Goal: Information Seeking & Learning: Learn about a topic

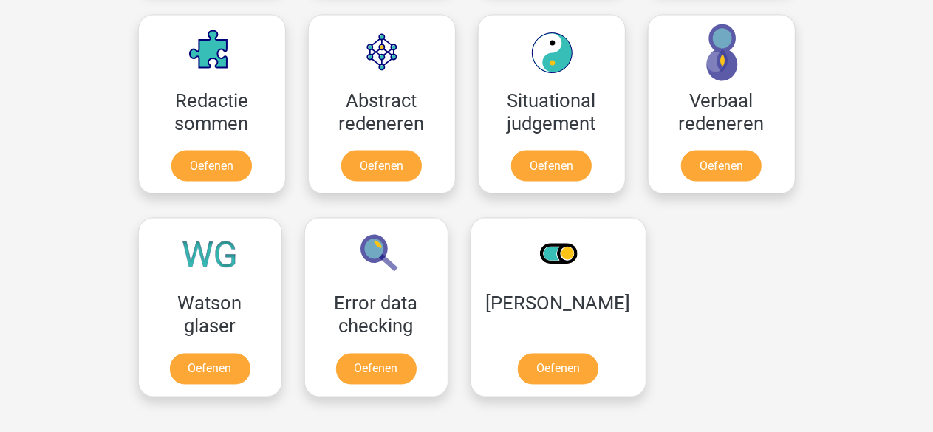
scroll to position [1197, 0]
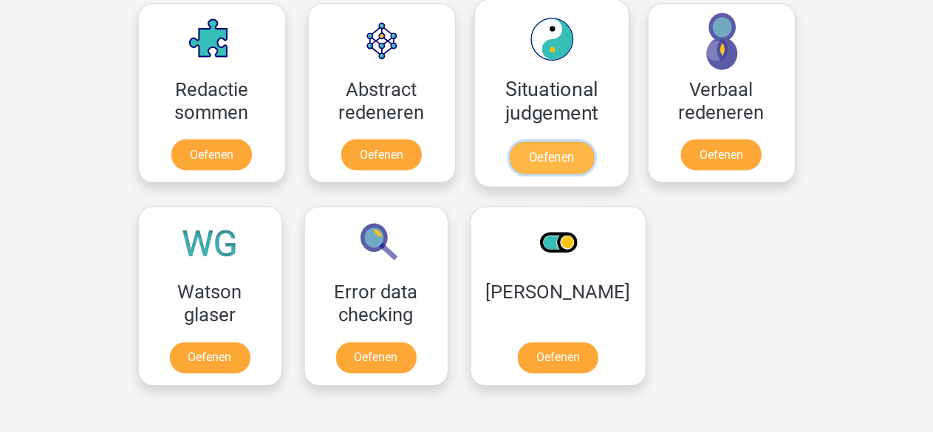
click at [536, 154] on link "Oefenen" at bounding box center [551, 158] width 84 height 32
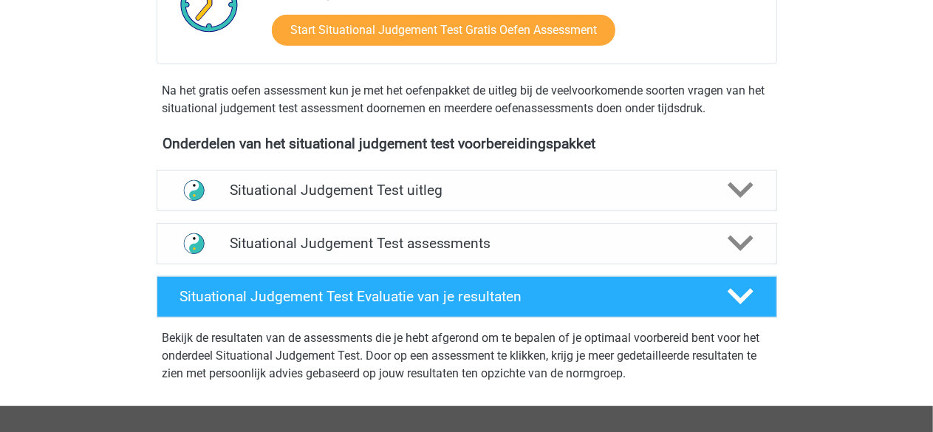
scroll to position [407, 0]
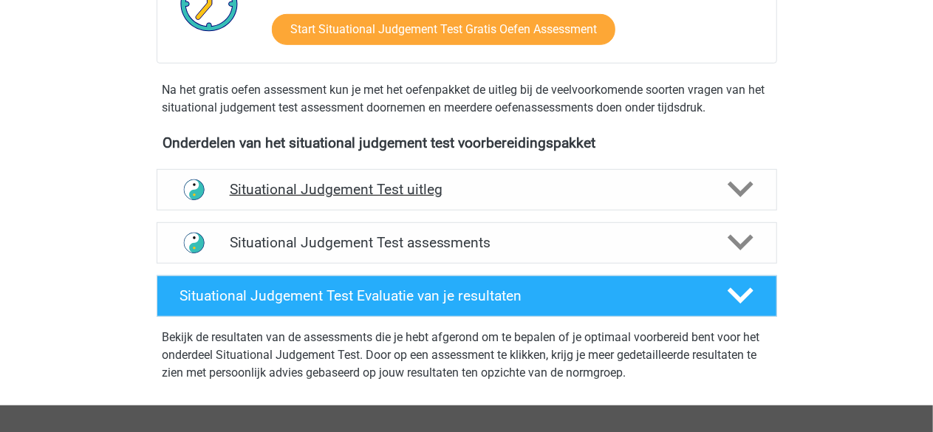
click at [735, 188] on polygon at bounding box center [740, 190] width 26 height 16
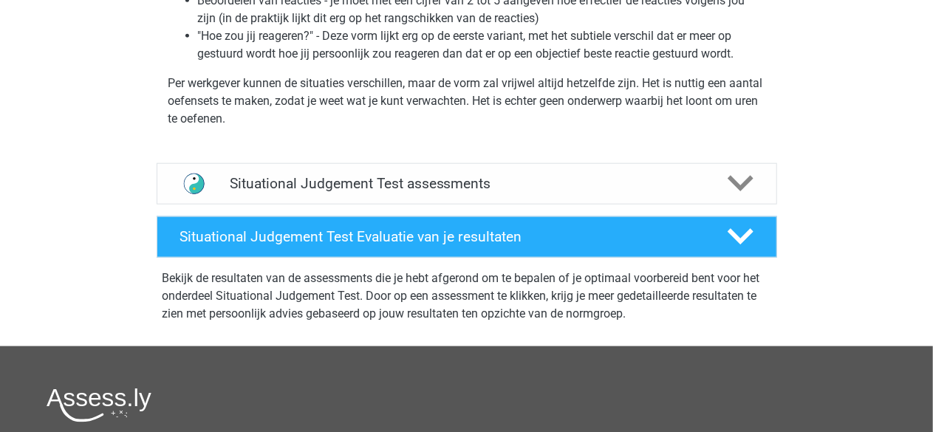
scroll to position [827, 0]
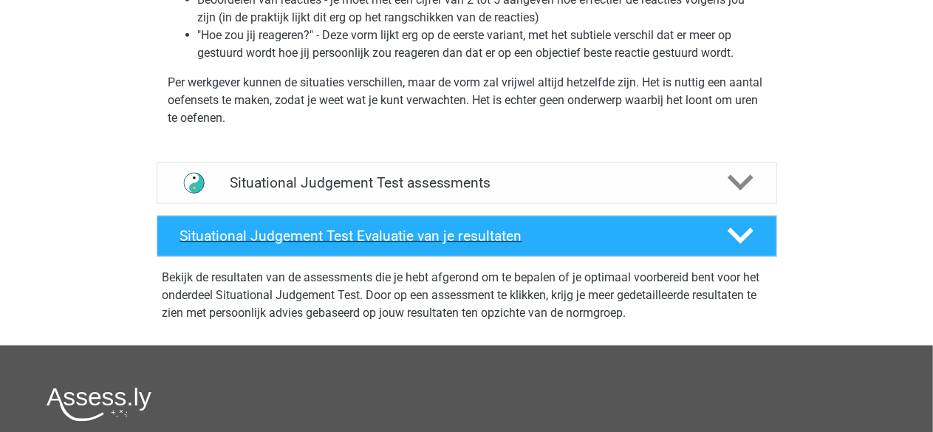
click at [740, 233] on icon at bounding box center [740, 236] width 26 height 26
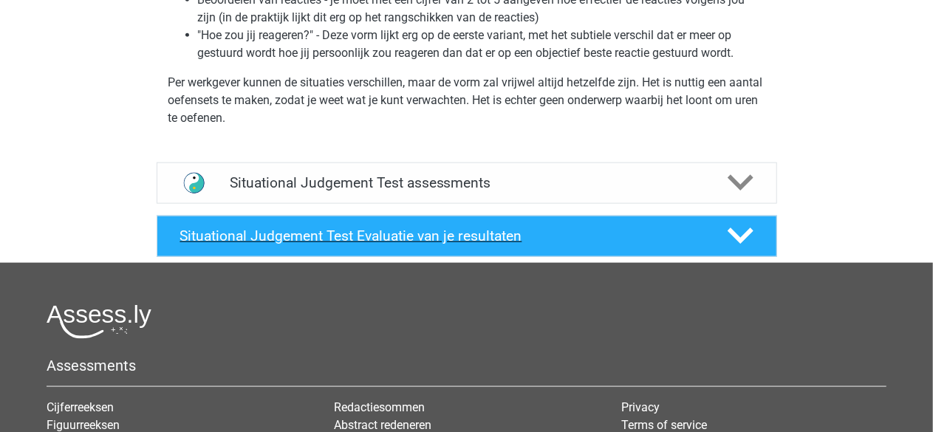
click at [741, 233] on icon at bounding box center [740, 236] width 26 height 26
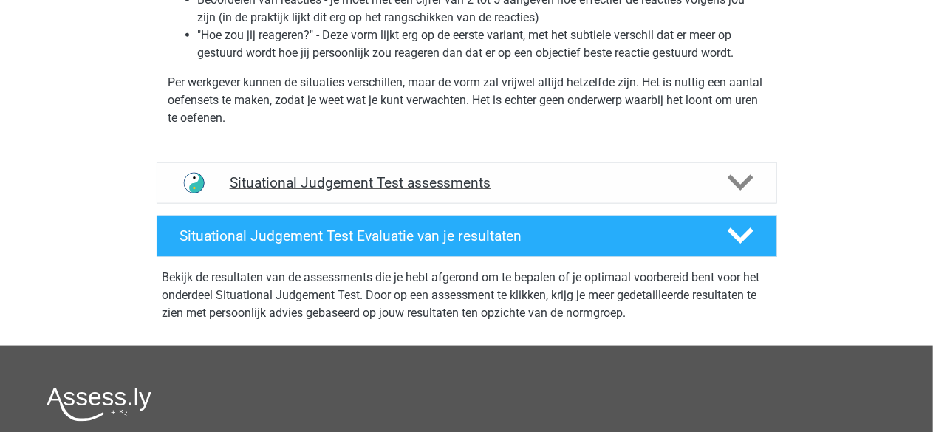
click at [742, 182] on polygon at bounding box center [740, 183] width 26 height 16
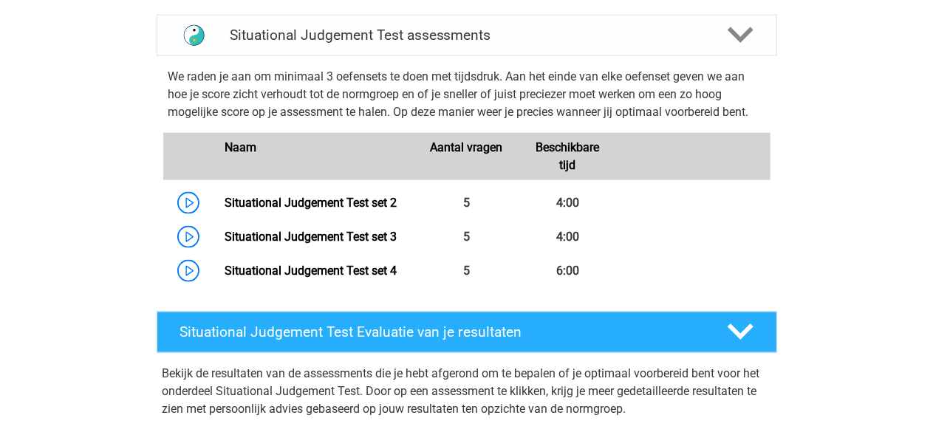
scroll to position [975, 0]
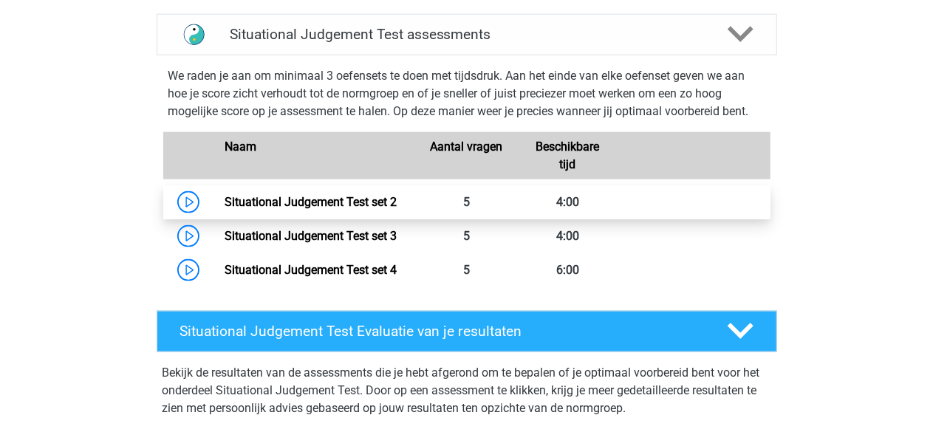
click at [224, 199] on link "Situational Judgement Test set 2" at bounding box center [310, 202] width 172 height 14
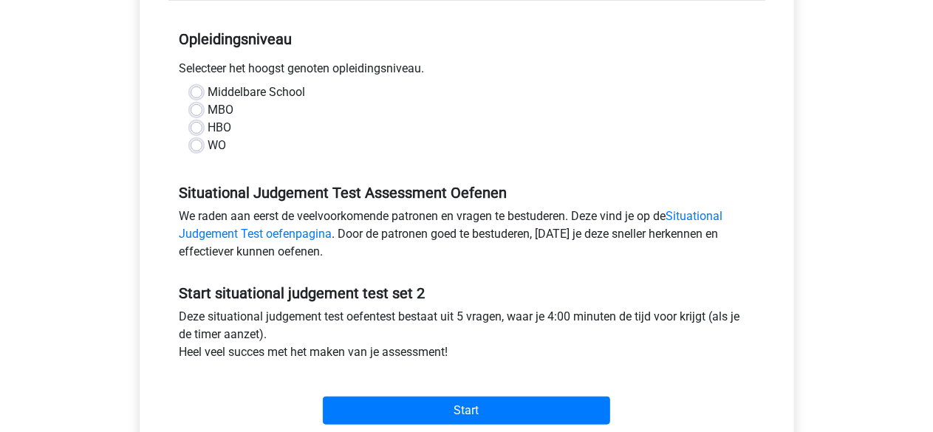
scroll to position [283, 0]
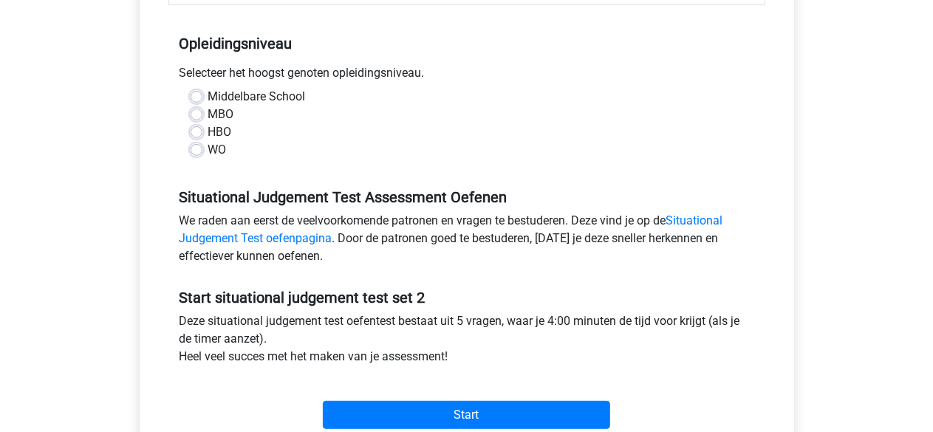
click at [208, 97] on label "Middelbare School" at bounding box center [256, 97] width 97 height 18
click at [196, 97] on input "Middelbare School" at bounding box center [197, 95] width 12 height 15
radio input "true"
click at [165, 191] on div "Categorie: Situational Judgement Test Tijd: 4:00 Aantal vragen: 5 Gemiddelde % …" at bounding box center [467, 171] width 632 height 561
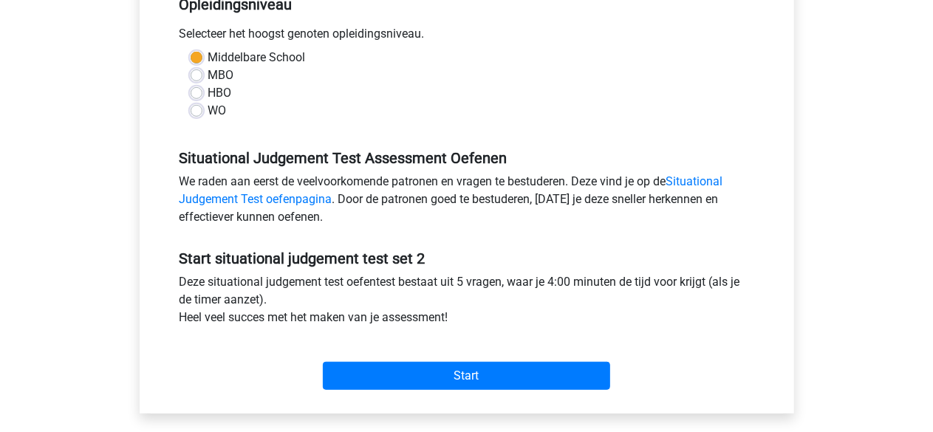
scroll to position [321, 0]
click at [208, 54] on label "Middelbare School" at bounding box center [256, 58] width 97 height 18
click at [195, 54] on input "Middelbare School" at bounding box center [197, 56] width 12 height 15
click at [208, 113] on label "WO" at bounding box center [217, 112] width 18 height 18
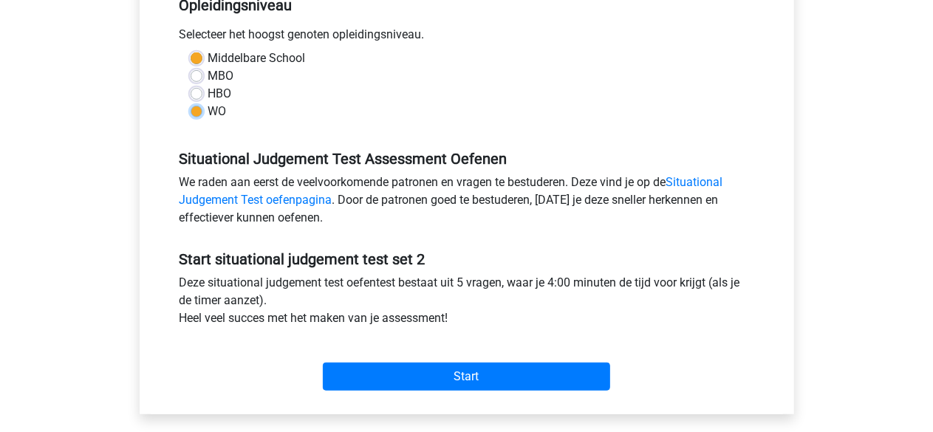
click at [195, 113] on input "WO" at bounding box center [197, 110] width 12 height 15
radio input "true"
click at [165, 151] on div "Categorie: Situational Judgement Test Tijd: 4:00 Aantal vragen: 5 Gemiddelde % …" at bounding box center [467, 133] width 632 height 561
click at [700, 184] on link "Situational Judgement Test oefenpagina" at bounding box center [450, 191] width 543 height 32
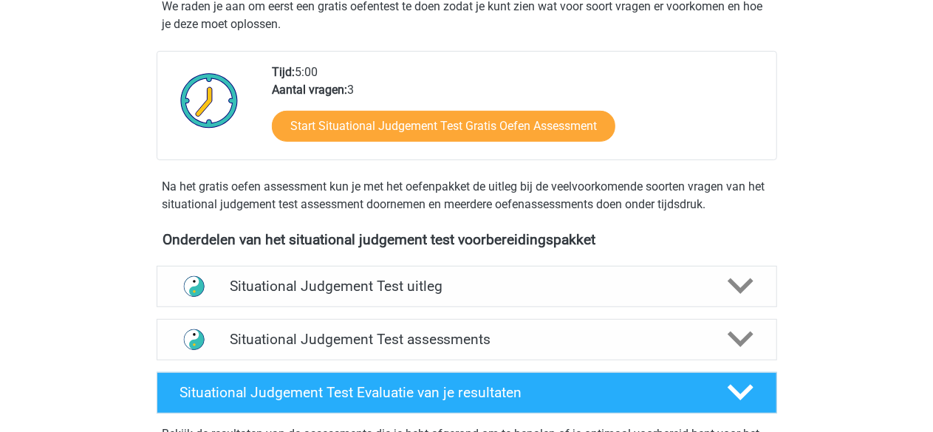
scroll to position [316, 0]
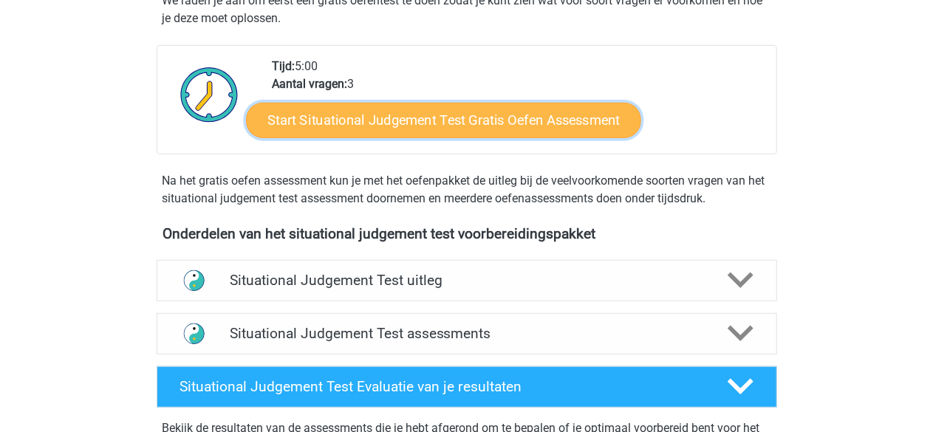
click at [407, 122] on link "Start Situational Judgement Test Gratis Oefen Assessment" at bounding box center [443, 120] width 395 height 35
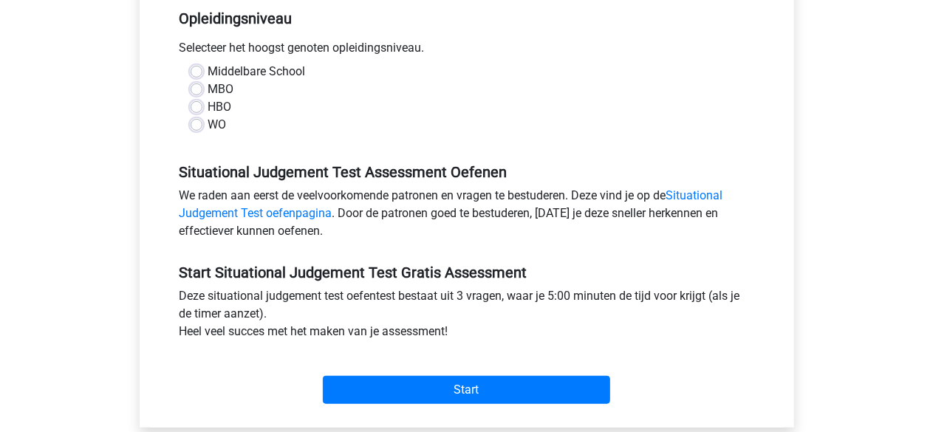
scroll to position [306, 0]
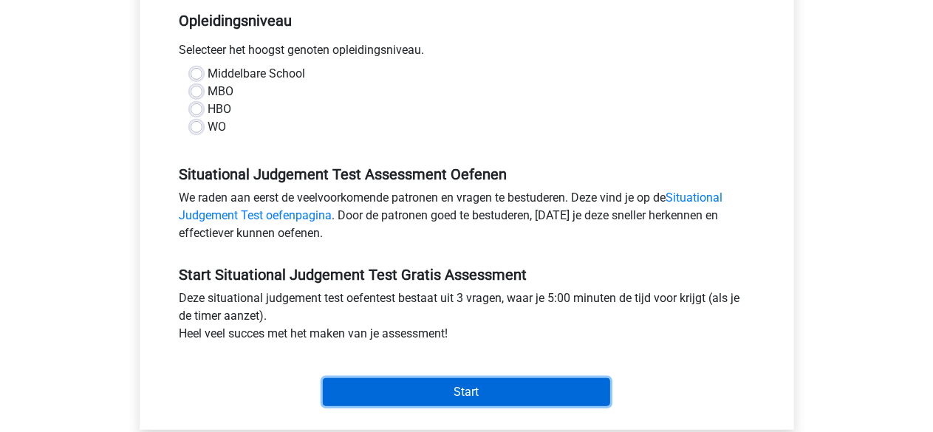
click at [412, 398] on input "Start" at bounding box center [466, 392] width 287 height 28
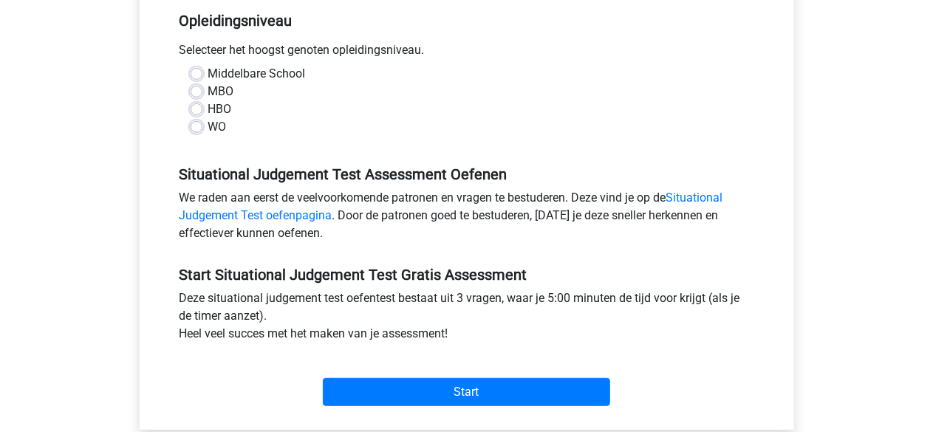
click at [208, 127] on label "WO" at bounding box center [217, 127] width 18 height 18
click at [196, 127] on input "WO" at bounding box center [197, 125] width 12 height 15
radio input "true"
click at [208, 74] on label "Middelbare School" at bounding box center [256, 74] width 97 height 18
click at [198, 74] on input "Middelbare School" at bounding box center [197, 72] width 12 height 15
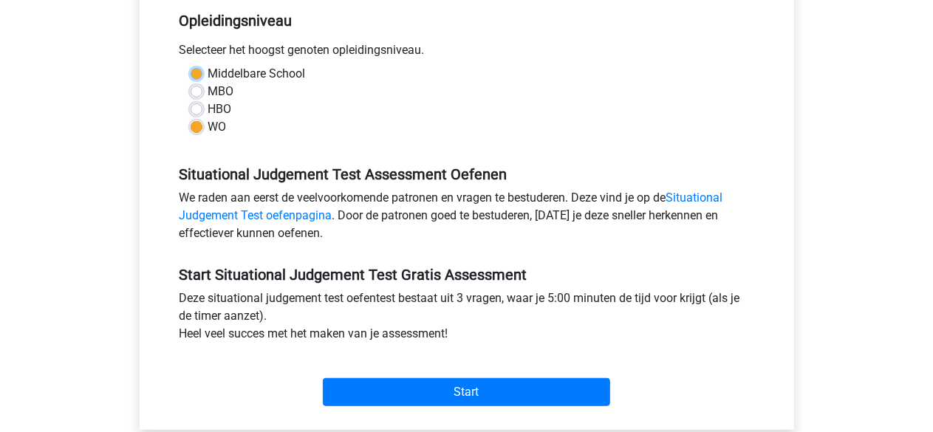
radio input "true"
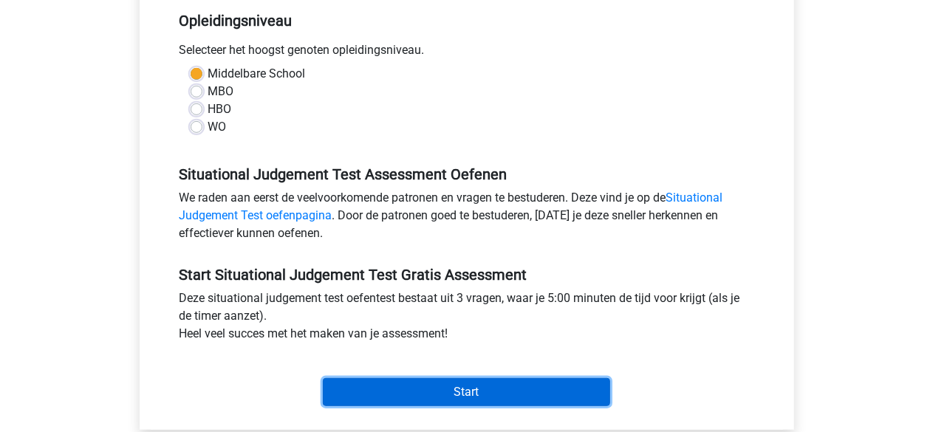
click at [375, 386] on input "Start" at bounding box center [466, 392] width 287 height 28
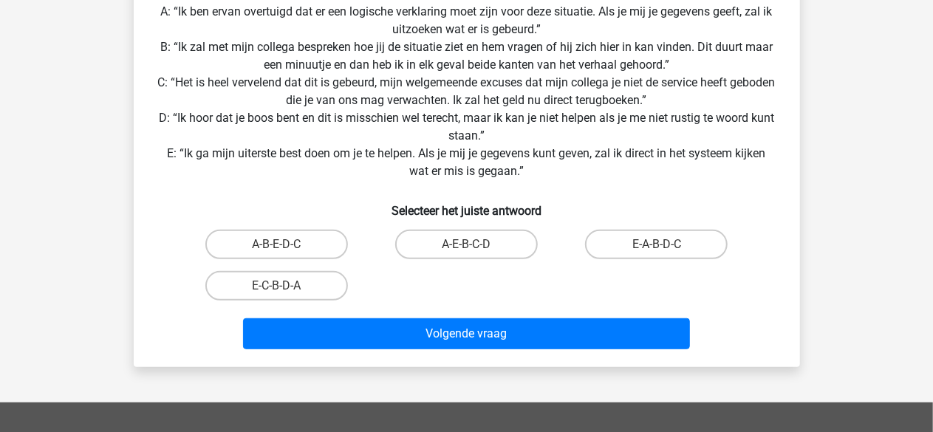
scroll to position [296, 0]
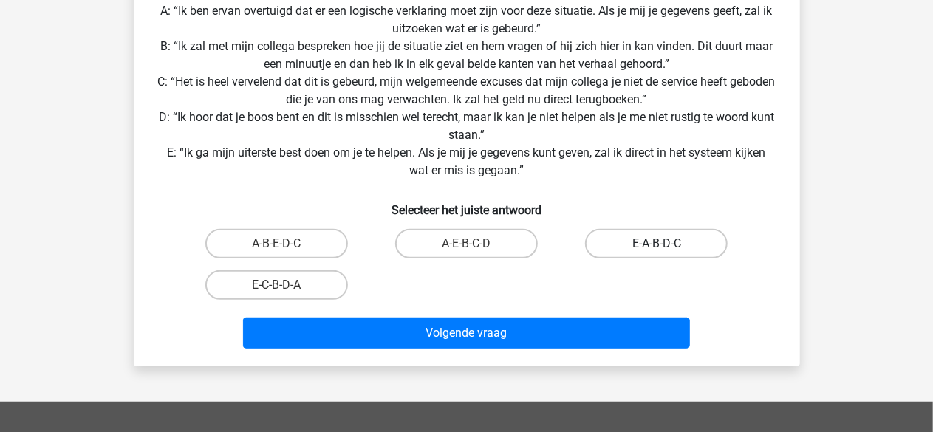
click at [632, 244] on label "E-A-B-D-C" at bounding box center [656, 244] width 143 height 30
click at [656, 244] on input "E-A-B-D-C" at bounding box center [661, 249] width 10 height 10
radio input "true"
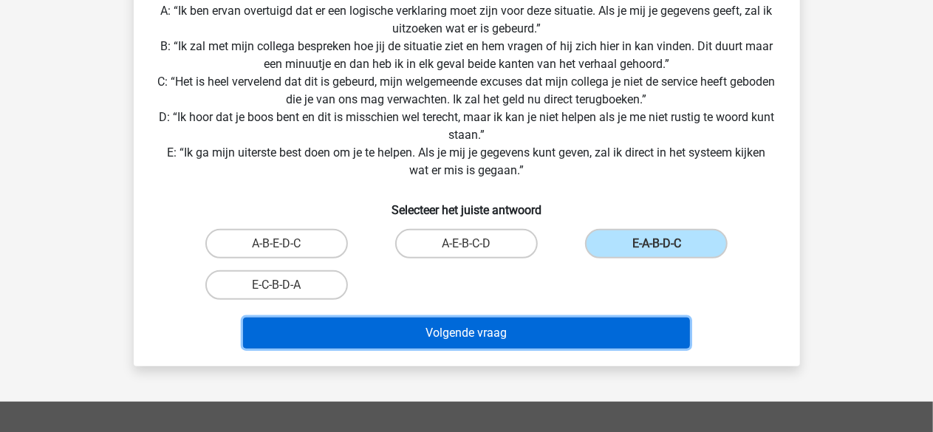
click at [484, 329] on button "Volgende vraag" at bounding box center [466, 333] width 447 height 31
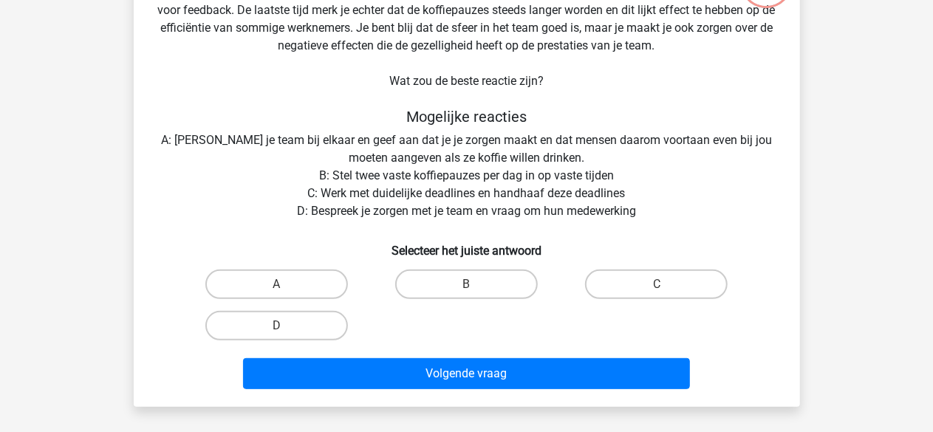
scroll to position [133, 0]
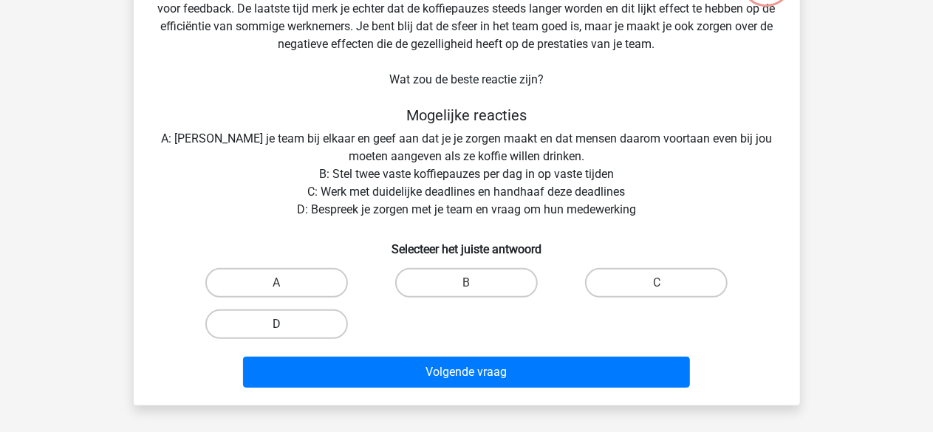
click at [267, 326] on label "D" at bounding box center [276, 324] width 143 height 30
click at [276, 326] on input "D" at bounding box center [281, 329] width 10 height 10
radio input "true"
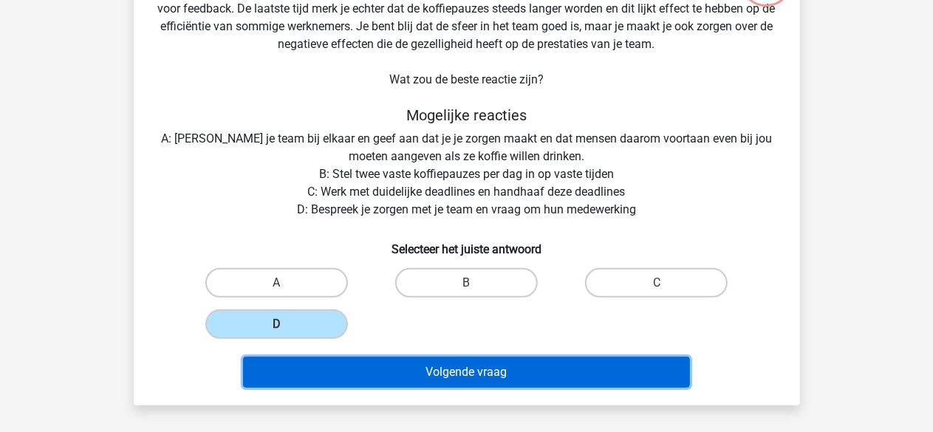
click at [353, 381] on button "Volgende vraag" at bounding box center [466, 372] width 447 height 31
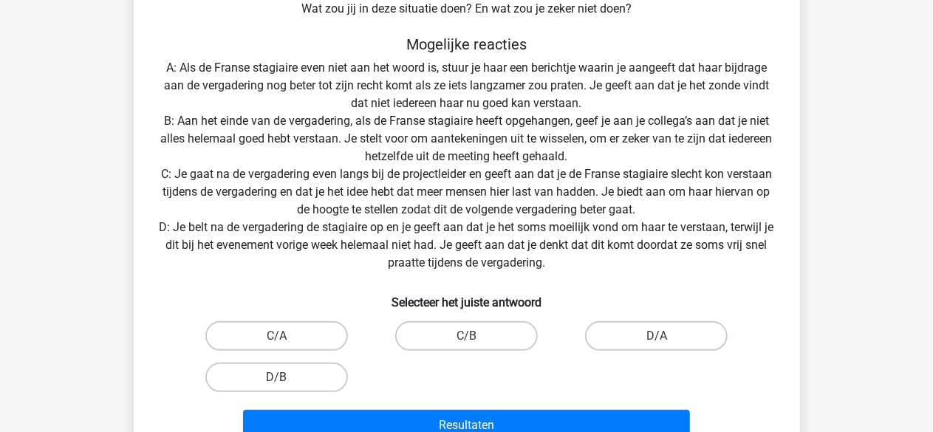
scroll to position [276, 0]
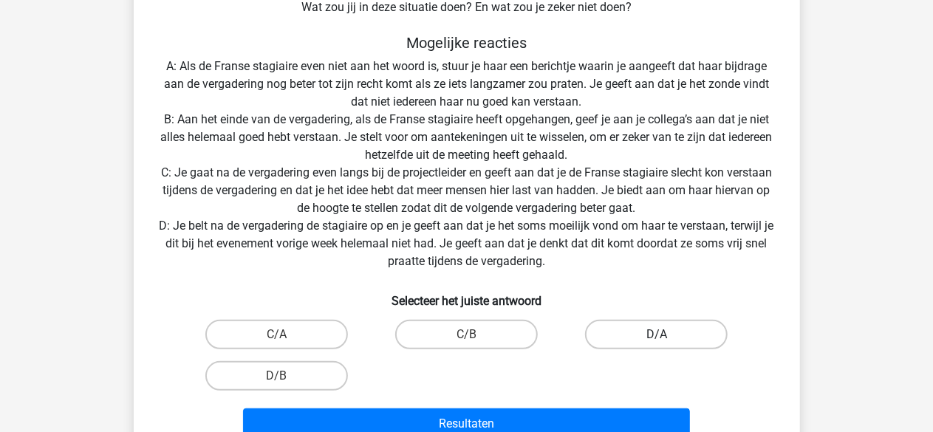
click at [648, 333] on label "D/A" at bounding box center [656, 335] width 143 height 30
click at [656, 335] on input "D/A" at bounding box center [661, 340] width 10 height 10
radio input "true"
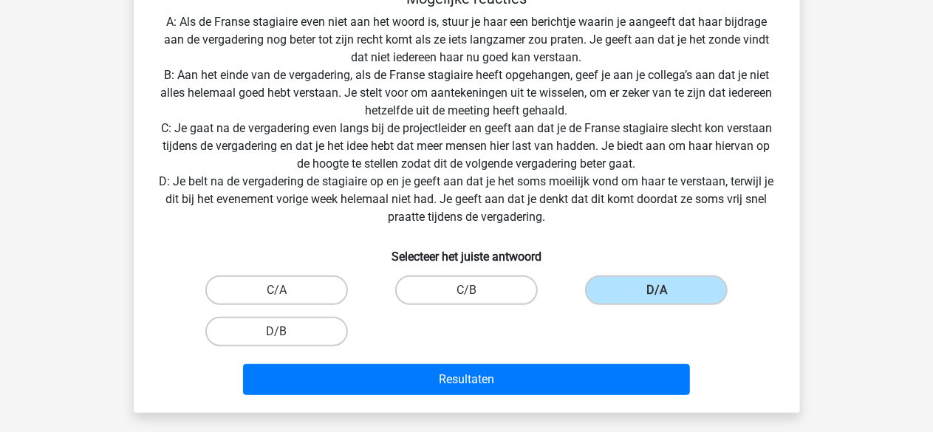
scroll to position [323, 0]
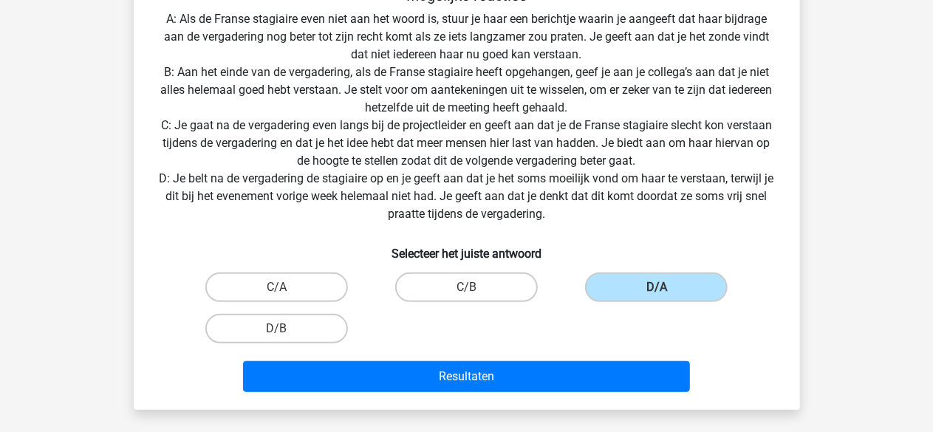
click at [285, 287] on input "C/A" at bounding box center [281, 292] width 10 height 10
radio input "true"
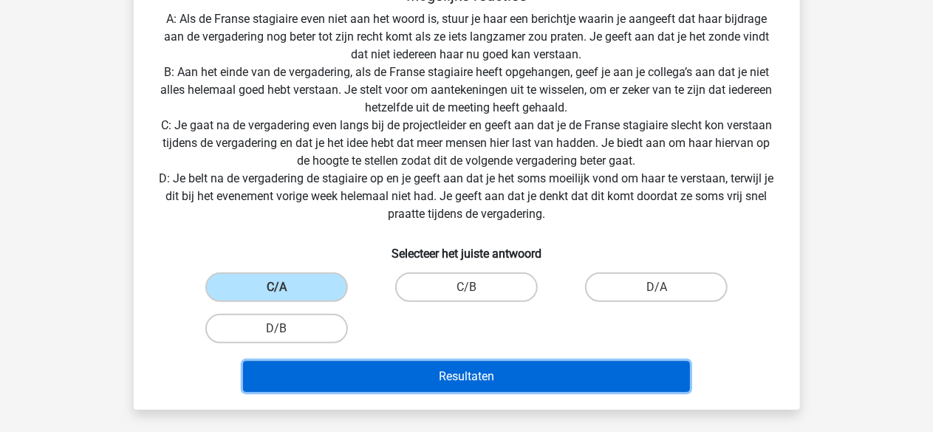
click at [401, 375] on button "Resultaten" at bounding box center [466, 376] width 447 height 31
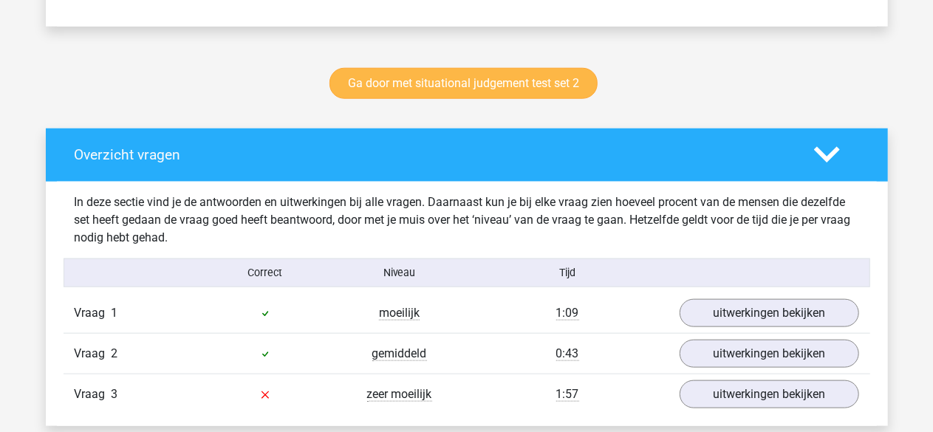
scroll to position [724, 0]
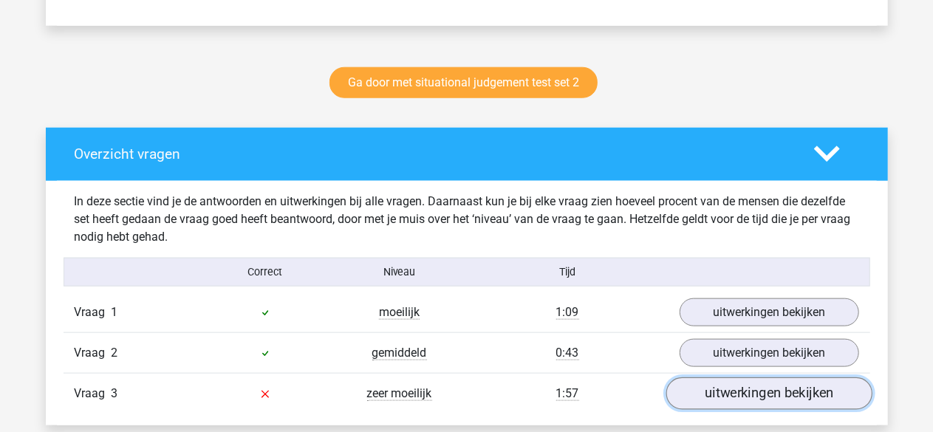
click at [775, 396] on link "uitwerkingen bekijken" at bounding box center [768, 393] width 206 height 32
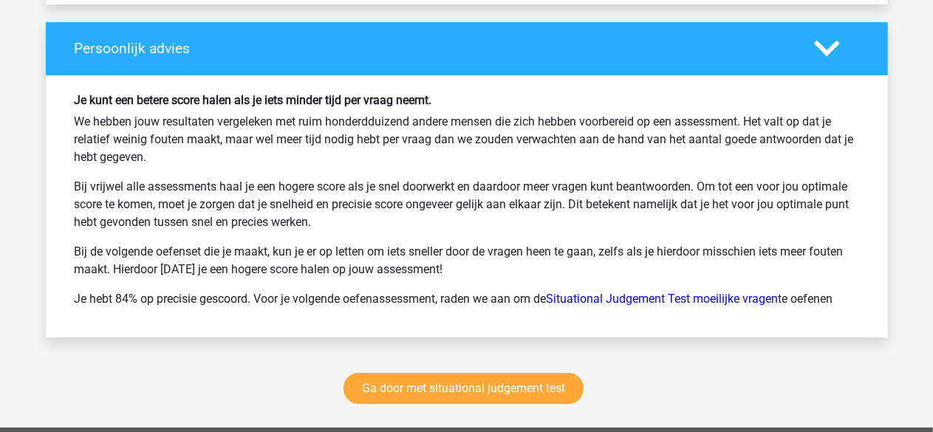
scroll to position [2644, 0]
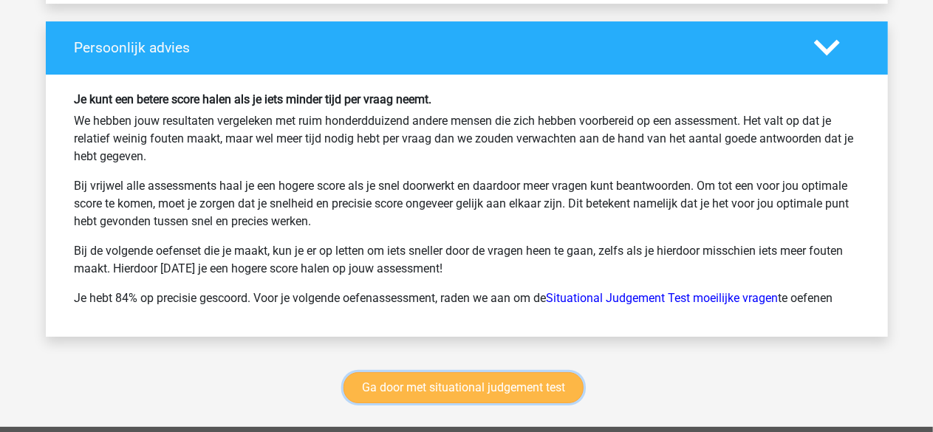
click at [493, 389] on link "Ga door met situational judgement test" at bounding box center [463, 387] width 240 height 31
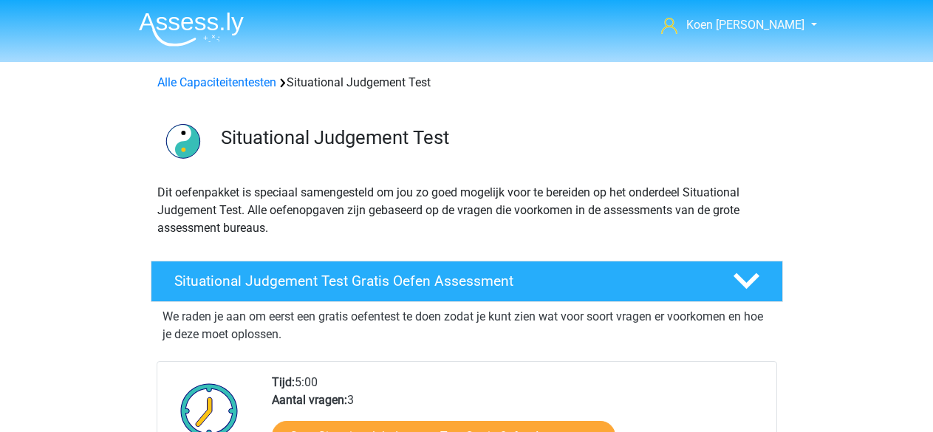
scroll to position [622, 0]
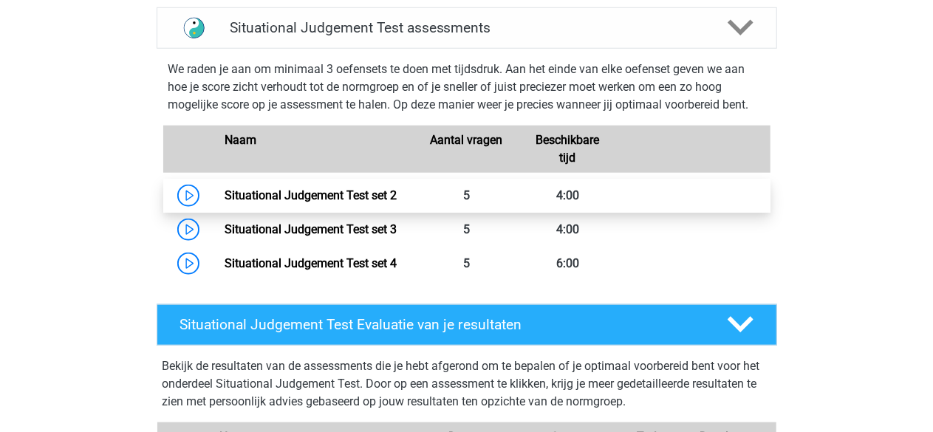
click at [224, 193] on link "Situational Judgement Test set 2" at bounding box center [310, 195] width 172 height 14
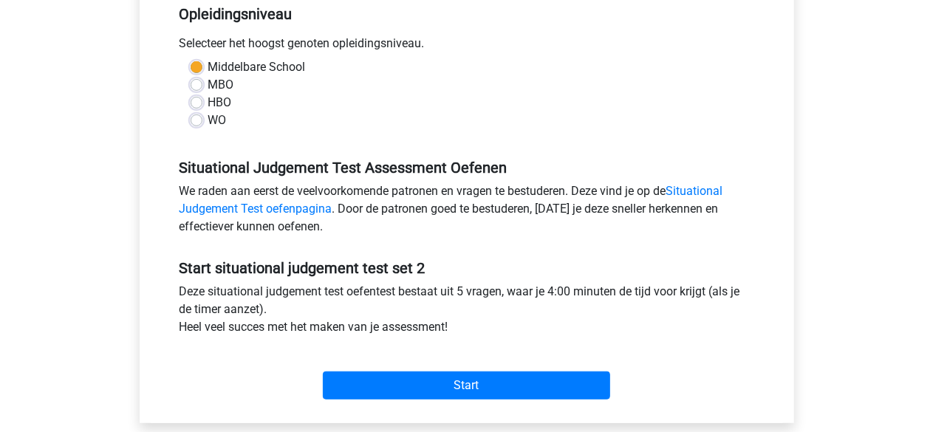
scroll to position [369, 0]
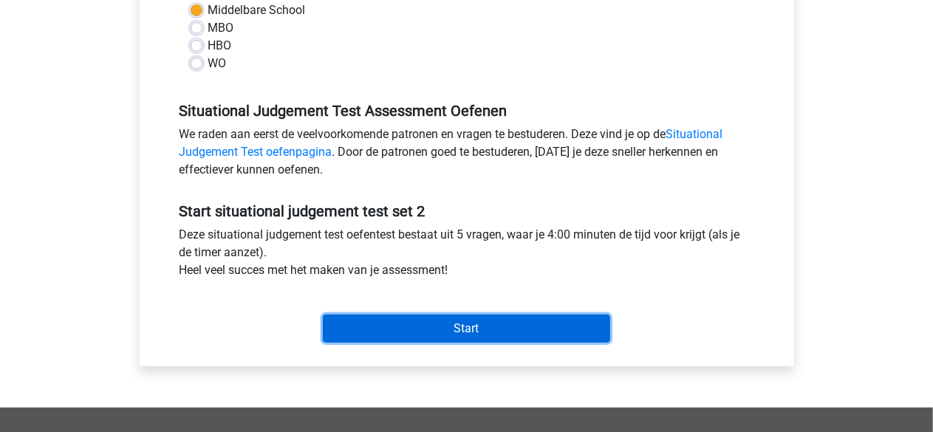
click at [395, 329] on input "Start" at bounding box center [466, 329] width 287 height 28
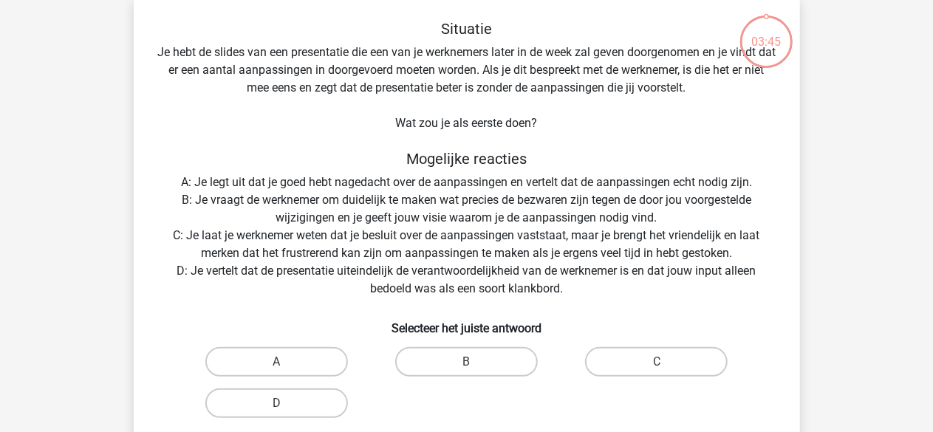
scroll to position [71, 0]
click at [443, 375] on label "B" at bounding box center [466, 363] width 143 height 30
click at [466, 372] on input "B" at bounding box center [471, 368] width 10 height 10
radio input "true"
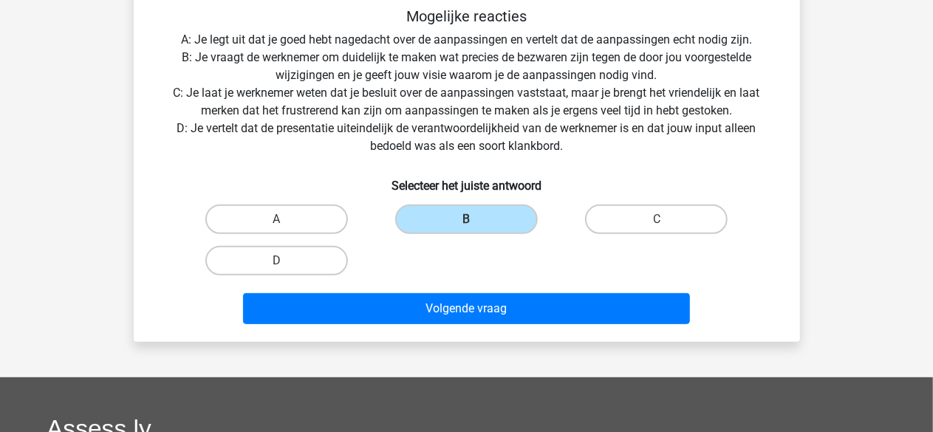
scroll to position [215, 0]
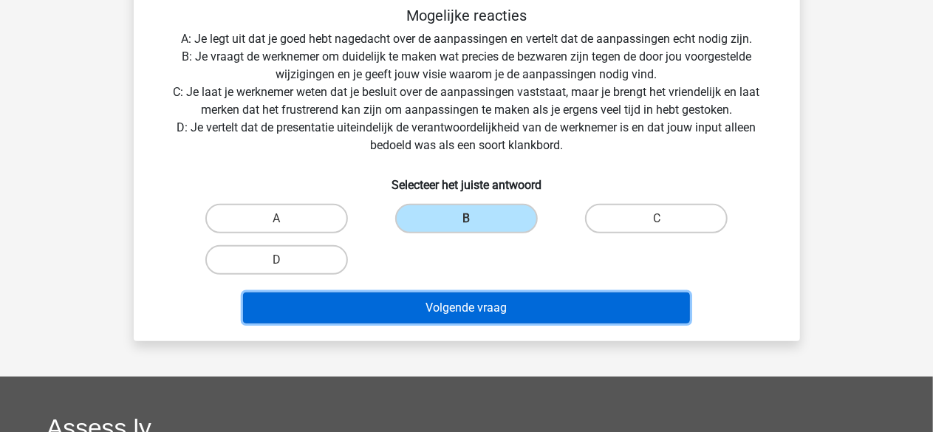
click at [403, 308] on button "Volgende vraag" at bounding box center [466, 307] width 447 height 31
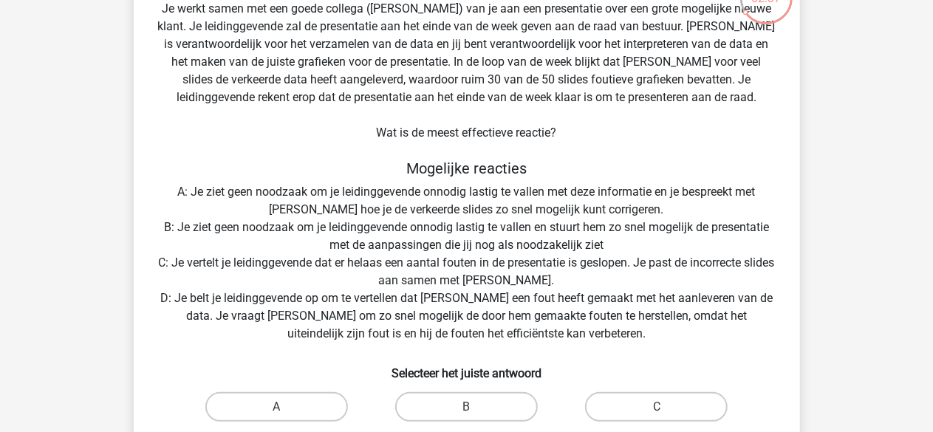
scroll to position [115, 0]
click at [630, 411] on label "C" at bounding box center [656, 407] width 143 height 30
click at [656, 411] on input "C" at bounding box center [661, 412] width 10 height 10
radio input "true"
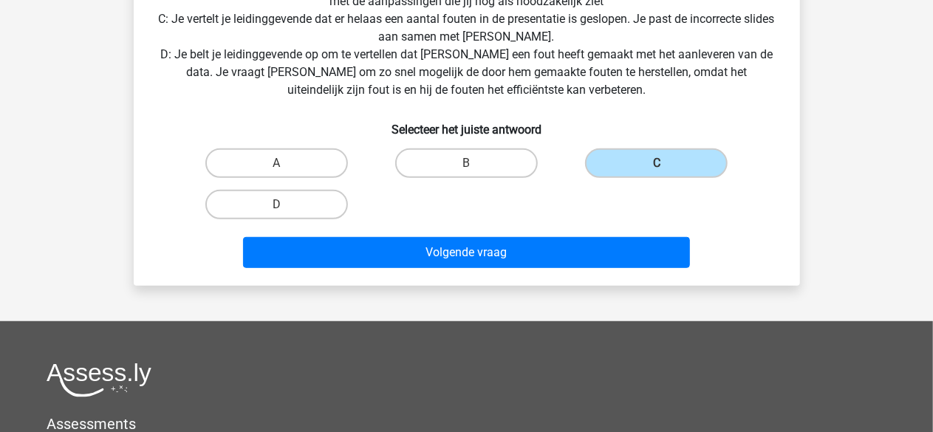
scroll to position [359, 0]
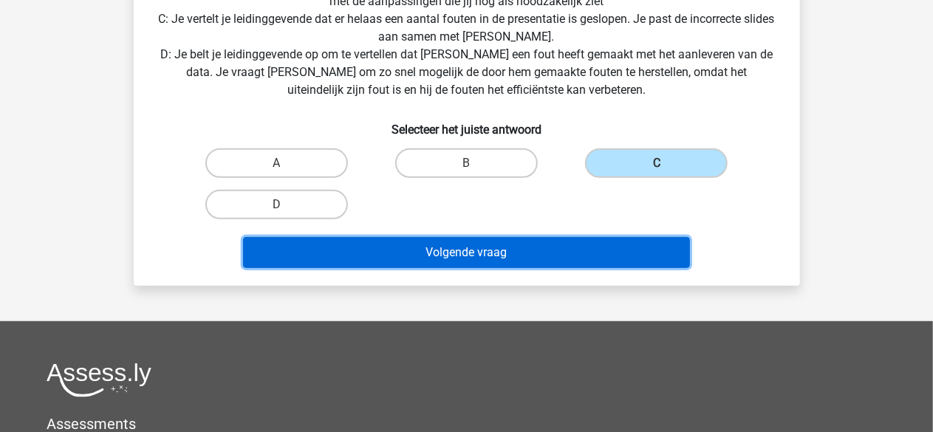
click at [454, 252] on button "Volgende vraag" at bounding box center [466, 252] width 447 height 31
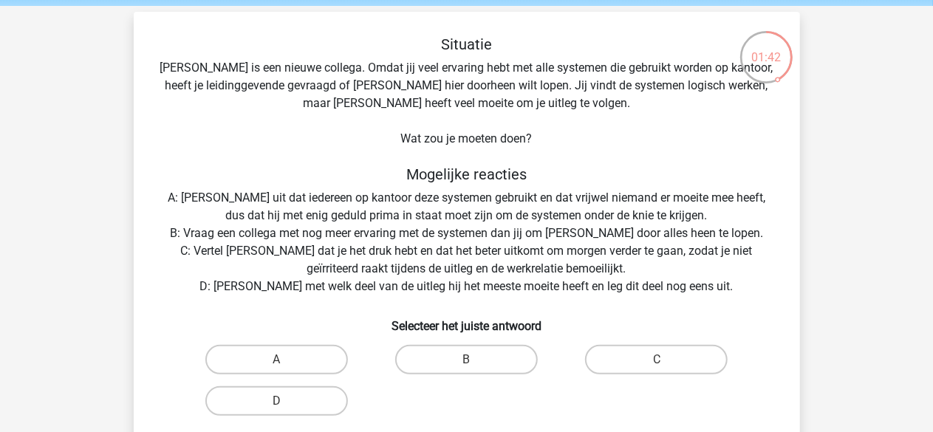
scroll to position [55, 0]
click at [302, 401] on label "D" at bounding box center [276, 402] width 143 height 30
click at [286, 402] on input "D" at bounding box center [281, 407] width 10 height 10
radio input "true"
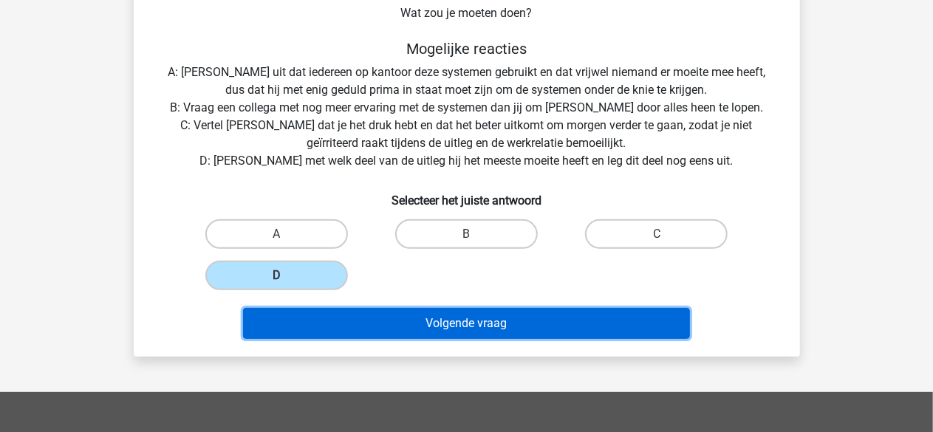
click at [439, 318] on button "Volgende vraag" at bounding box center [466, 323] width 447 height 31
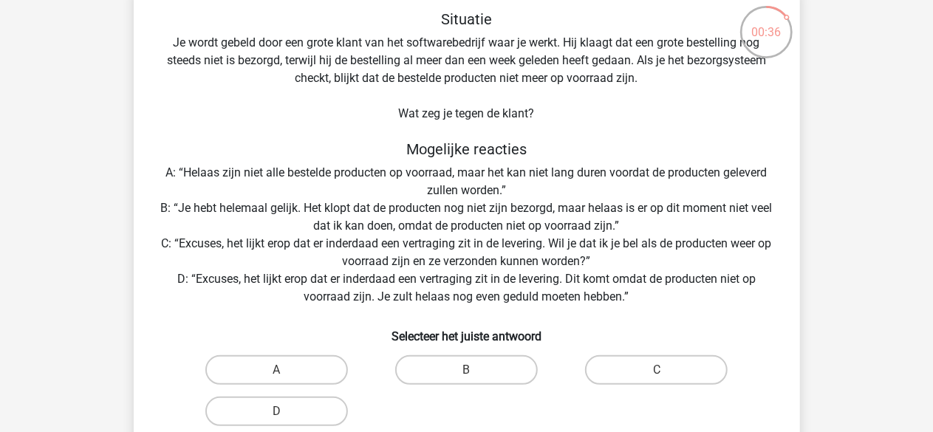
scroll to position [82, 0]
click at [611, 379] on label "C" at bounding box center [656, 369] width 143 height 30
click at [656, 379] on input "C" at bounding box center [661, 374] width 10 height 10
radio input "true"
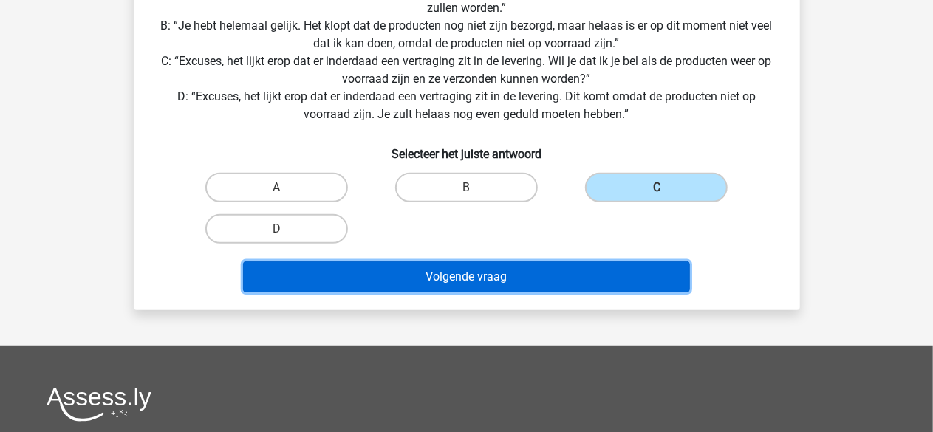
click at [459, 290] on button "Volgende vraag" at bounding box center [466, 276] width 447 height 31
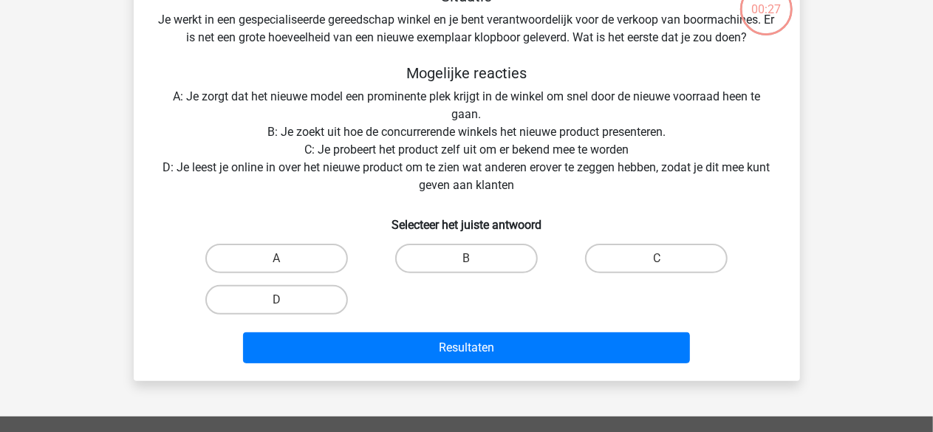
scroll to position [68, 0]
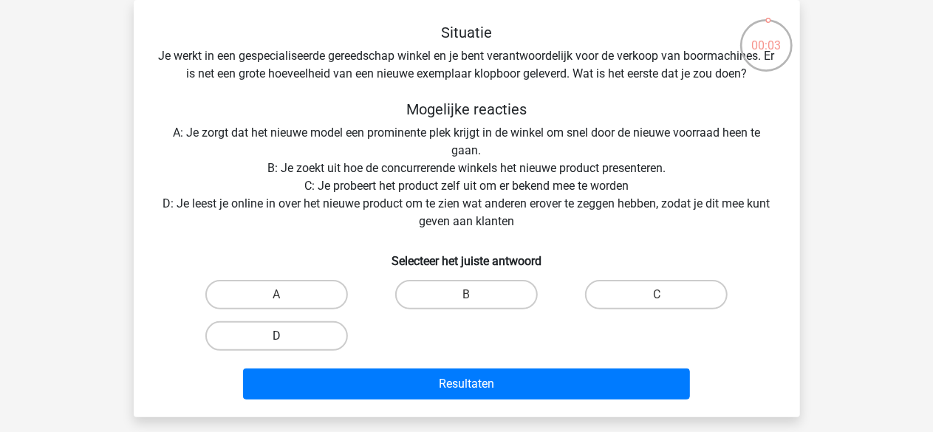
click at [316, 332] on label "D" at bounding box center [276, 336] width 143 height 30
click at [286, 336] on input "D" at bounding box center [281, 341] width 10 height 10
radio input "true"
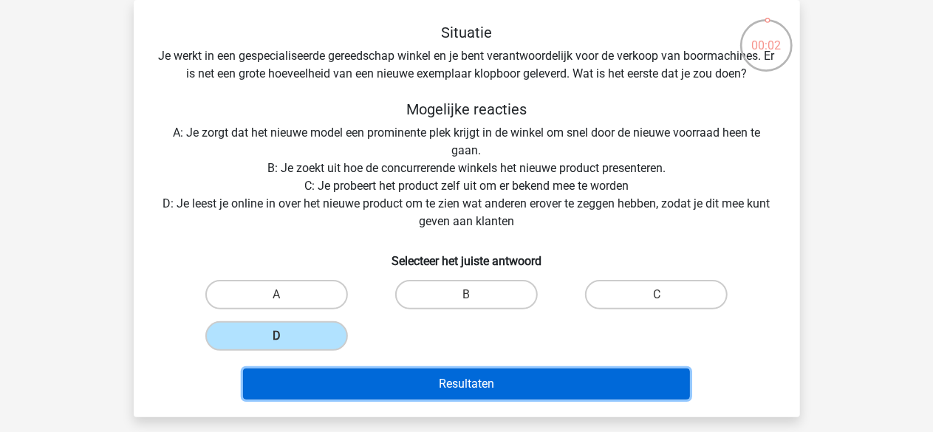
click at [358, 380] on button "Resultaten" at bounding box center [466, 383] width 447 height 31
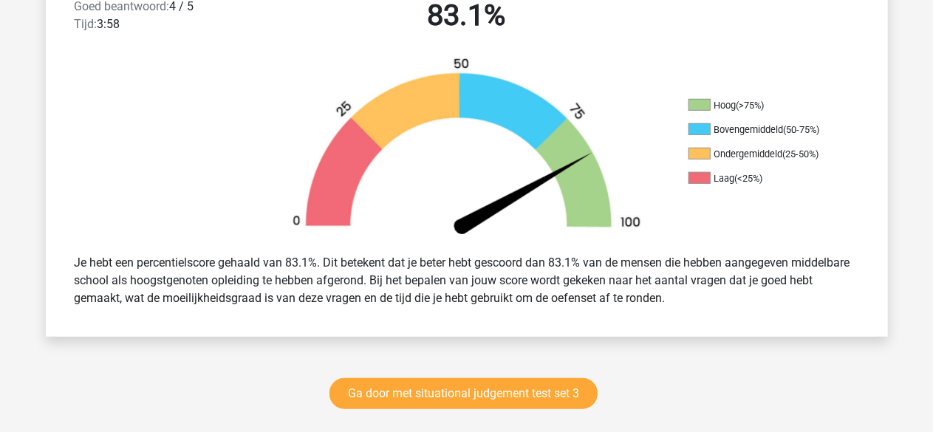
scroll to position [414, 0]
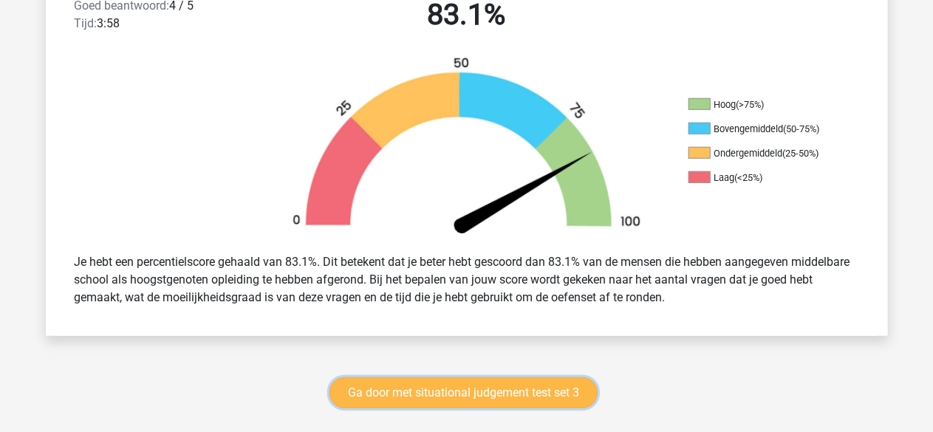
click at [462, 390] on link "Ga door met situational judgement test set 3" at bounding box center [463, 392] width 268 height 31
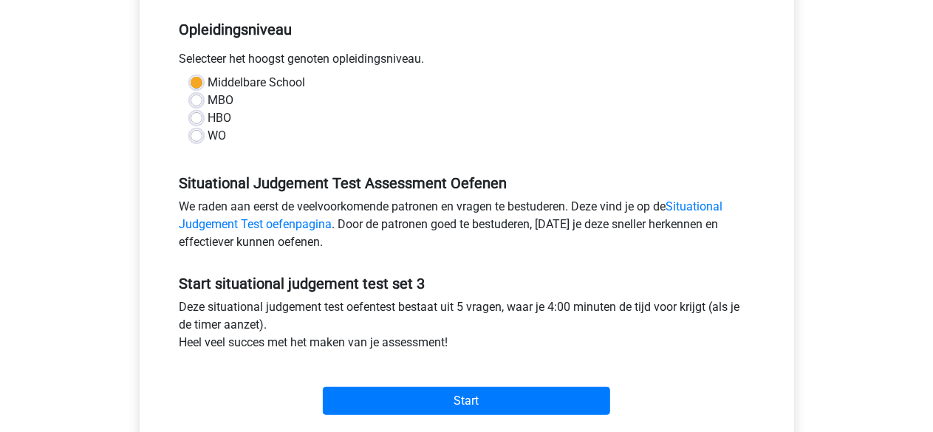
scroll to position [296, 0]
click at [461, 171] on div "Situational Judgement Test Assessment Oefenen We raden aan eerst de veelvoorkom…" at bounding box center [466, 207] width 597 height 100
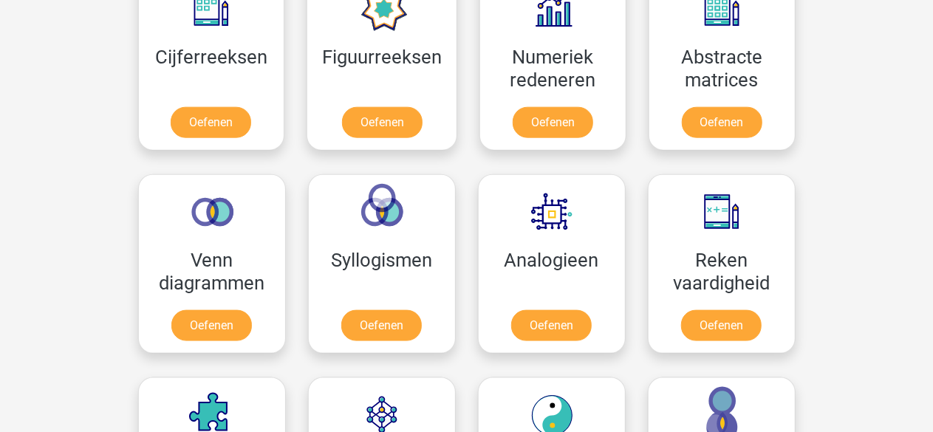
scroll to position [824, 0]
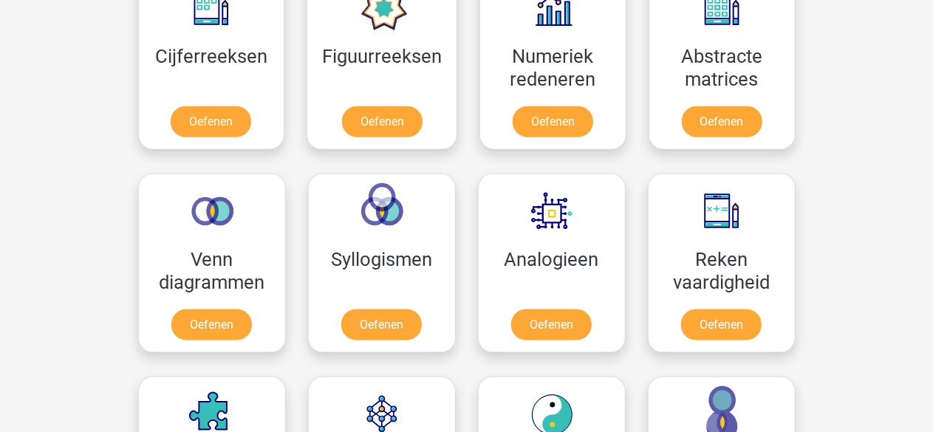
click at [868, 180] on div "[PERSON_NAME] [EMAIL_ADDRESS][DOMAIN_NAME] Nederlands English" at bounding box center [466, 398] width 933 height 2444
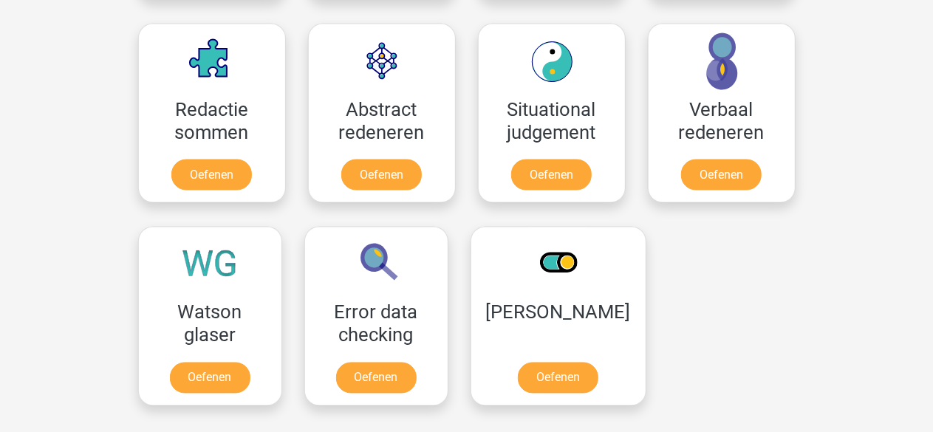
scroll to position [1189, 0]
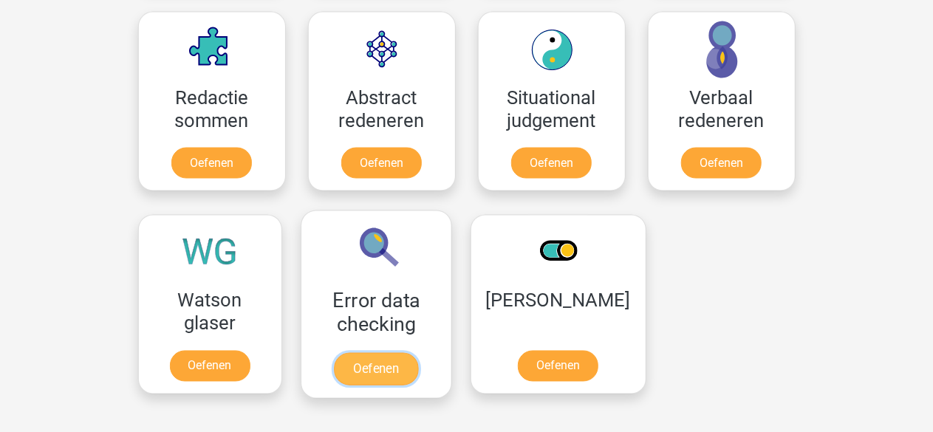
click at [395, 356] on link "Oefenen" at bounding box center [376, 369] width 84 height 32
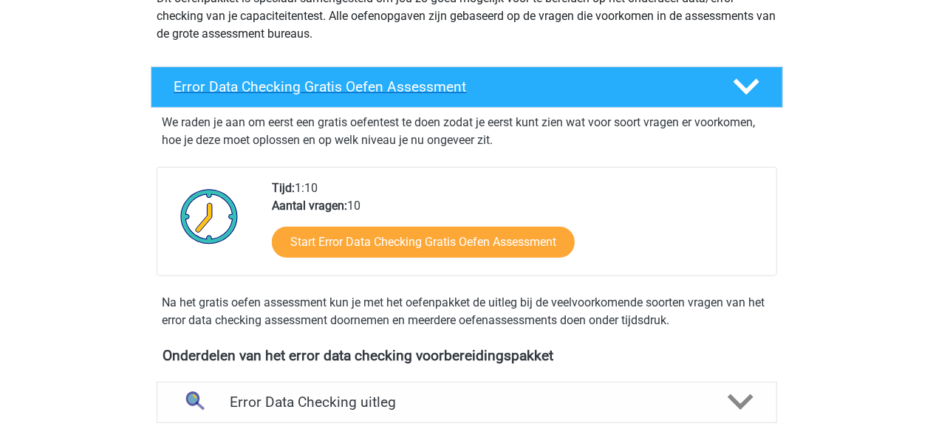
scroll to position [206, 0]
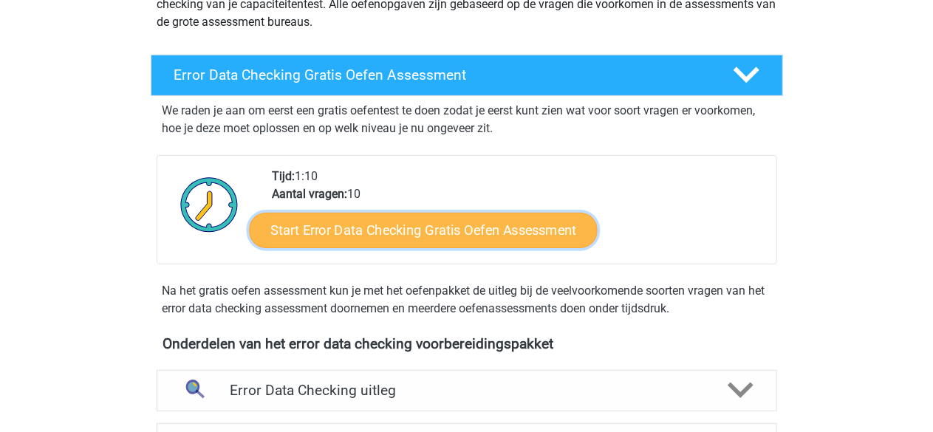
click at [413, 228] on link "Start Error Data Checking Gratis Oefen Assessment" at bounding box center [423, 230] width 349 height 35
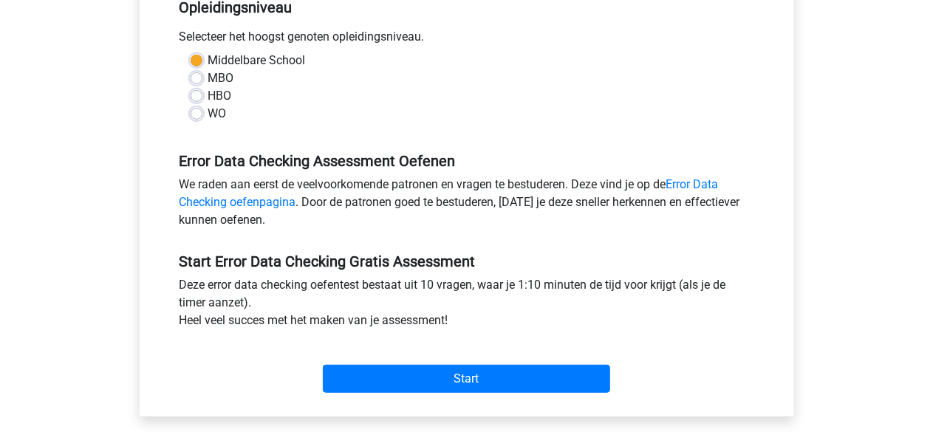
scroll to position [323, 0]
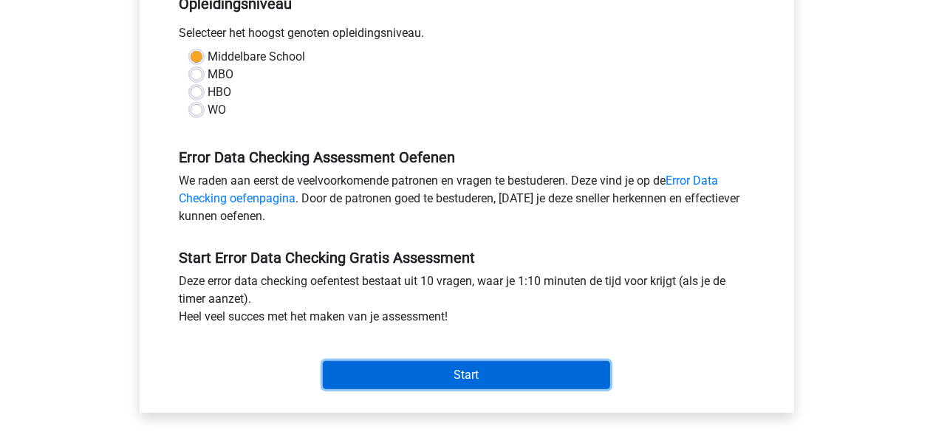
click at [493, 369] on input "Start" at bounding box center [466, 375] width 287 height 28
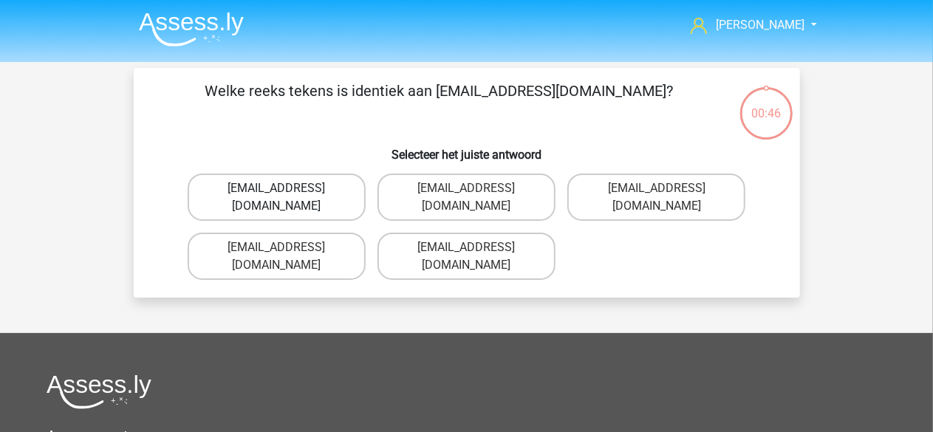
click at [305, 182] on label "Evie_Meade@jointmail.com.uk" at bounding box center [277, 197] width 178 height 47
click at [286, 188] on input "Evie_Meade@jointmail.com.uk" at bounding box center [281, 193] width 10 height 10
radio input "true"
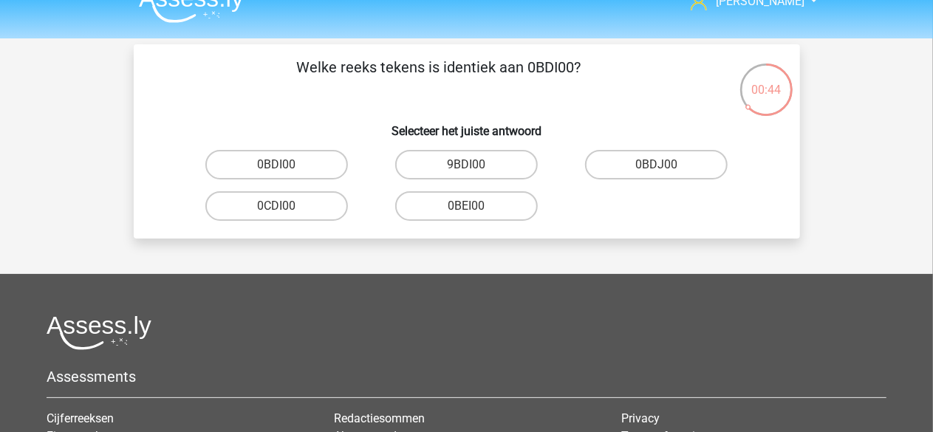
scroll to position [24, 0]
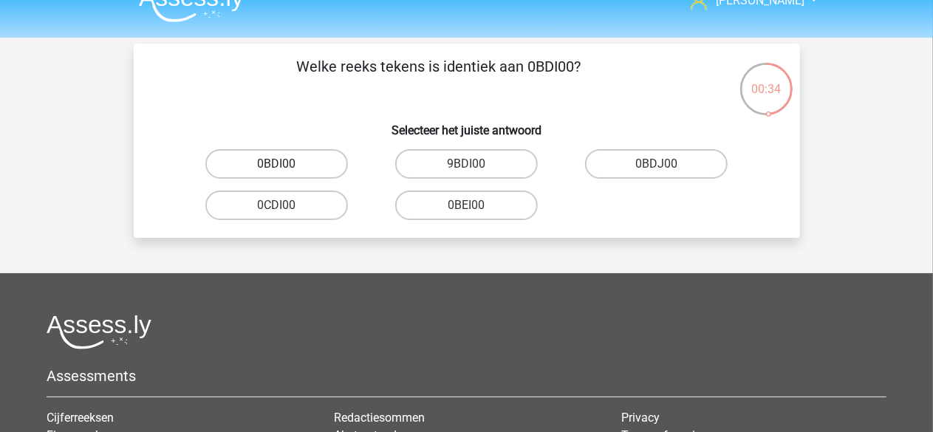
click at [302, 160] on label "0BDI00" at bounding box center [276, 164] width 143 height 30
click at [286, 164] on input "0BDI00" at bounding box center [281, 169] width 10 height 10
radio input "true"
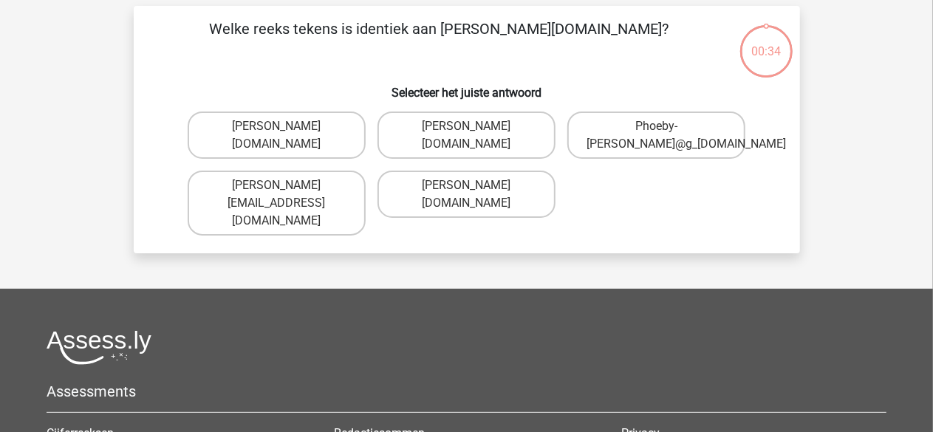
scroll to position [68, 0]
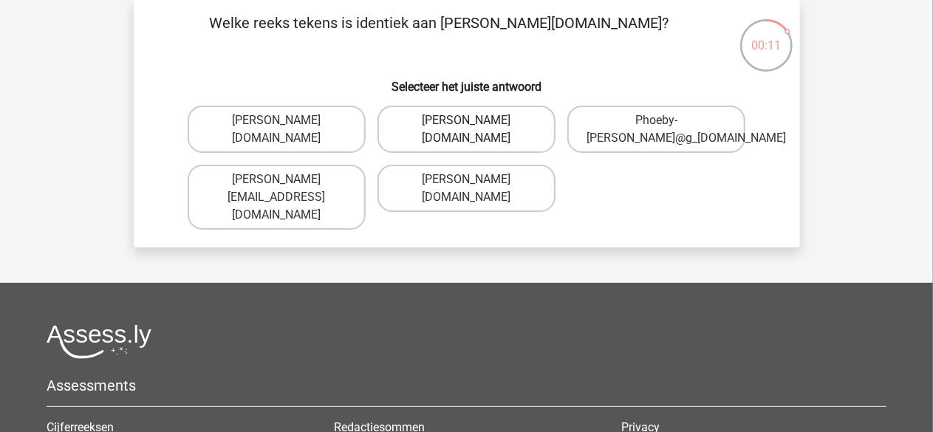
click at [439, 131] on label "[PERSON_NAME][DOMAIN_NAME]" at bounding box center [466, 129] width 178 height 47
click at [466, 130] on input "[PERSON_NAME][DOMAIN_NAME]" at bounding box center [471, 125] width 10 height 10
radio input "true"
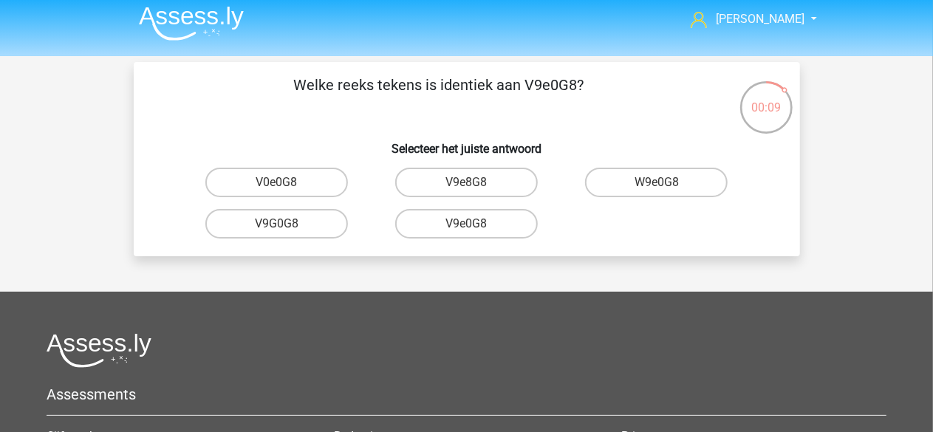
scroll to position [0, 0]
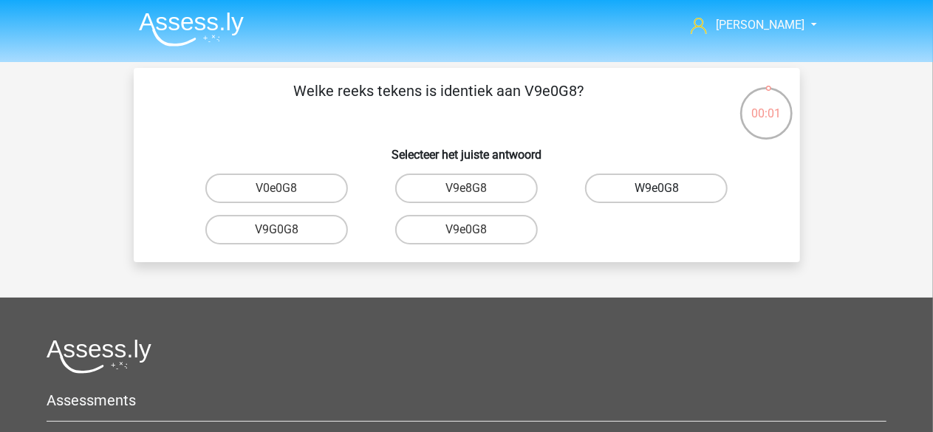
click at [626, 188] on label "W9e0G8" at bounding box center [656, 189] width 143 height 30
click at [656, 188] on input "W9e0G8" at bounding box center [661, 193] width 10 height 10
radio input "true"
click at [479, 184] on label "91O51S" at bounding box center [466, 189] width 143 height 30
click at [476, 188] on input "91O51S" at bounding box center [471, 193] width 10 height 10
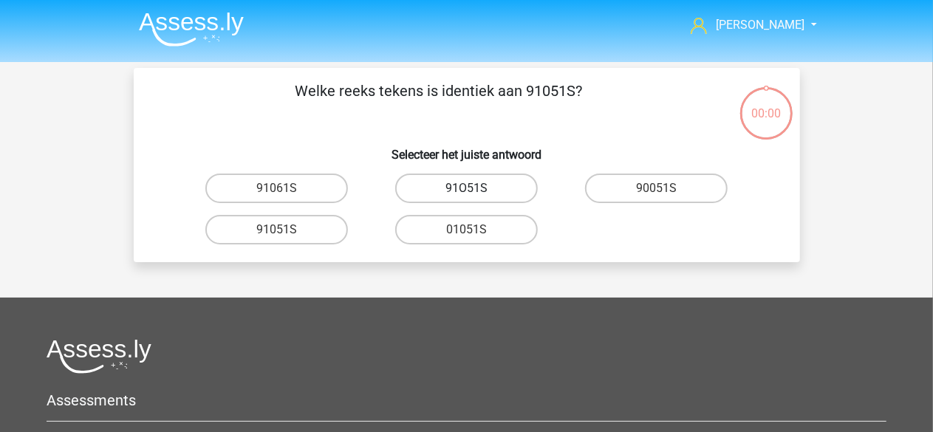
radio input "true"
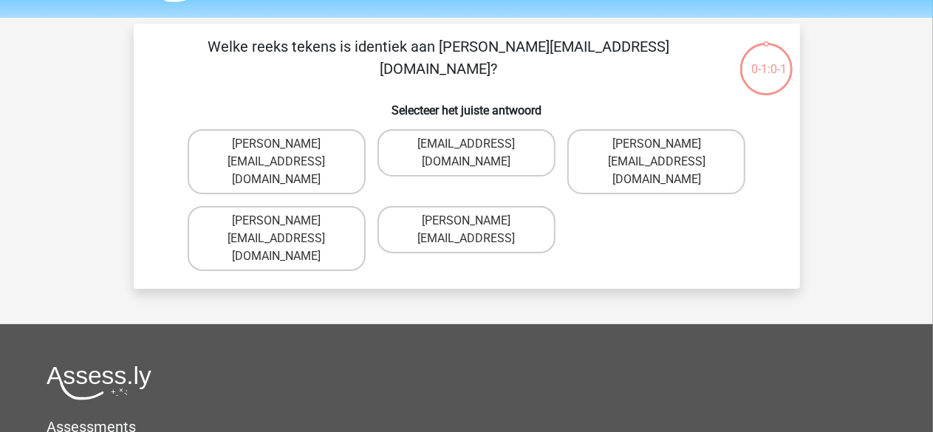
scroll to position [68, 0]
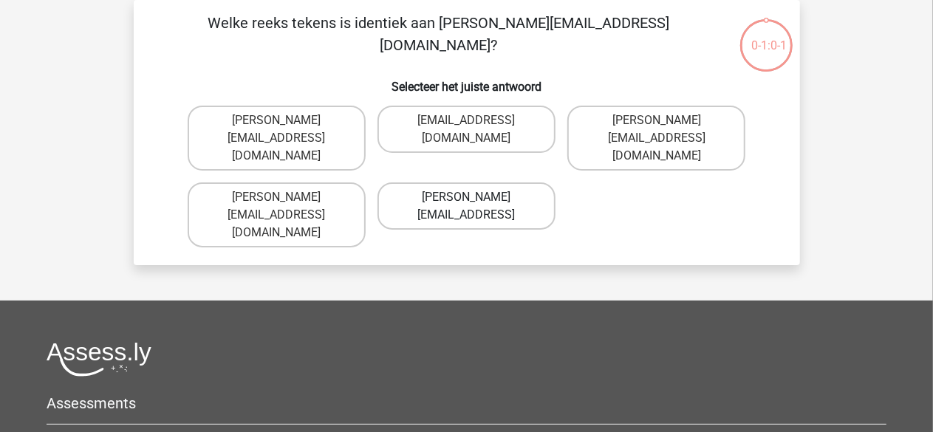
click at [489, 182] on label "[PERSON_NAME][EMAIL_ADDRESS]" at bounding box center [466, 205] width 178 height 47
click at [476, 197] on input "[PERSON_NAME][EMAIL_ADDRESS]" at bounding box center [471, 202] width 10 height 10
radio input "true"
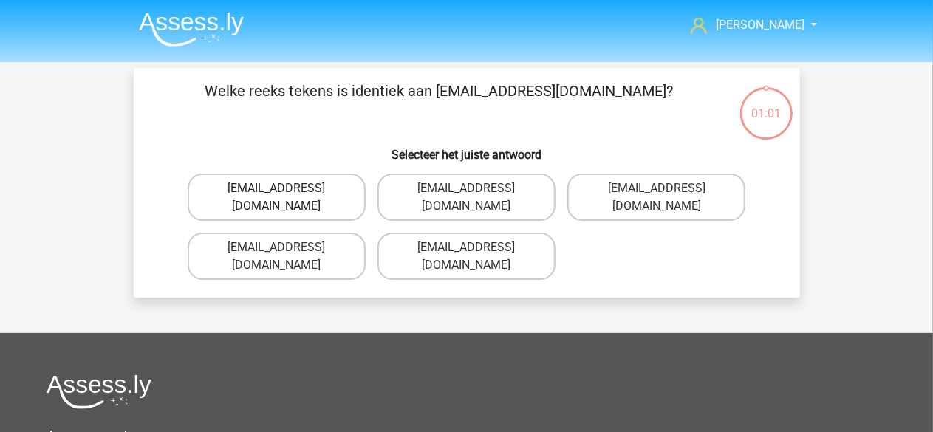
click at [306, 188] on label "[EMAIL_ADDRESS][DOMAIN_NAME]" at bounding box center [277, 197] width 178 height 47
click at [286, 188] on input "[EMAIL_ADDRESS][DOMAIN_NAME]" at bounding box center [281, 193] width 10 height 10
radio input "true"
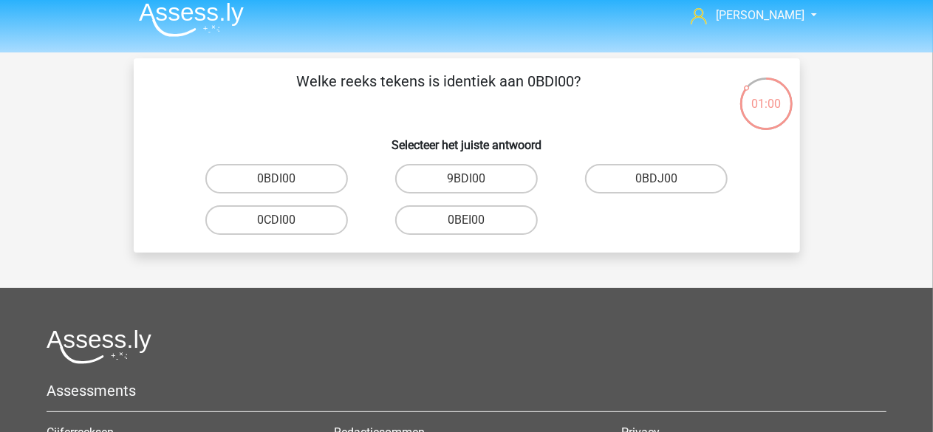
scroll to position [5, 0]
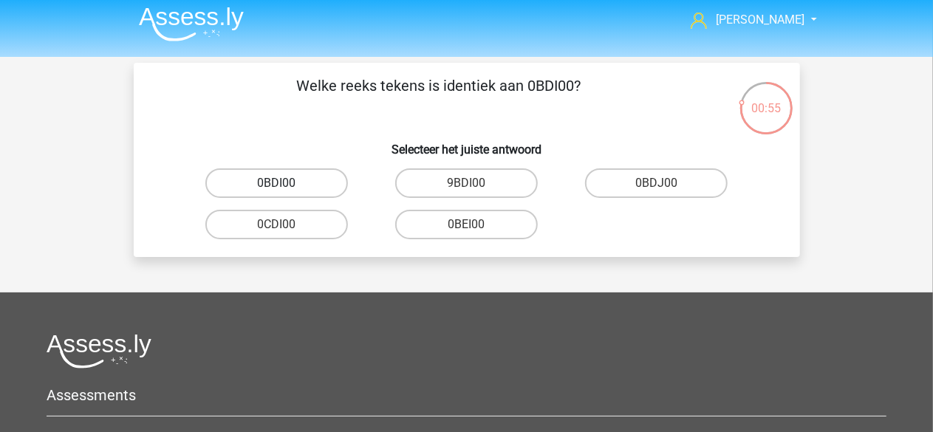
click at [301, 182] on label "0BDI00" at bounding box center [276, 183] width 143 height 30
click at [286, 183] on input "0BDI00" at bounding box center [281, 188] width 10 height 10
radio input "true"
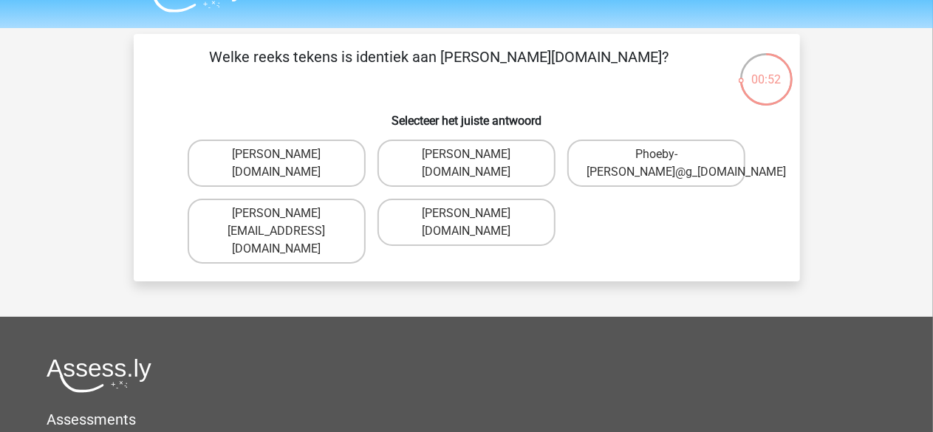
scroll to position [18, 0]
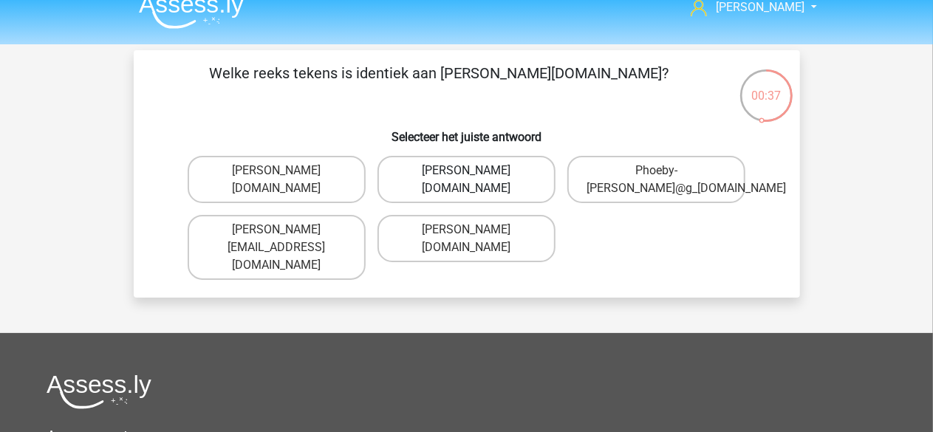
click at [406, 172] on label "[PERSON_NAME][DOMAIN_NAME]" at bounding box center [466, 179] width 178 height 47
click at [466, 172] on input "[PERSON_NAME][DOMAIN_NAME]" at bounding box center [471, 176] width 10 height 10
radio input "true"
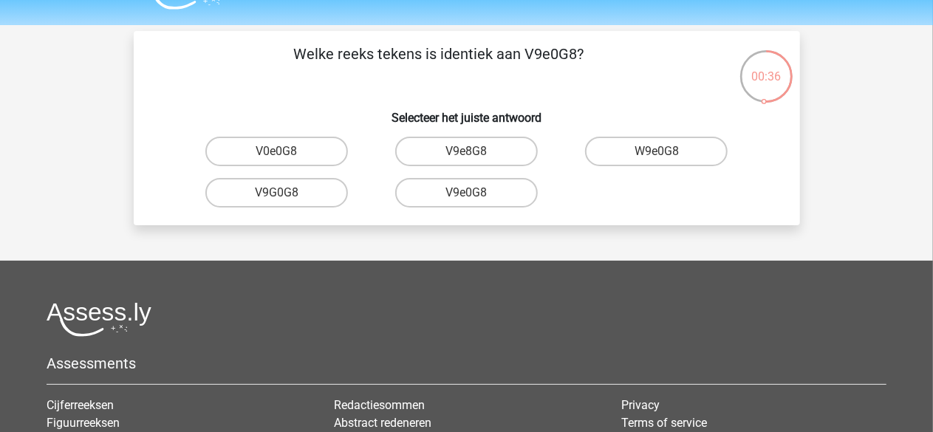
scroll to position [31, 0]
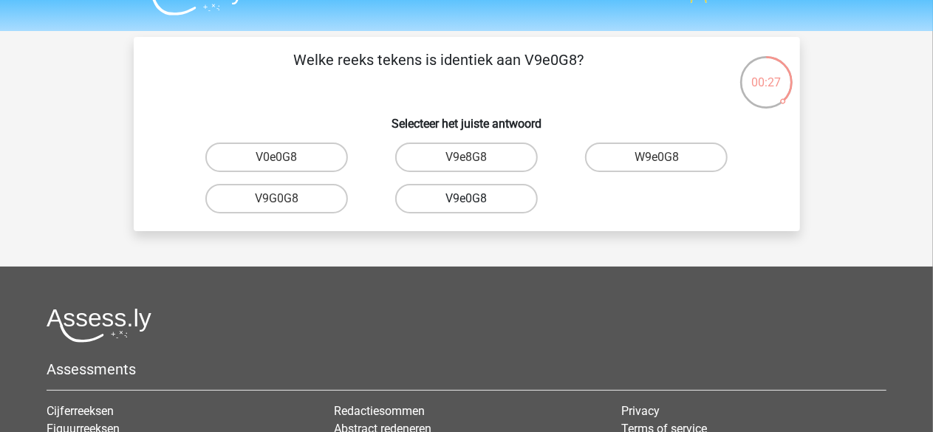
click at [489, 197] on label "V9e0G8" at bounding box center [466, 199] width 143 height 30
click at [476, 199] on input "V9e0G8" at bounding box center [471, 204] width 10 height 10
radio input "true"
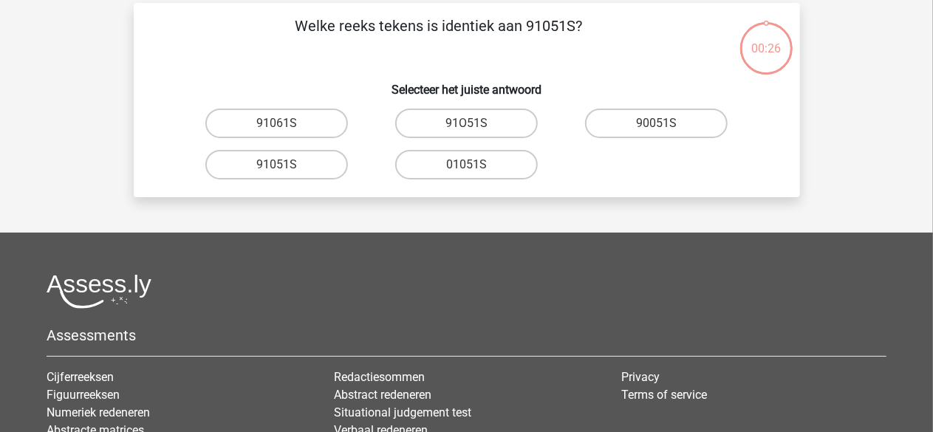
scroll to position [68, 0]
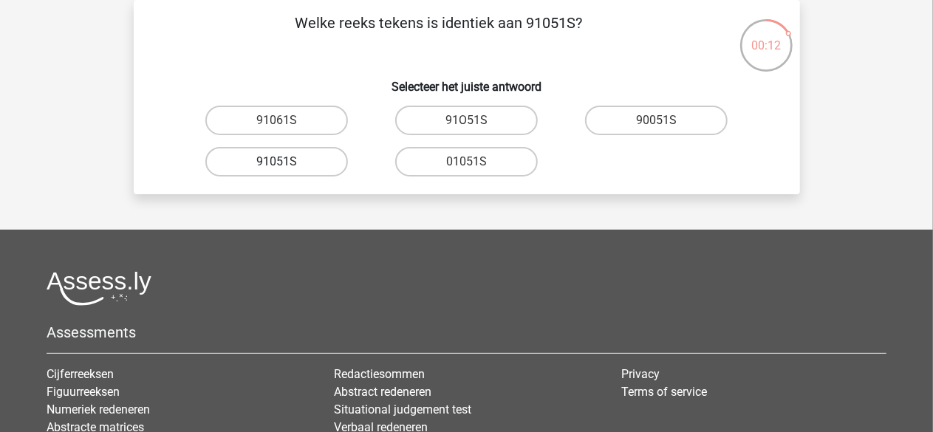
click at [301, 162] on label "91051S" at bounding box center [276, 162] width 143 height 30
click at [286, 162] on input "91051S" at bounding box center [281, 167] width 10 height 10
radio input "true"
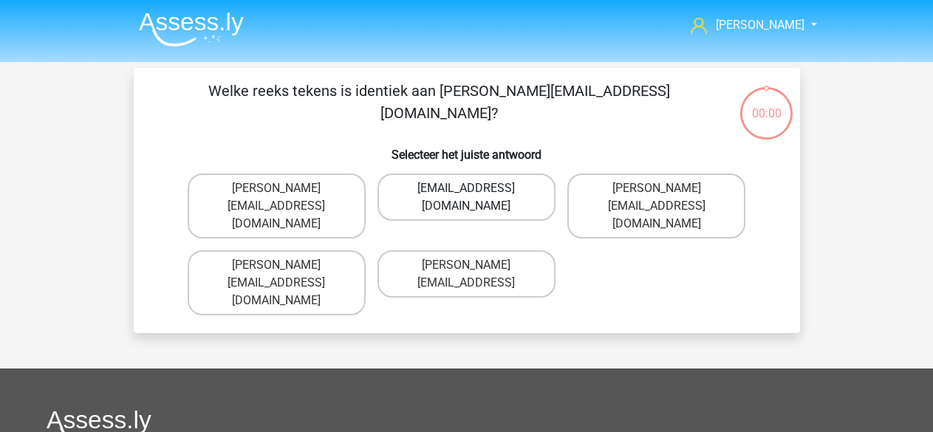
scroll to position [68, 0]
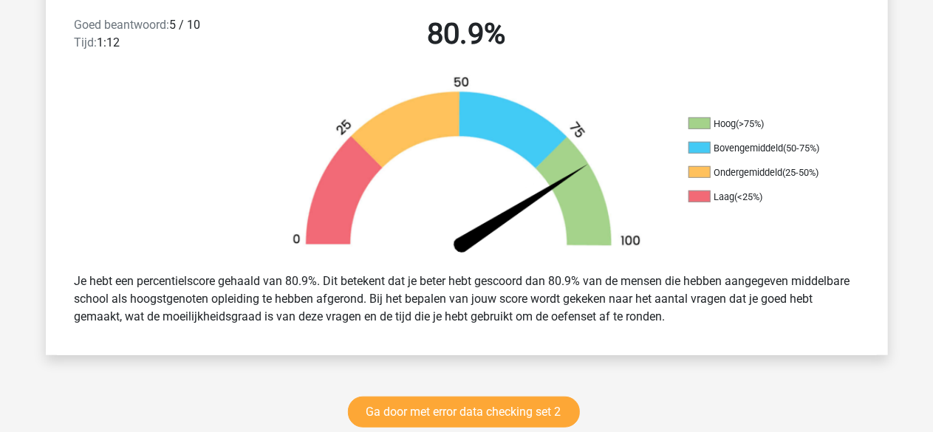
scroll to position [394, 0]
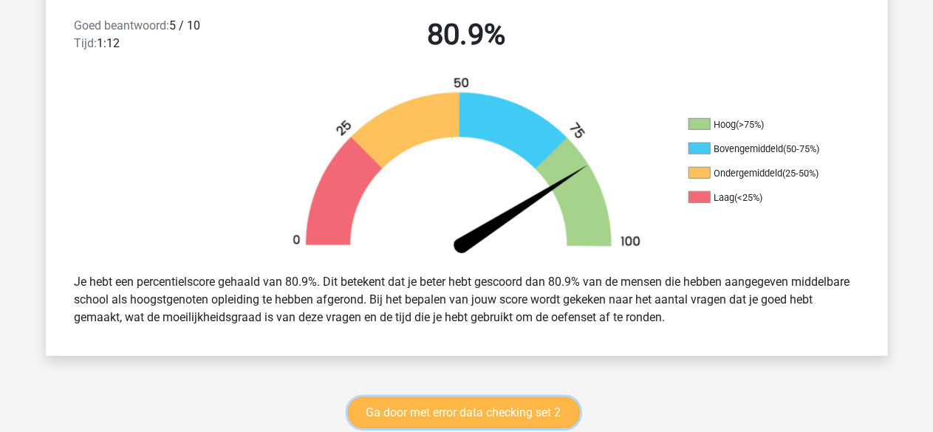
click at [439, 412] on link "Ga door met error data checking set 2" at bounding box center [464, 412] width 232 height 31
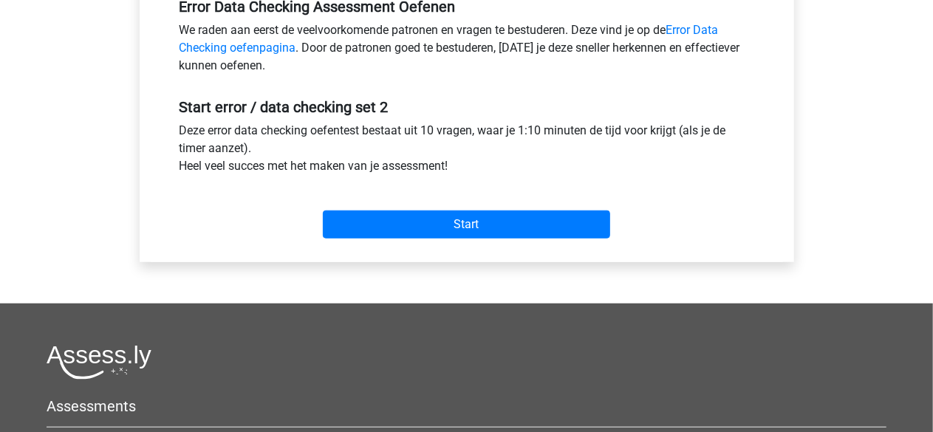
scroll to position [474, 0]
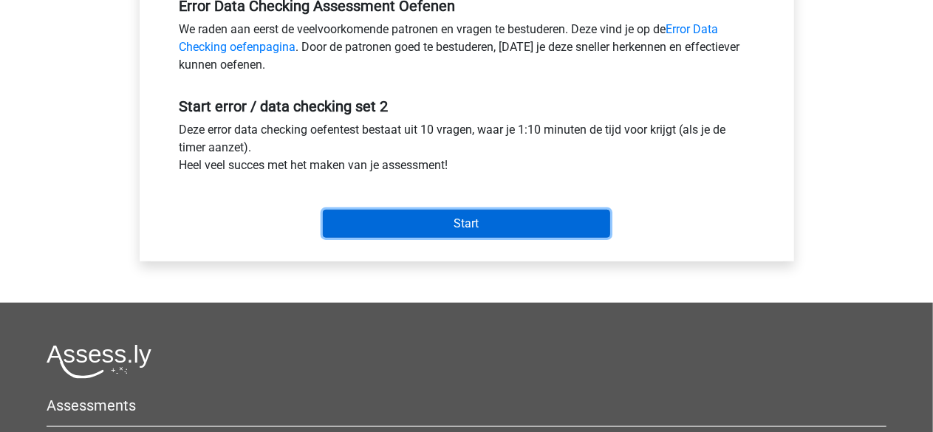
click at [441, 222] on input "Start" at bounding box center [466, 224] width 287 height 28
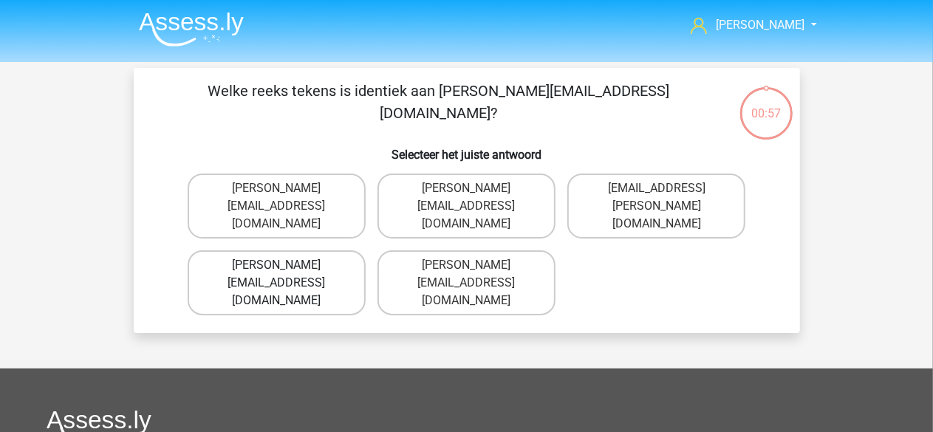
click at [322, 250] on label "Connor.Patterson@gmail.co.uk" at bounding box center [277, 282] width 178 height 65
click at [286, 265] on input "Connor.Patterson@gmail.co.uk" at bounding box center [281, 270] width 10 height 10
radio input "true"
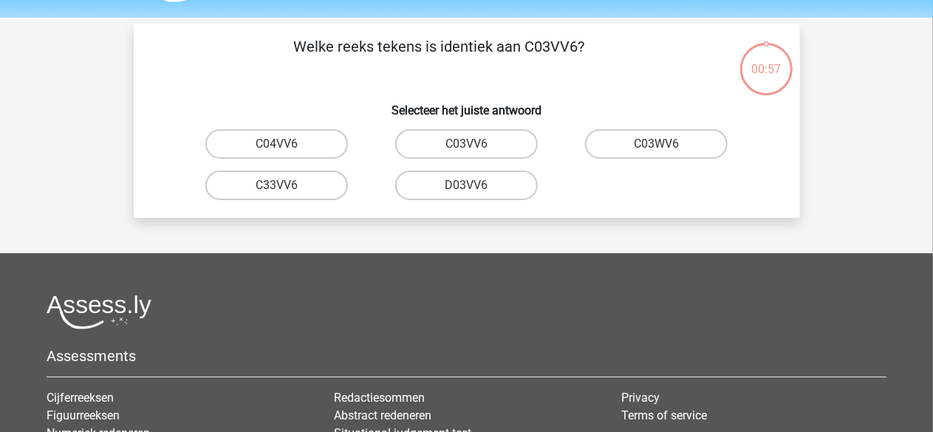
scroll to position [68, 0]
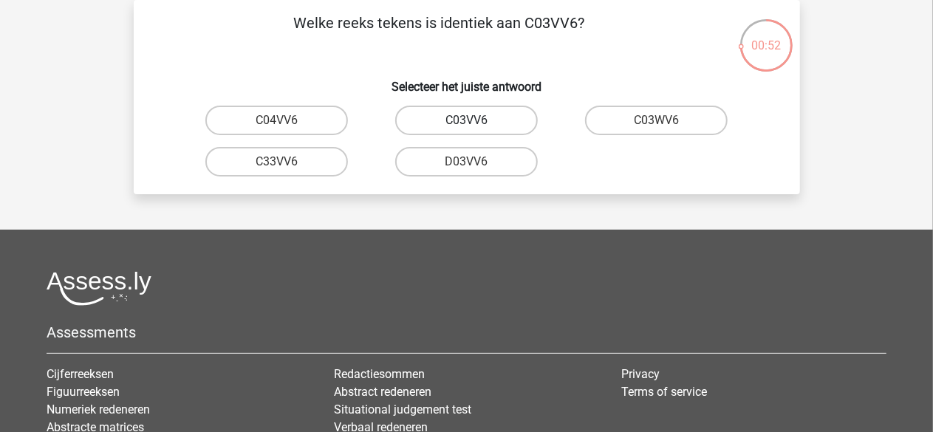
click at [492, 122] on label "C03VV6" at bounding box center [466, 121] width 143 height 30
click at [476, 122] on input "C03VV6" at bounding box center [471, 125] width 10 height 10
radio input "true"
click at [303, 120] on label "jB03CO" at bounding box center [276, 121] width 143 height 30
click at [286, 120] on input "jB03CO" at bounding box center [281, 125] width 10 height 10
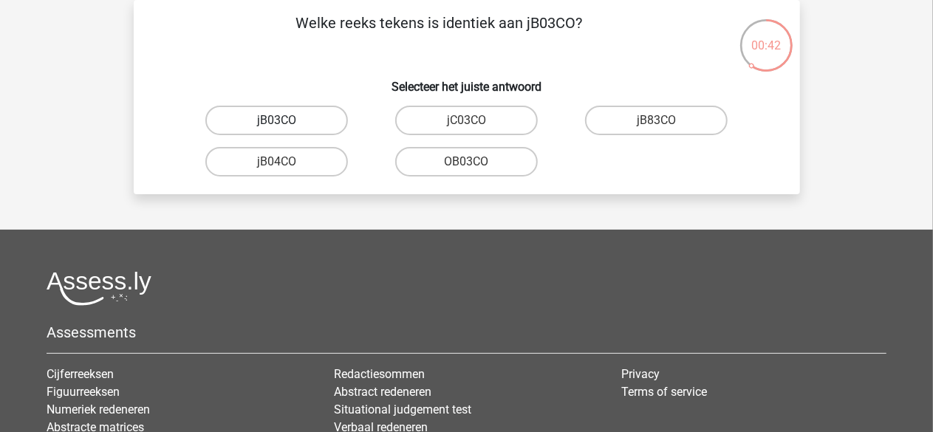
radio input "true"
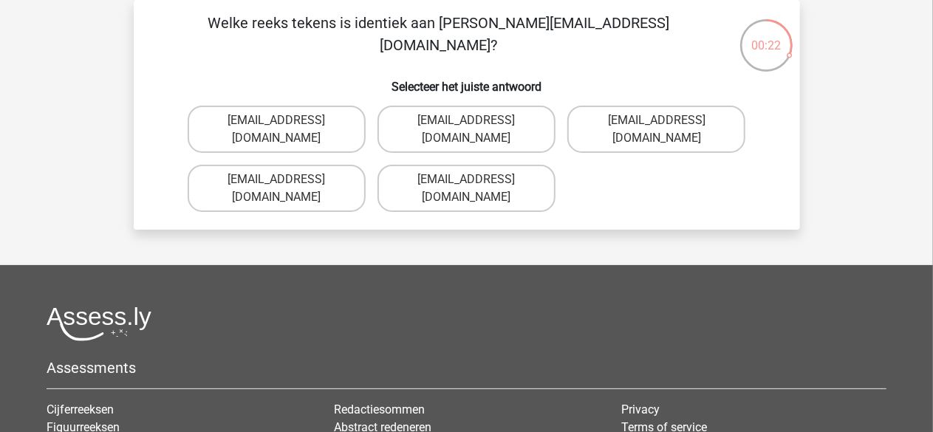
click at [474, 120] on input "Jack_Conley@hotmail.com.uk" at bounding box center [471, 125] width 10 height 10
radio input "true"
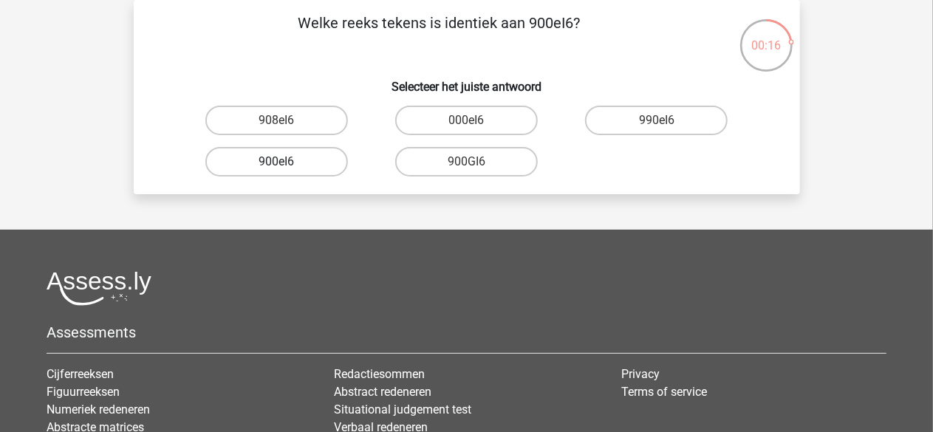
click at [312, 163] on label "900eI6" at bounding box center [276, 162] width 143 height 30
click at [286, 163] on input "900eI6" at bounding box center [281, 167] width 10 height 10
radio input "true"
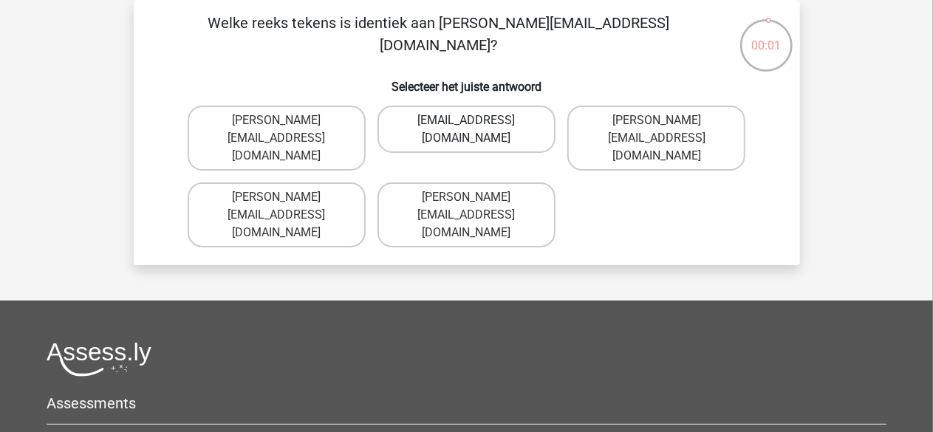
click at [470, 117] on label "Micheal_Meade@joymail.gr" at bounding box center [466, 129] width 178 height 47
click at [470, 120] on input "Micheal_Meade@joymail.gr" at bounding box center [471, 125] width 10 height 10
radio input "true"
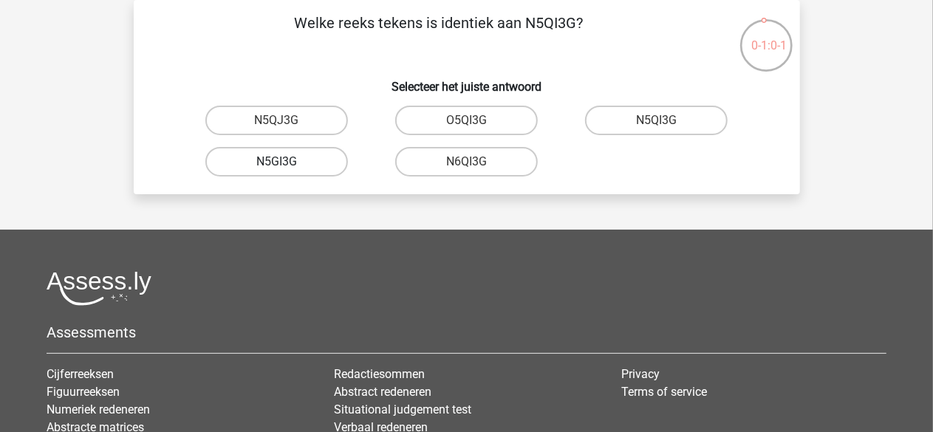
click at [303, 162] on label "N5GI3G" at bounding box center [276, 162] width 143 height 30
click at [286, 162] on input "N5GI3G" at bounding box center [281, 167] width 10 height 10
radio input "true"
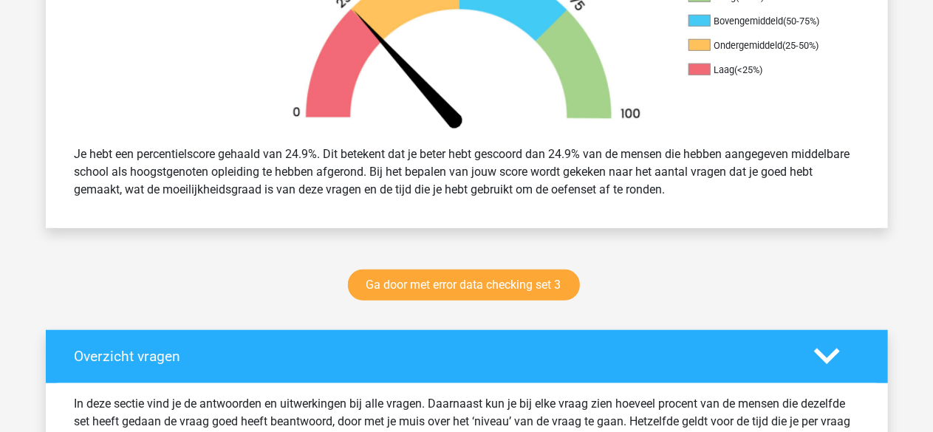
scroll to position [521, 0]
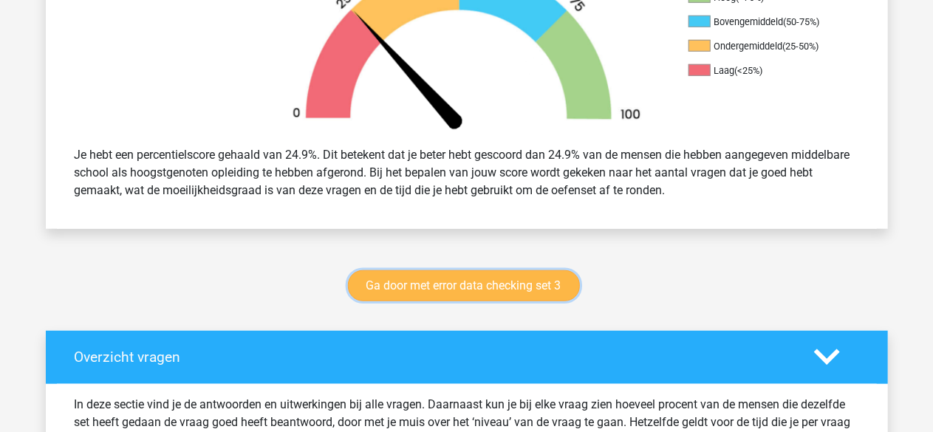
click at [503, 284] on link "Ga door met error data checking set 3" at bounding box center [464, 285] width 232 height 31
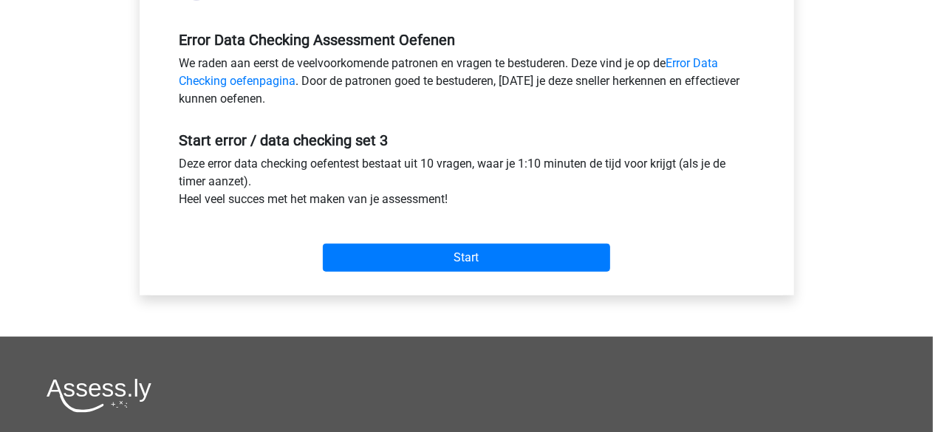
scroll to position [441, 0]
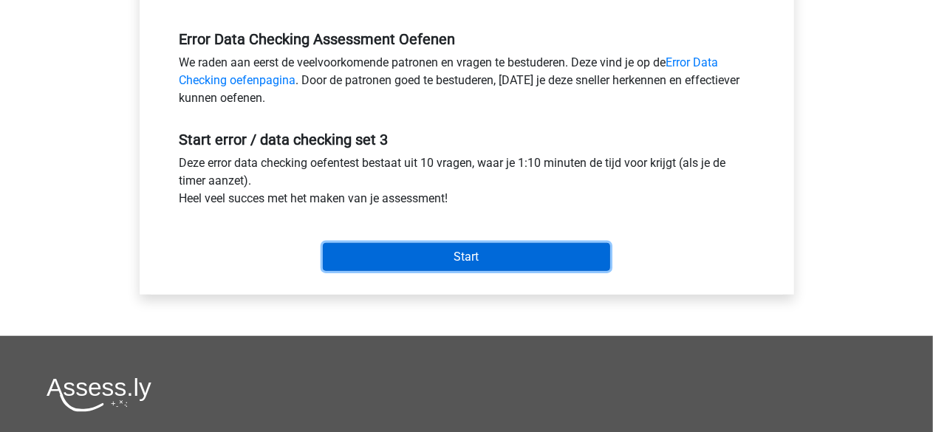
click at [431, 256] on input "Start" at bounding box center [466, 257] width 287 height 28
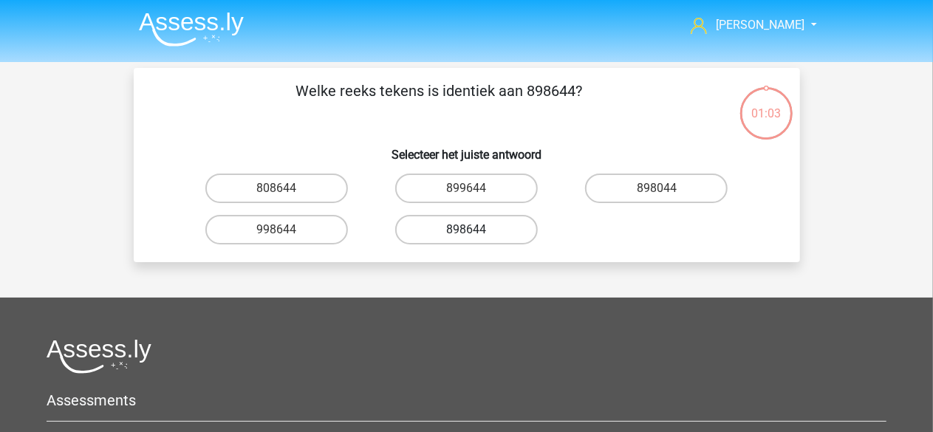
click at [496, 228] on label "898644" at bounding box center [466, 230] width 143 height 30
click at [476, 230] on input "898644" at bounding box center [471, 235] width 10 height 10
radio input "true"
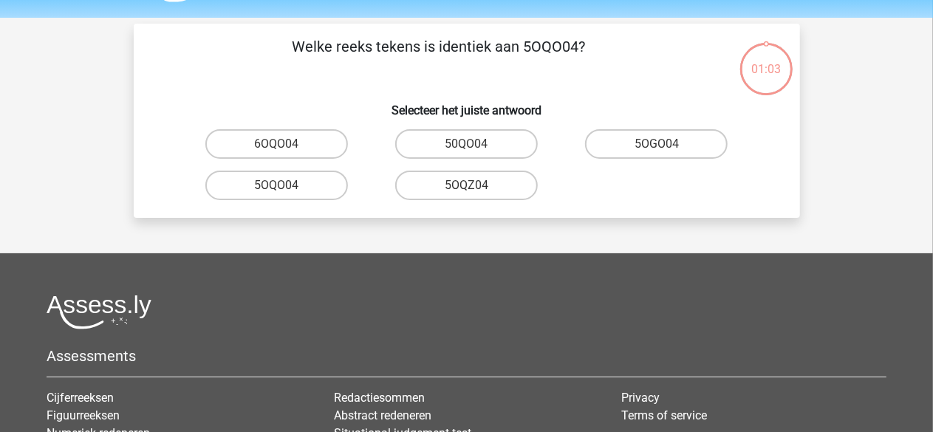
scroll to position [68, 0]
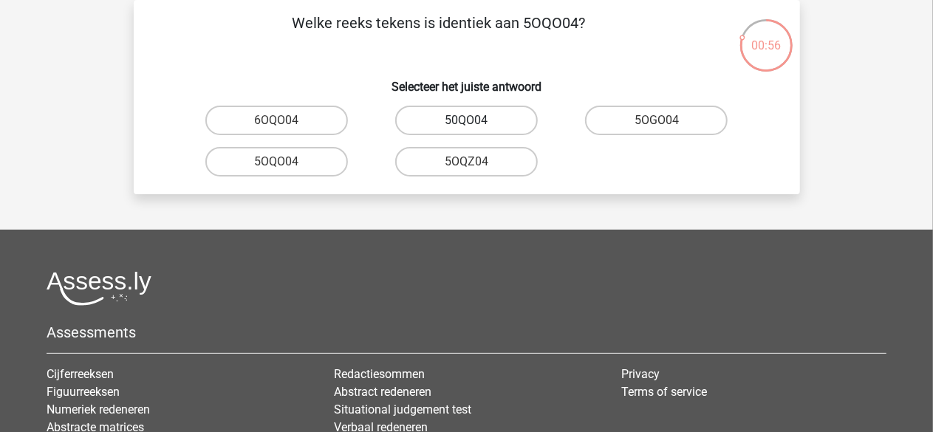
click at [488, 123] on label "50QO04" at bounding box center [466, 121] width 143 height 30
click at [476, 123] on input "50QO04" at bounding box center [471, 125] width 10 height 10
radio input "true"
click at [642, 119] on label "NV9Z80" at bounding box center [656, 121] width 143 height 30
click at [656, 120] on input "NV9Z80" at bounding box center [661, 125] width 10 height 10
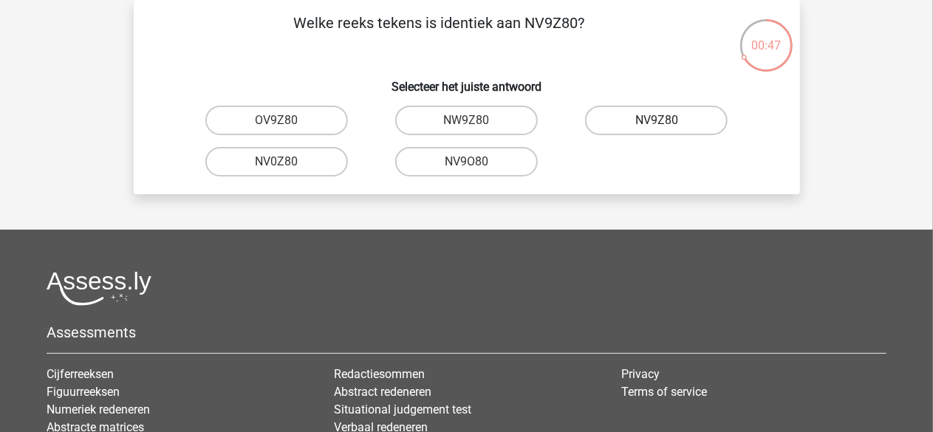
radio input "true"
click at [634, 120] on label "0UA594" at bounding box center [656, 121] width 143 height 30
click at [656, 120] on input "0UA594" at bounding box center [661, 125] width 10 height 10
radio input "true"
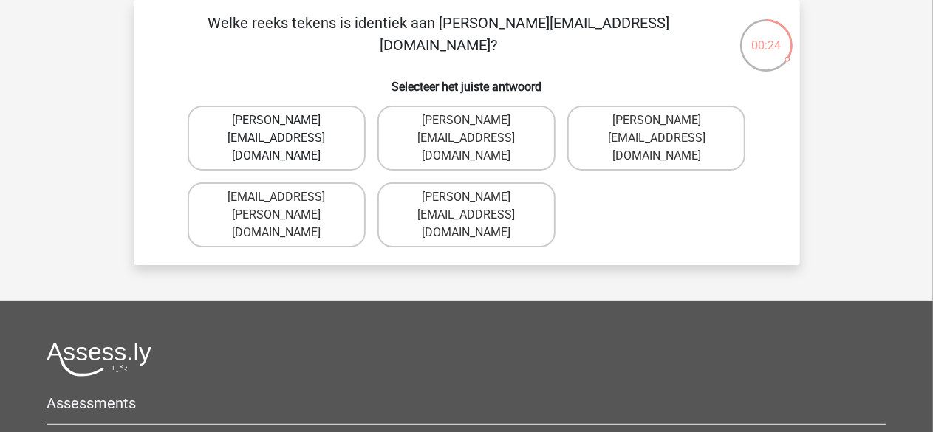
click at [303, 123] on label "Noah+Patterson@joymail.gr" at bounding box center [277, 138] width 178 height 65
click at [286, 123] on input "Noah+Patterson@joymail.gr" at bounding box center [281, 125] width 10 height 10
radio input "true"
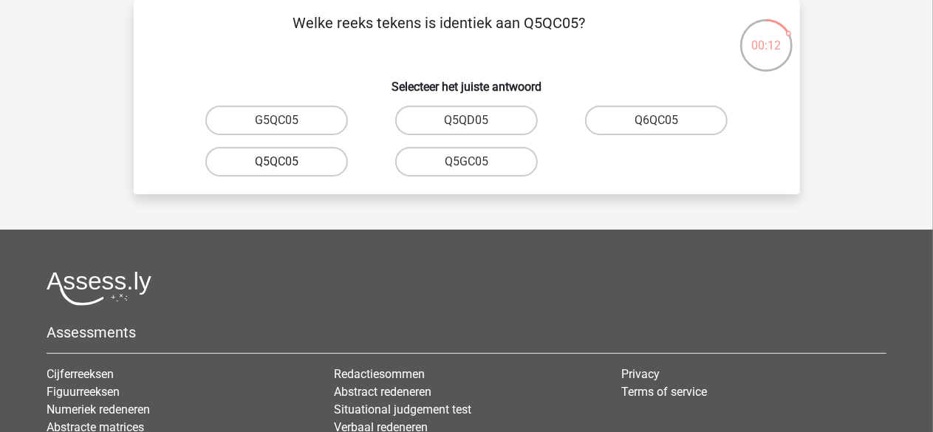
click at [294, 163] on label "Q5QC05" at bounding box center [276, 162] width 143 height 30
click at [286, 163] on input "Q5QC05" at bounding box center [281, 167] width 10 height 10
radio input "true"
click at [620, 124] on label "08WZS5" at bounding box center [656, 121] width 143 height 30
click at [656, 124] on input "08WZS5" at bounding box center [661, 125] width 10 height 10
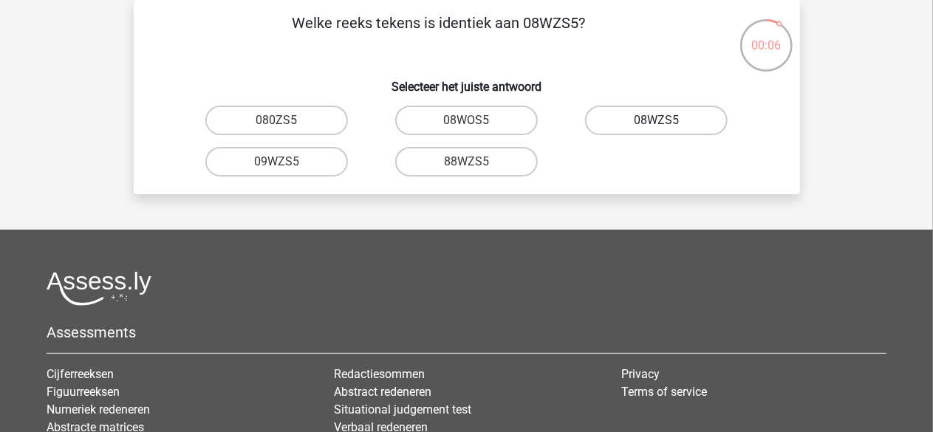
radio input "true"
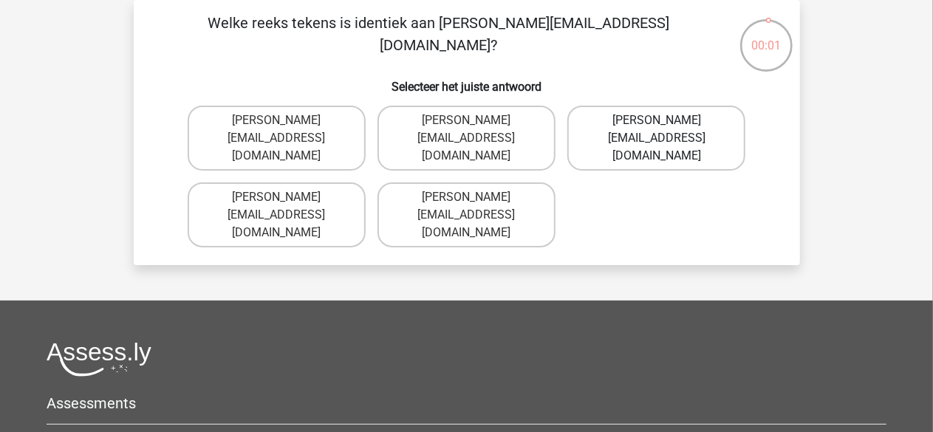
click at [594, 143] on label "Eduard-Mead@joinmail.co.uk" at bounding box center [656, 138] width 178 height 65
click at [656, 130] on input "Eduard-Mead@joinmail.co.uk" at bounding box center [661, 125] width 10 height 10
radio input "true"
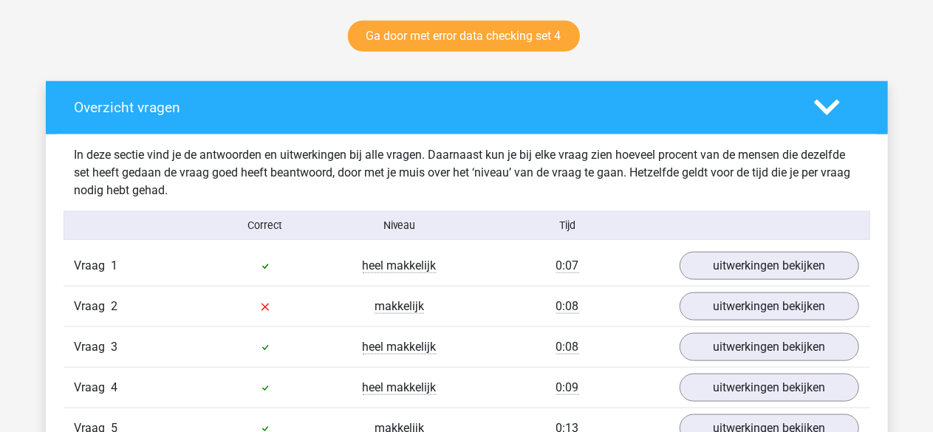
scroll to position [771, 0]
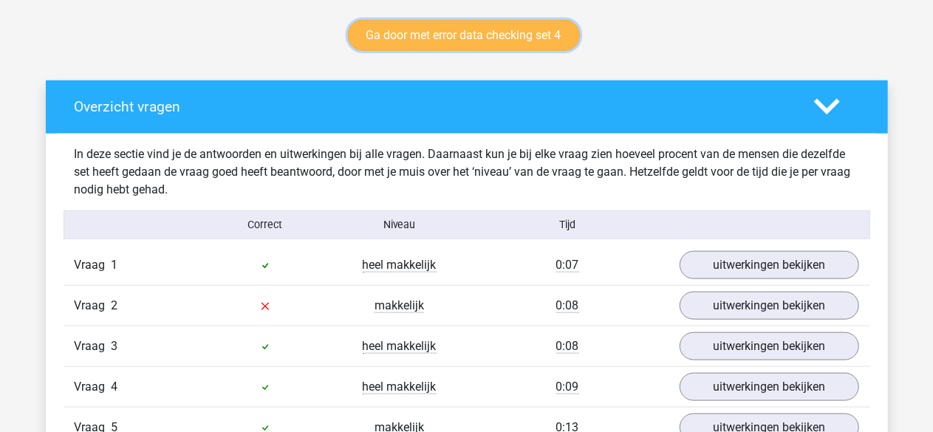
click at [483, 38] on link "Ga door met error data checking set 4" at bounding box center [464, 35] width 232 height 31
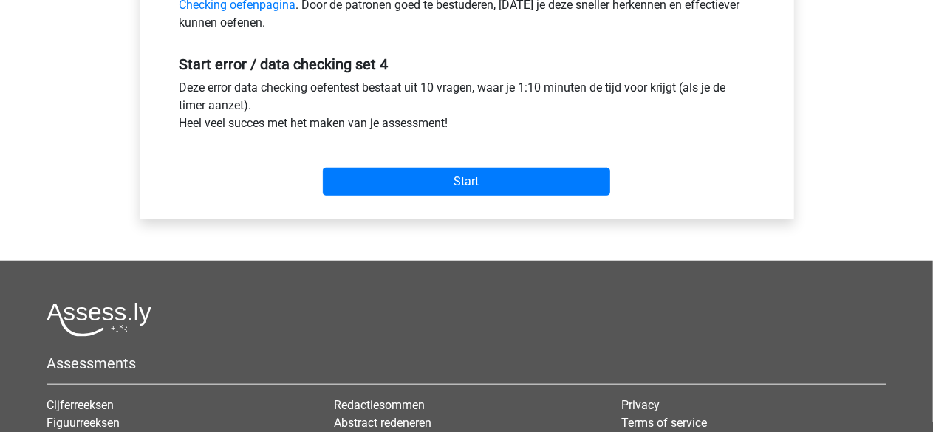
scroll to position [517, 0]
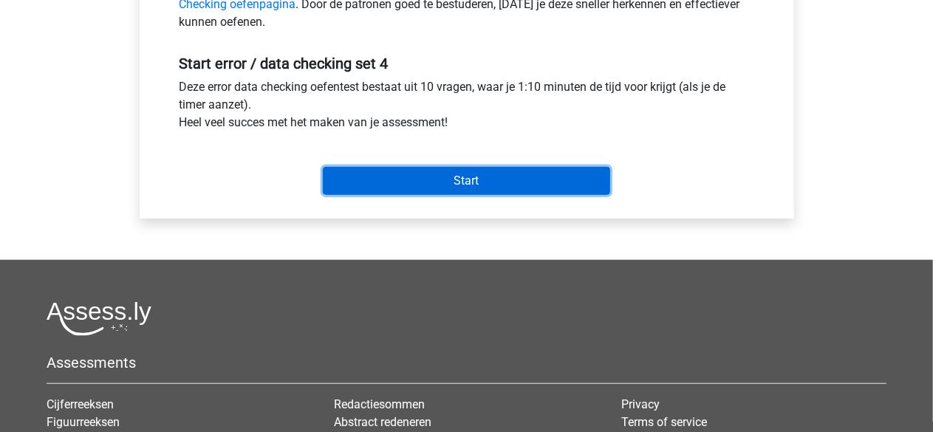
click at [434, 182] on input "Start" at bounding box center [466, 181] width 287 height 28
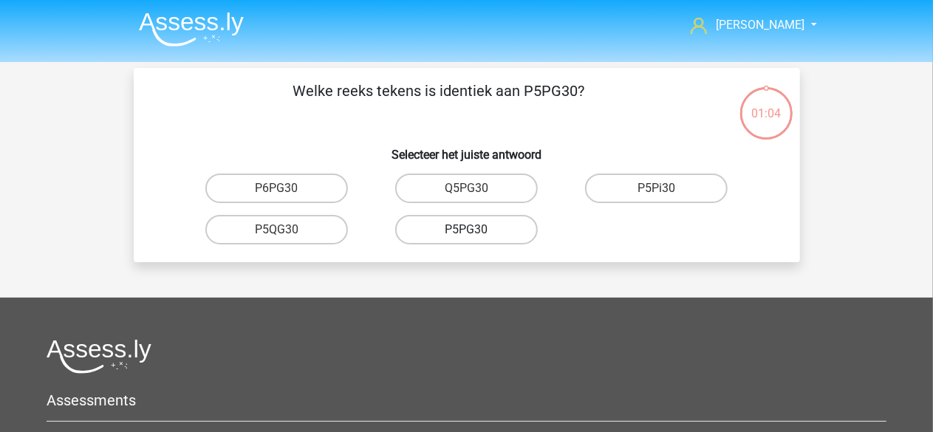
click at [482, 232] on label "P5PG30" at bounding box center [466, 230] width 143 height 30
click at [476, 232] on input "P5PG30" at bounding box center [471, 235] width 10 height 10
radio input "true"
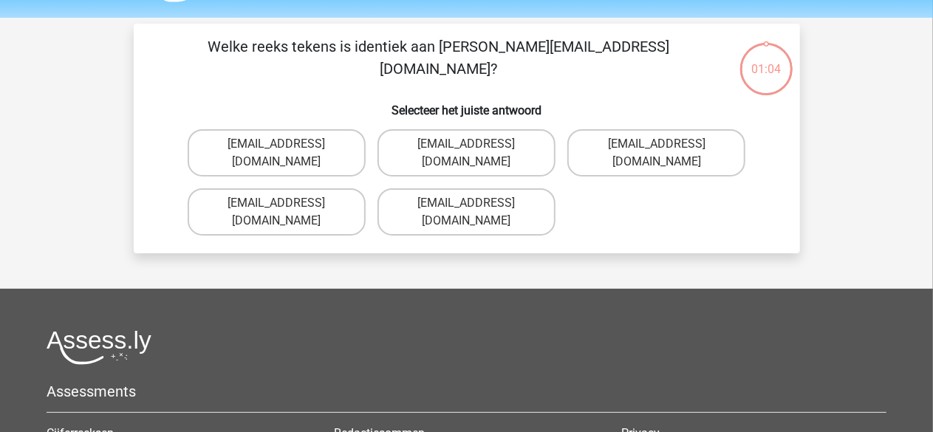
scroll to position [68, 0]
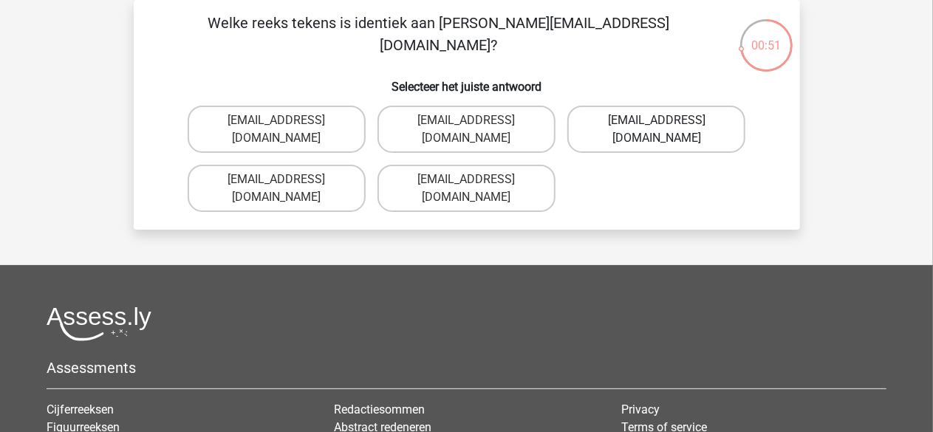
click at [606, 129] on label "[EMAIL_ADDRESS][DOMAIN_NAME]" at bounding box center [656, 129] width 178 height 47
click at [656, 129] on input "[EMAIL_ADDRESS][DOMAIN_NAME]" at bounding box center [661, 125] width 10 height 10
radio input "true"
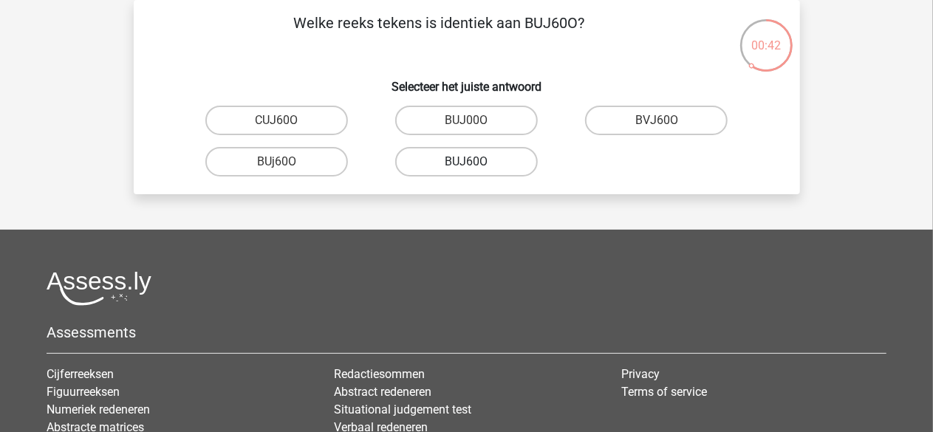
click at [493, 162] on label "BUJ60O" at bounding box center [466, 162] width 143 height 30
click at [476, 162] on input "BUJ60O" at bounding box center [471, 167] width 10 height 10
radio input "true"
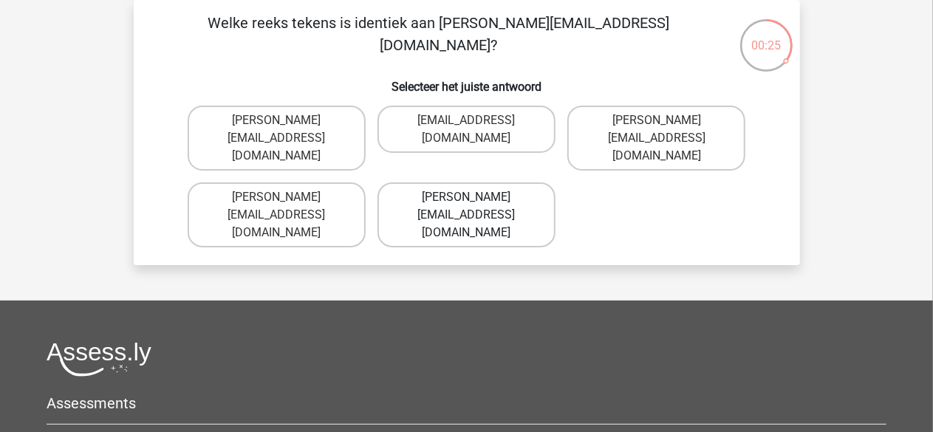
click at [490, 182] on label "[PERSON_NAME][EMAIL_ADDRESS][DOMAIN_NAME]" at bounding box center [466, 214] width 178 height 65
click at [476, 197] on input "[PERSON_NAME][EMAIL_ADDRESS][DOMAIN_NAME]" at bounding box center [471, 202] width 10 height 10
radio input "true"
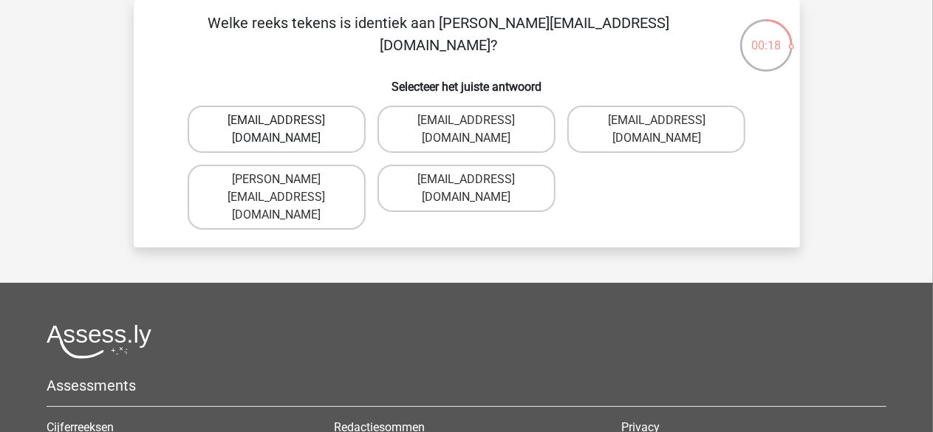
click at [315, 123] on label "[EMAIL_ADDRESS][DOMAIN_NAME]" at bounding box center [277, 129] width 178 height 47
click at [286, 123] on input "[EMAIL_ADDRESS][DOMAIN_NAME]" at bounding box center [281, 125] width 10 height 10
radio input "true"
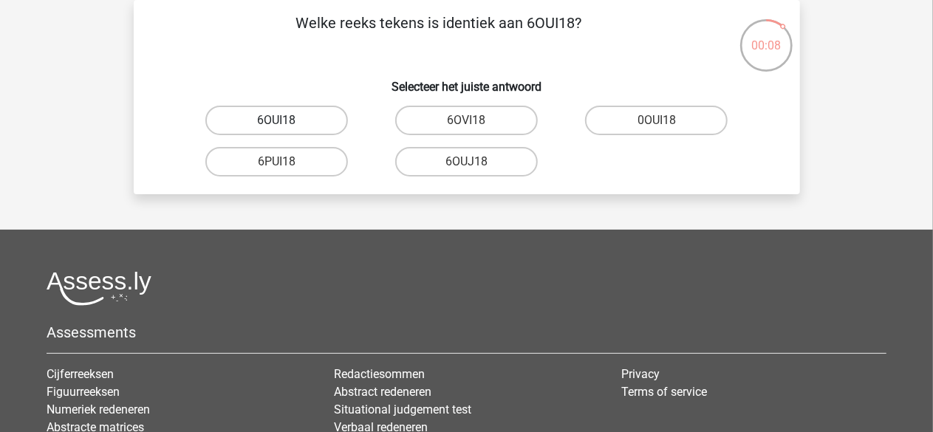
click at [316, 116] on label "6OUI18" at bounding box center [276, 121] width 143 height 30
click at [286, 120] on input "6OUI18" at bounding box center [281, 125] width 10 height 10
radio input "true"
click at [316, 161] on label "15030T" at bounding box center [276, 162] width 143 height 30
click at [286, 162] on input "15030T" at bounding box center [281, 167] width 10 height 10
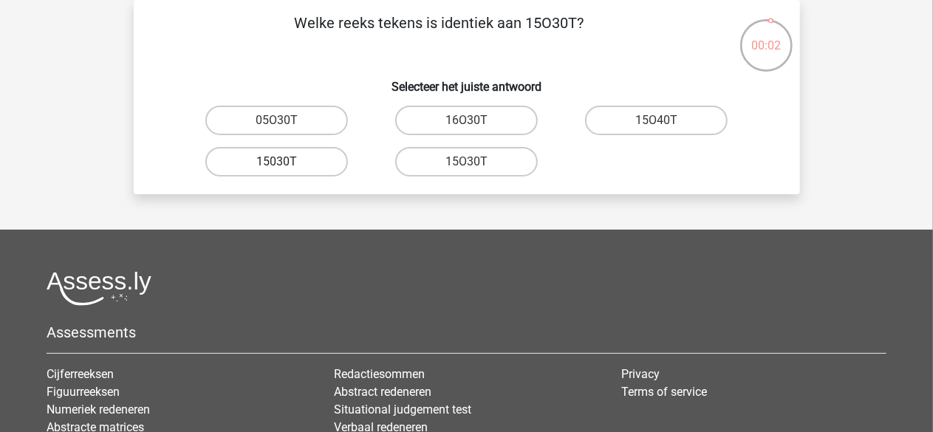
radio input "true"
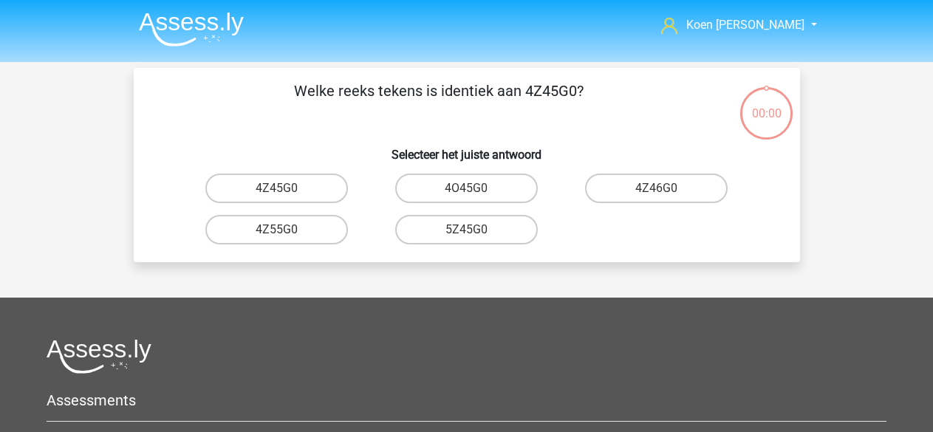
scroll to position [68, 0]
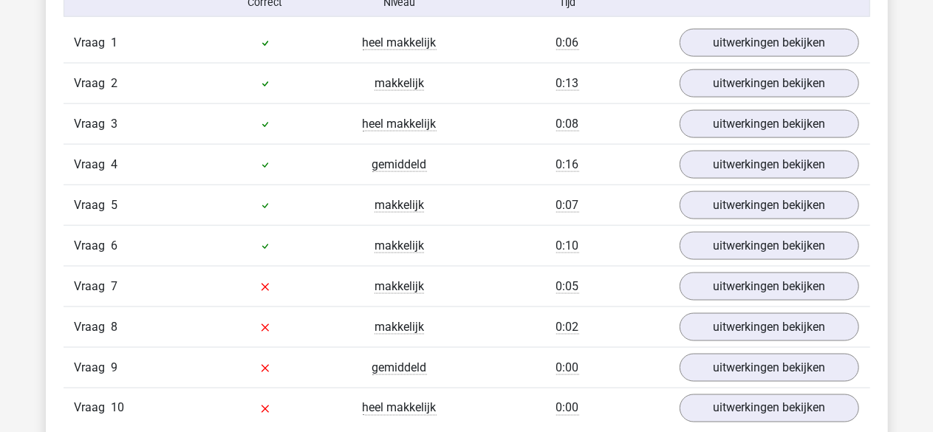
scroll to position [992, 0]
drag, startPoint x: 583, startPoint y: 165, endPoint x: 552, endPoint y: 164, distance: 31.0
click at [552, 164] on div "0:16" at bounding box center [568, 166] width 202 height 18
click at [536, 161] on div "0:16" at bounding box center [568, 166] width 202 height 18
drag, startPoint x: 581, startPoint y: 283, endPoint x: 531, endPoint y: 280, distance: 50.3
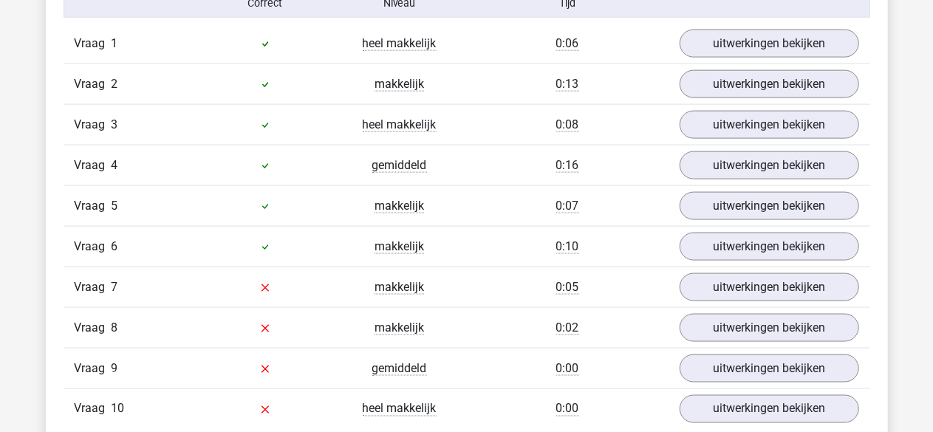
click at [531, 280] on div "0:05" at bounding box center [568, 287] width 202 height 18
drag, startPoint x: 586, startPoint y: 81, endPoint x: 489, endPoint y: 82, distance: 97.5
click at [489, 82] on div "0:13" at bounding box center [568, 84] width 202 height 18
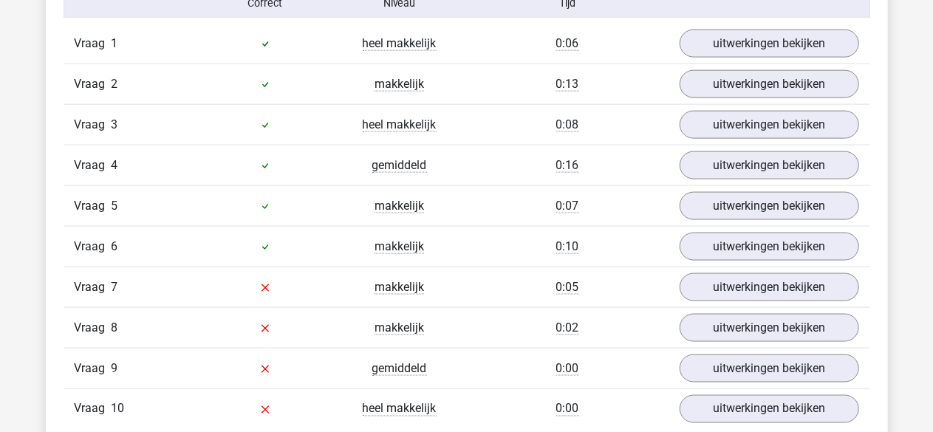
drag, startPoint x: 580, startPoint y: 162, endPoint x: 528, endPoint y: 168, distance: 52.7
click at [528, 168] on div "0:16" at bounding box center [568, 166] width 202 height 18
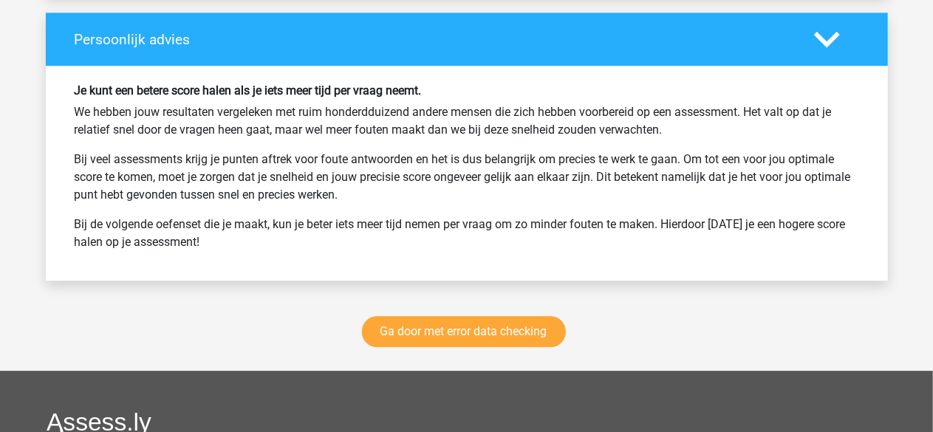
scroll to position [1955, 0]
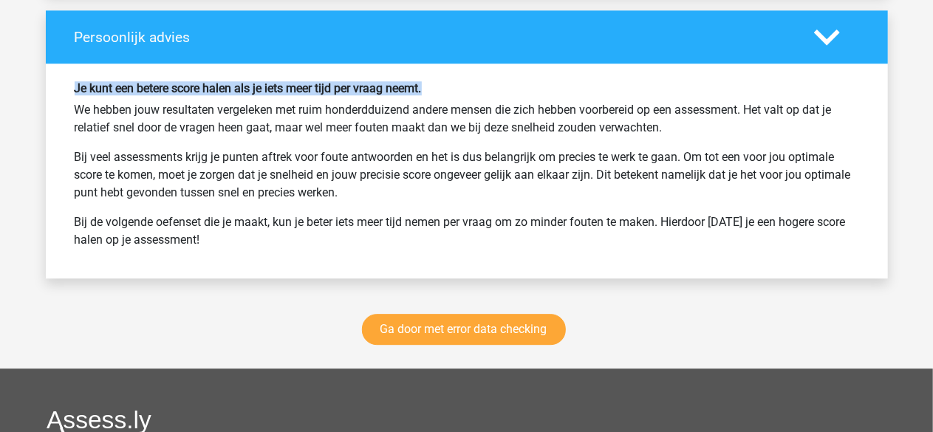
drag, startPoint x: 432, startPoint y: 81, endPoint x: 61, endPoint y: 74, distance: 371.5
click at [61, 74] on div "Je kunt een betere score halen als je iets meer tijd per vraag neemt. We hebben…" at bounding box center [467, 171] width 842 height 215
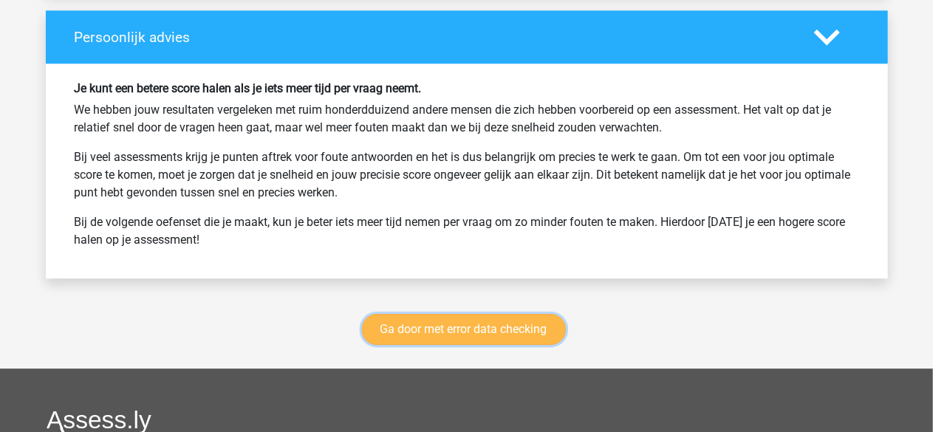
click at [430, 315] on link "Ga door met error data checking" at bounding box center [464, 329] width 204 height 31
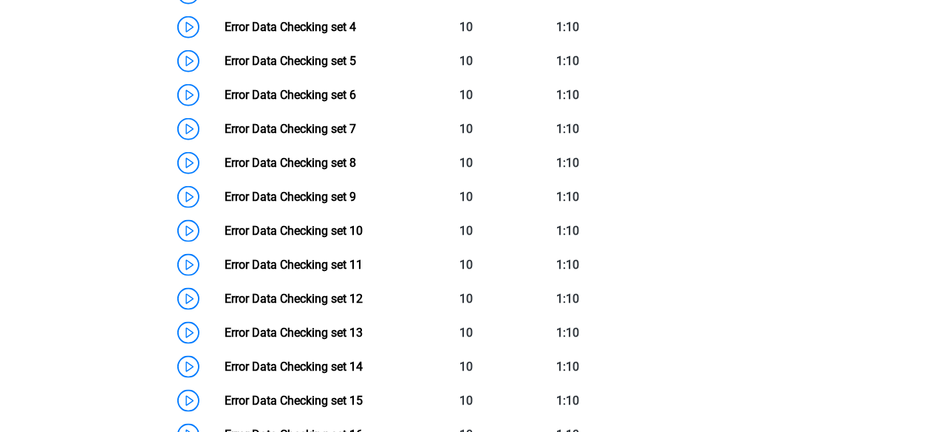
scroll to position [857, 0]
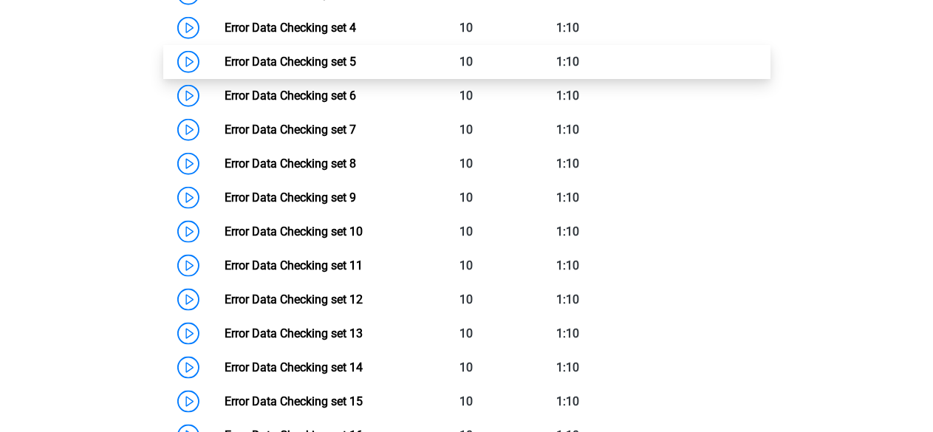
click at [224, 60] on link "Error Data Checking set 5" at bounding box center [289, 62] width 131 height 14
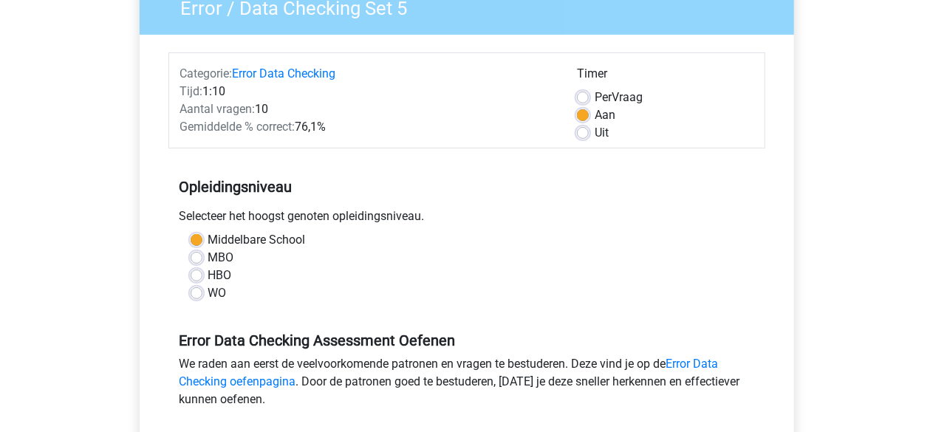
scroll to position [137, 0]
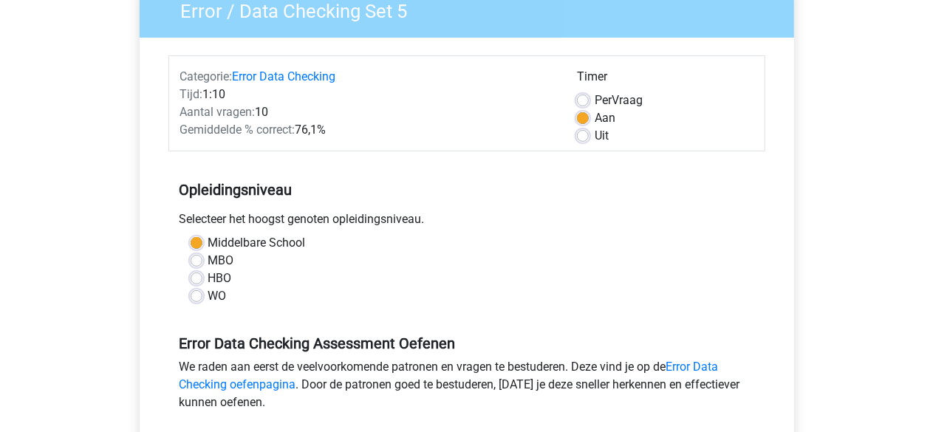
drag, startPoint x: 335, startPoint y: 126, endPoint x: 299, endPoint y: 127, distance: 35.5
click at [299, 127] on div "Gemiddelde % correct: 76,1%" at bounding box center [367, 130] width 397 height 18
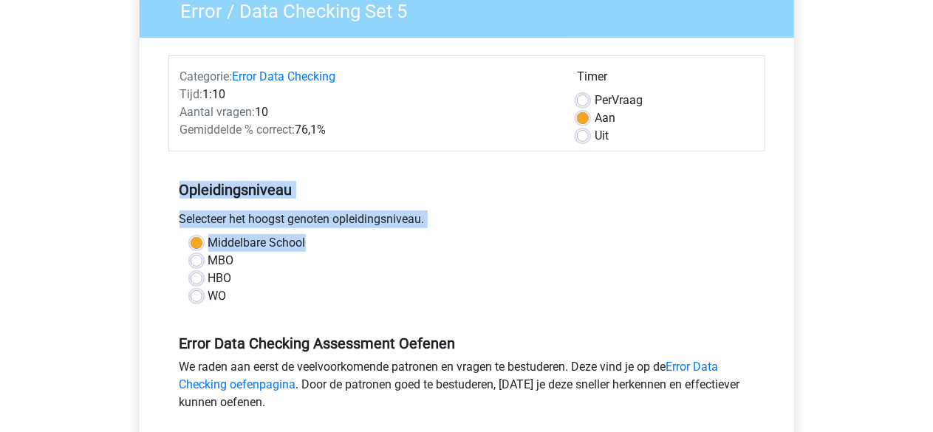
drag, startPoint x: 312, startPoint y: 241, endPoint x: 168, endPoint y: 187, distance: 153.3
click at [168, 187] on div "Opleidingsniveau Selecteer het hoogst genoten opleidingsniveau. Middelbare Scho…" at bounding box center [466, 237] width 597 height 160
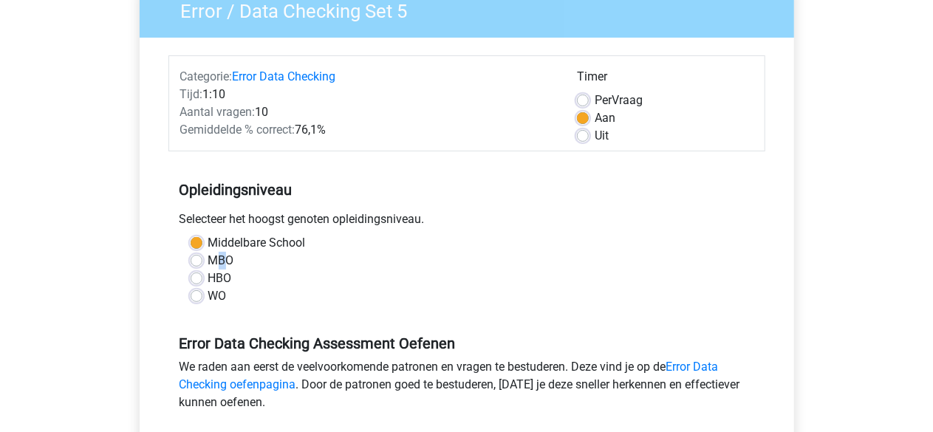
click at [222, 259] on label "MBO" at bounding box center [221, 261] width 26 height 18
click at [202, 259] on input "MBO" at bounding box center [197, 259] width 12 height 15
radio input "true"
click at [208, 243] on label "Middelbare School" at bounding box center [256, 243] width 97 height 18
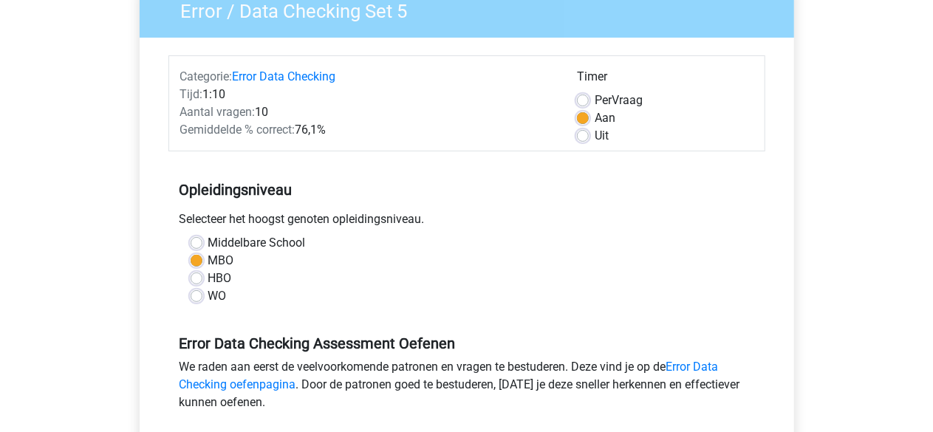
click at [199, 243] on input "Middelbare School" at bounding box center [197, 241] width 12 height 15
radio input "true"
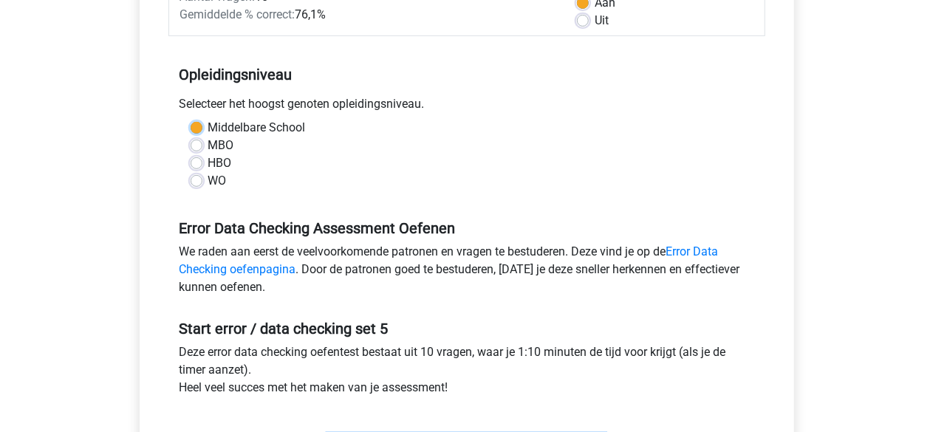
scroll to position [251, 0]
click at [208, 184] on label "WO" at bounding box center [217, 182] width 18 height 18
click at [198, 184] on input "WO" at bounding box center [197, 180] width 12 height 15
radio input "true"
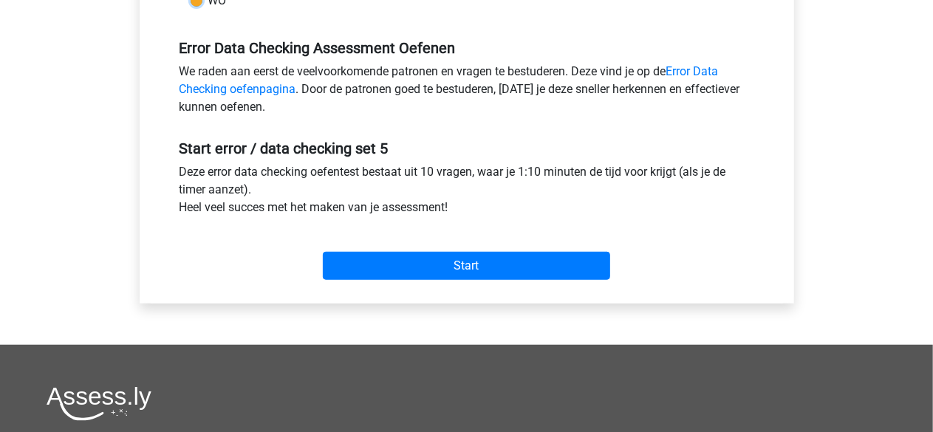
scroll to position [433, 0]
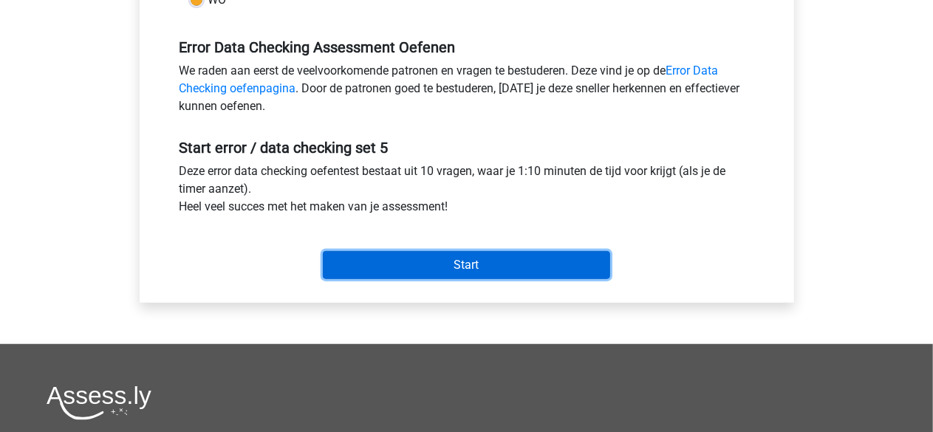
click at [434, 271] on input "Start" at bounding box center [466, 265] width 287 height 28
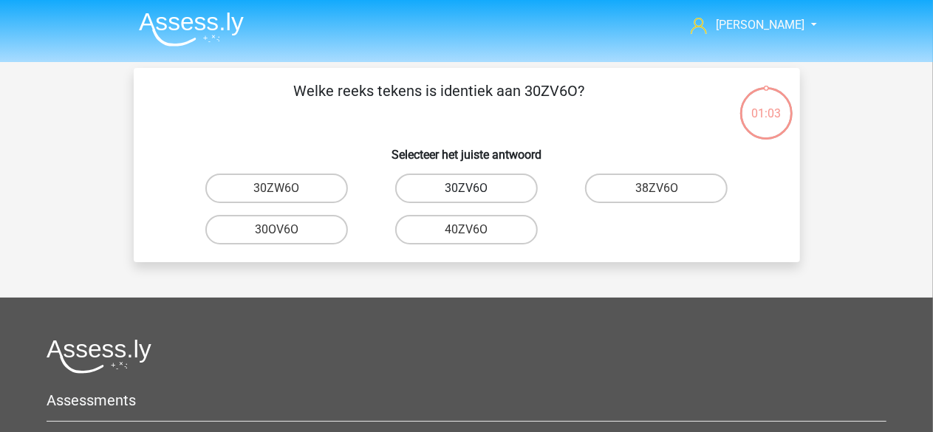
click at [495, 187] on label "30ZV6O" at bounding box center [466, 189] width 143 height 30
click at [476, 188] on input "30ZV6O" at bounding box center [471, 193] width 10 height 10
radio input "true"
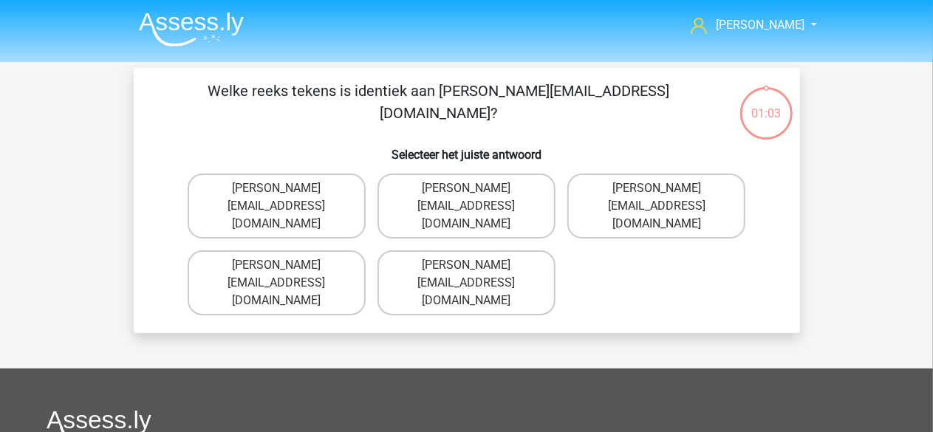
scroll to position [68, 0]
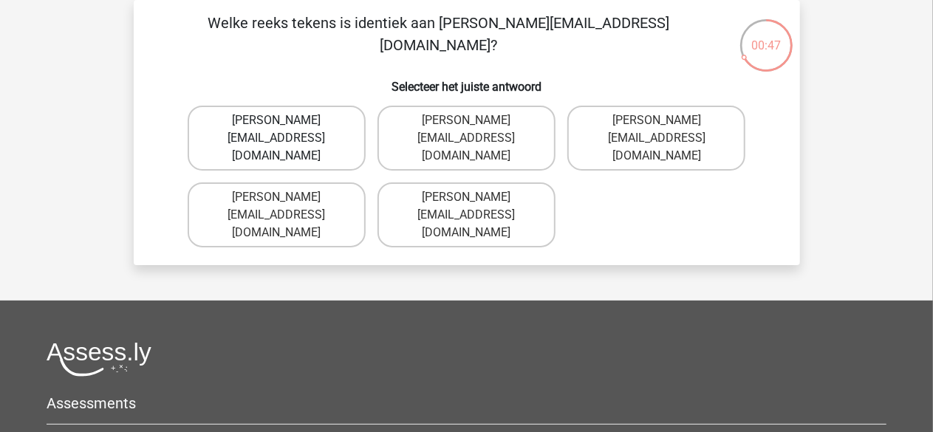
click at [306, 123] on label "Muhammad+Carroll@memail.gl" at bounding box center [277, 138] width 178 height 65
click at [286, 123] on input "Muhammad+Carroll@memail.gl" at bounding box center [281, 125] width 10 height 10
radio input "true"
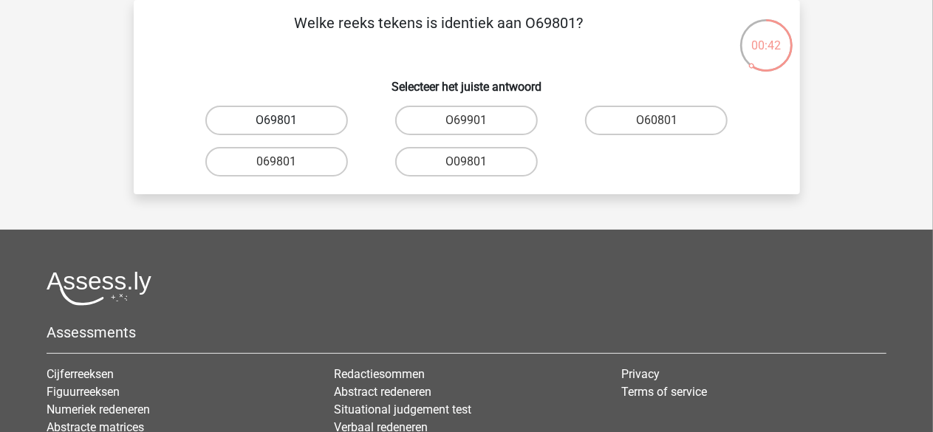
click at [316, 117] on label "O69801" at bounding box center [276, 121] width 143 height 30
click at [286, 120] on input "O69801" at bounding box center [281, 125] width 10 height 10
radio input "true"
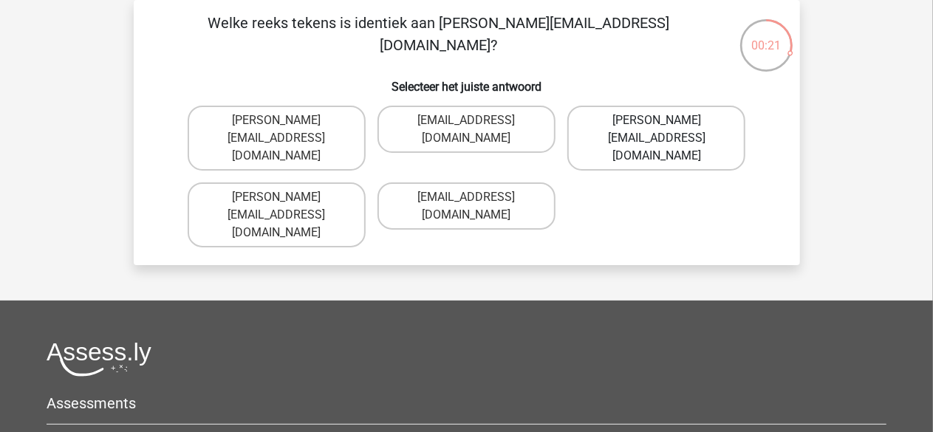
click at [599, 122] on label "George-Churchill@jointmail.com.co" at bounding box center [656, 138] width 178 height 65
click at [656, 122] on input "George-Churchill@jointmail.com.co" at bounding box center [661, 125] width 10 height 10
radio input "true"
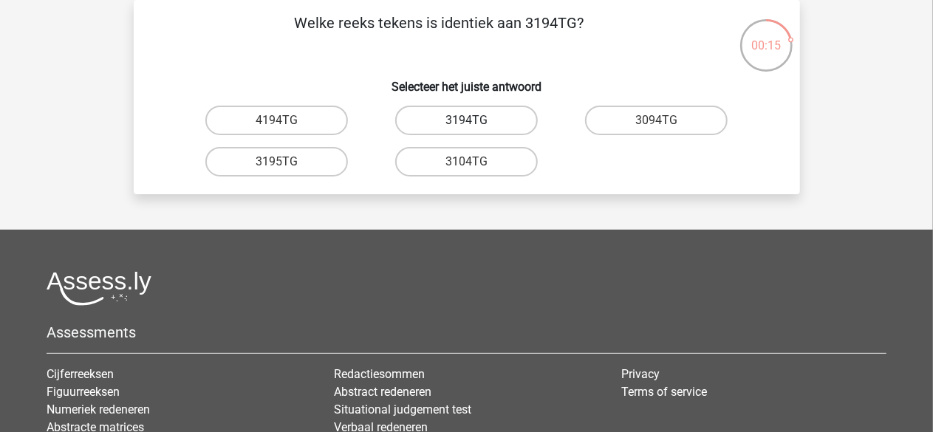
click at [493, 118] on label "3194TG" at bounding box center [466, 121] width 143 height 30
click at [476, 120] on input "3194TG" at bounding box center [471, 125] width 10 height 10
radio input "true"
click at [306, 116] on label "SiO6C0" at bounding box center [276, 121] width 143 height 30
click at [286, 120] on input "SiO6C0" at bounding box center [281, 125] width 10 height 10
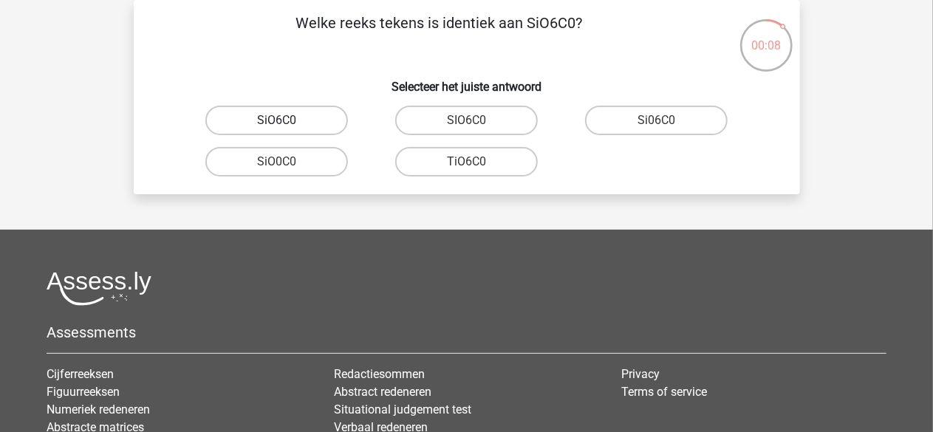
radio input "true"
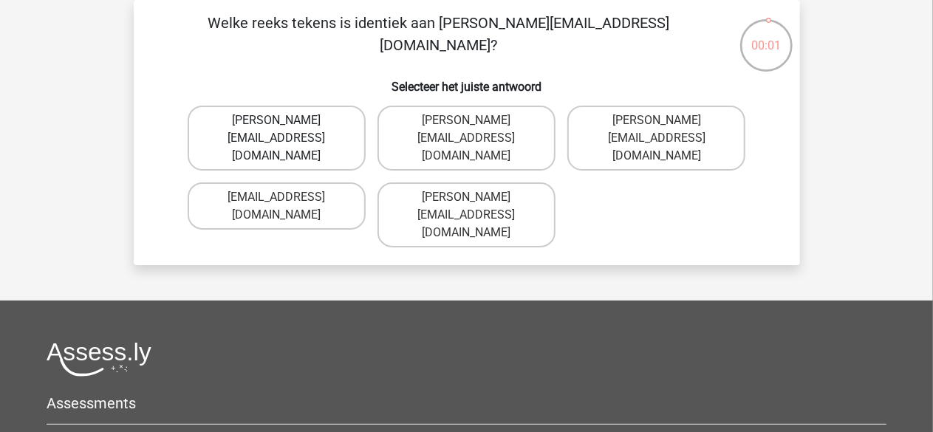
click at [318, 117] on label "Connor.Clarke@hotmail.gr" at bounding box center [277, 138] width 178 height 65
click at [286, 120] on input "Connor.Clarke@hotmail.gr" at bounding box center [281, 125] width 10 height 10
radio input "true"
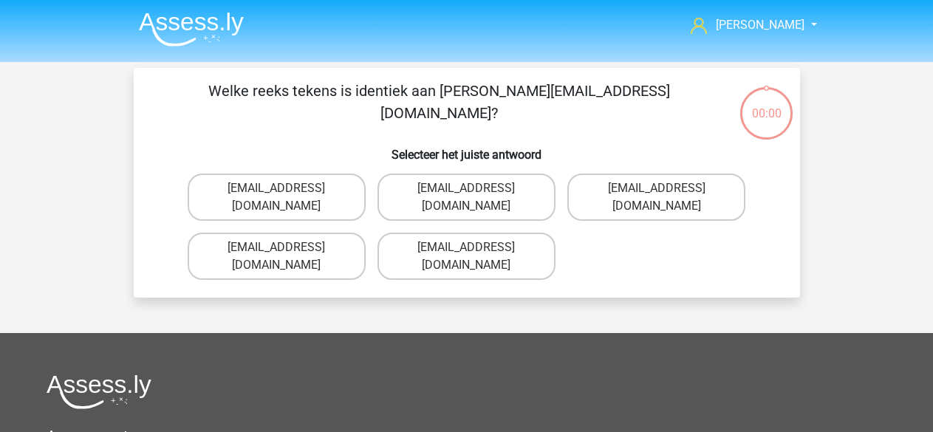
scroll to position [68, 0]
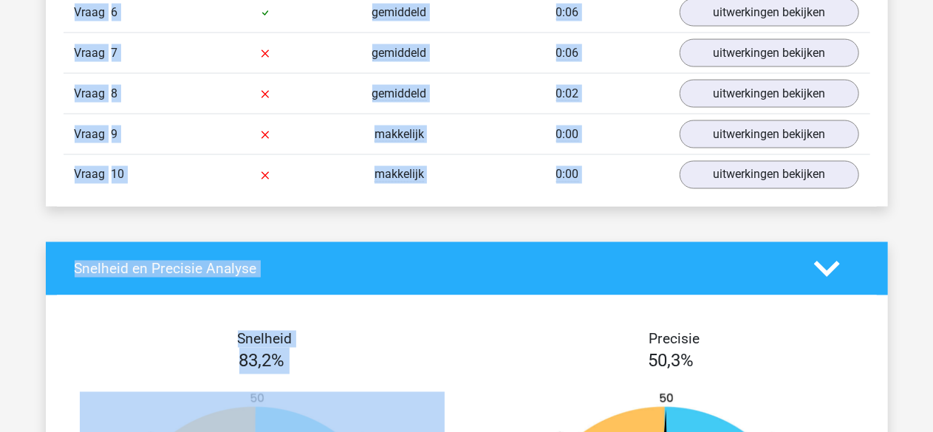
scroll to position [1233, 0]
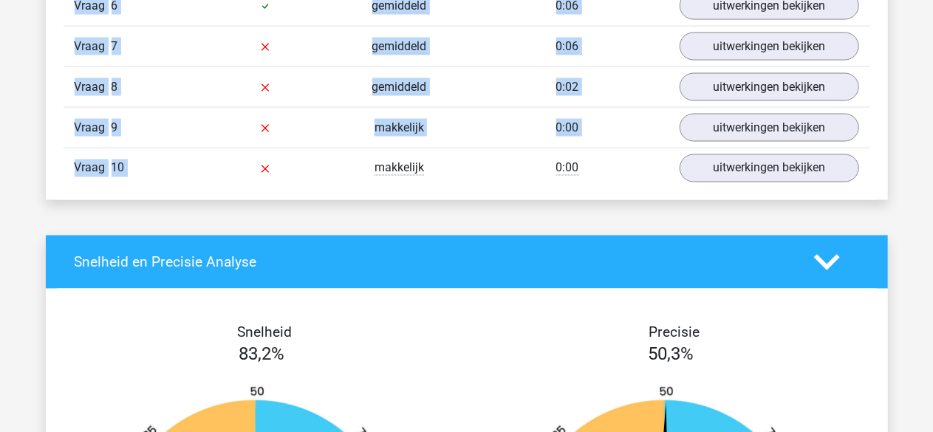
drag, startPoint x: 75, startPoint y: 33, endPoint x: 282, endPoint y: 171, distance: 248.8
click at [282, 171] on div "Vraag 10 makkelijk 0:00 uitwerkingen bekijken" at bounding box center [467, 168] width 806 height 41
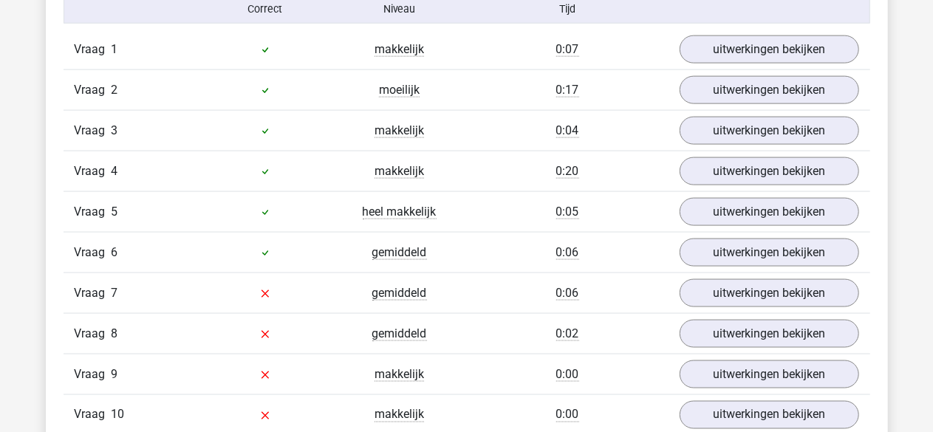
scroll to position [987, 0]
drag, startPoint x: 580, startPoint y: 171, endPoint x: 541, endPoint y: 166, distance: 39.4
click at [541, 166] on div "0:20" at bounding box center [568, 171] width 202 height 18
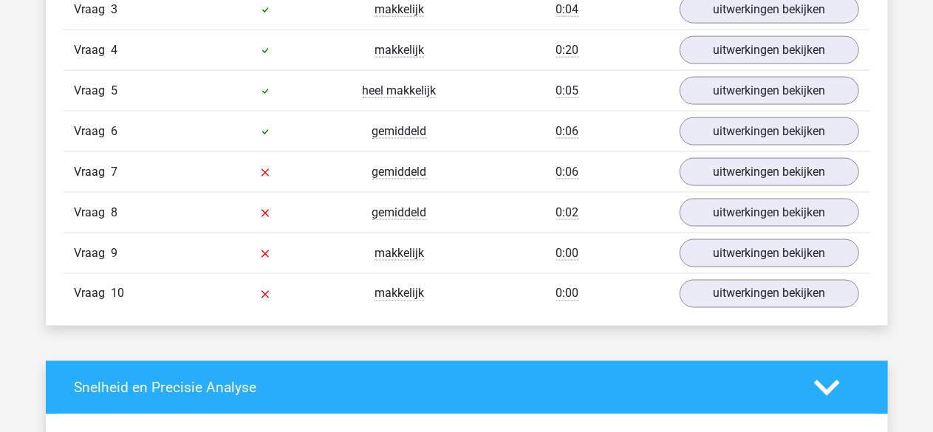
scroll to position [1109, 0]
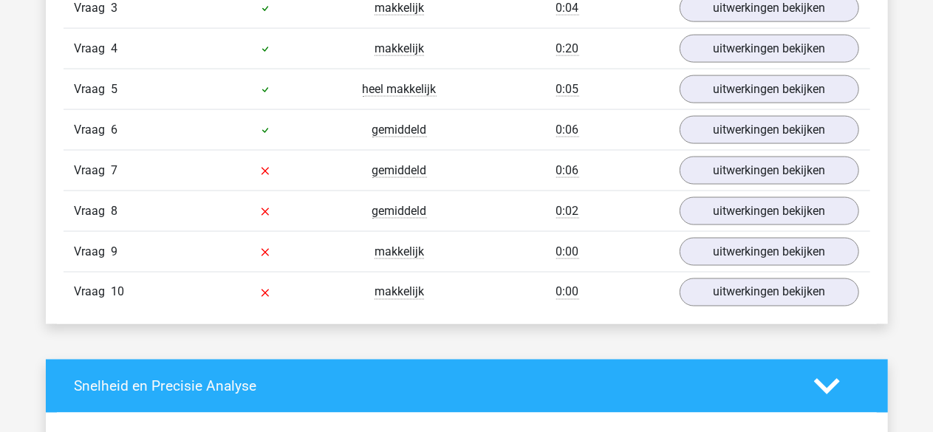
drag, startPoint x: 582, startPoint y: 205, endPoint x: 524, endPoint y: 205, distance: 58.3
click at [524, 205] on div "0:02" at bounding box center [568, 211] width 202 height 18
drag, startPoint x: 584, startPoint y: 163, endPoint x: 527, endPoint y: 160, distance: 57.7
click at [527, 162] on div "0:06" at bounding box center [568, 171] width 202 height 18
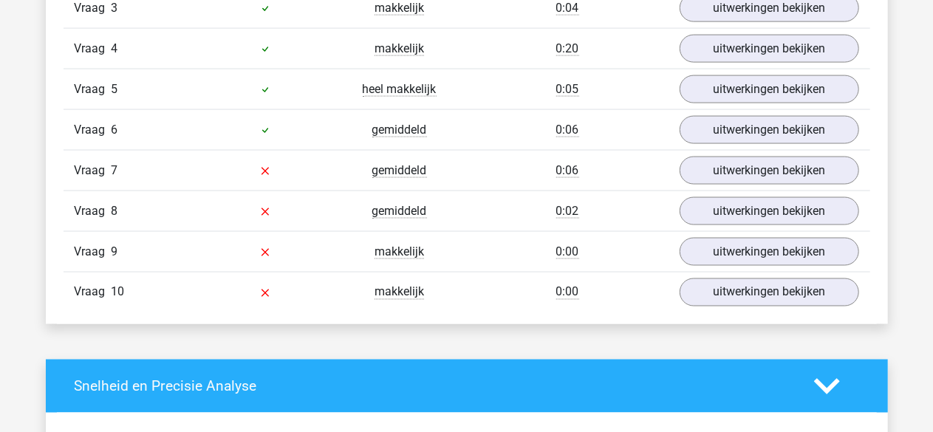
click at [527, 162] on div "0:06" at bounding box center [568, 171] width 202 height 18
drag, startPoint x: 594, startPoint y: 160, endPoint x: 535, endPoint y: 160, distance: 58.3
click at [535, 162] on div "0:06" at bounding box center [568, 171] width 202 height 18
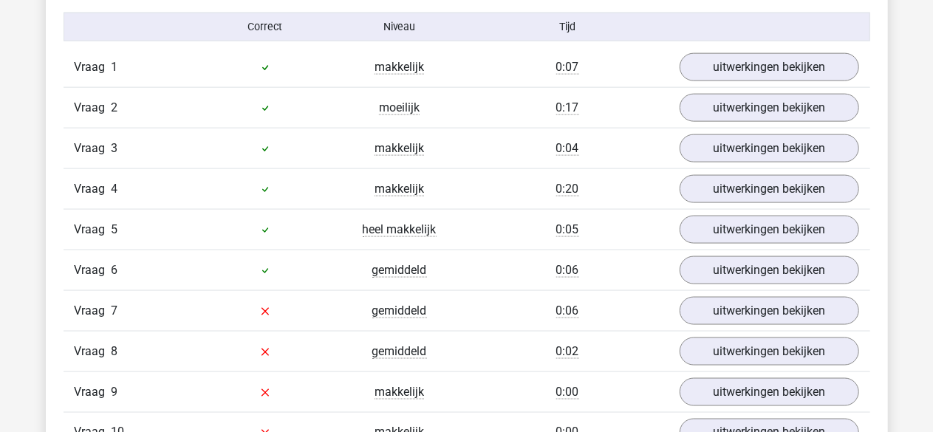
scroll to position [963, 0]
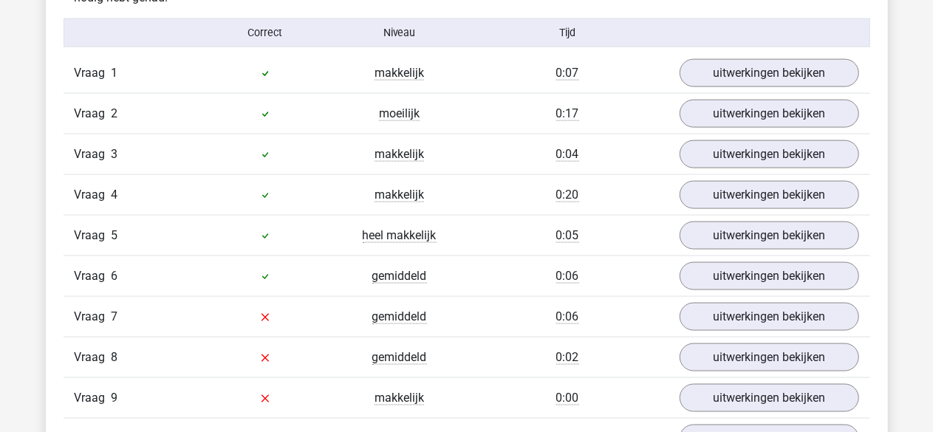
drag, startPoint x: 580, startPoint y: 190, endPoint x: 532, endPoint y: 188, distance: 48.0
click at [532, 188] on div "0:20" at bounding box center [568, 195] width 202 height 18
drag, startPoint x: 588, startPoint y: 114, endPoint x: 536, endPoint y: 113, distance: 51.7
click at [536, 113] on div "0:17" at bounding box center [568, 114] width 202 height 18
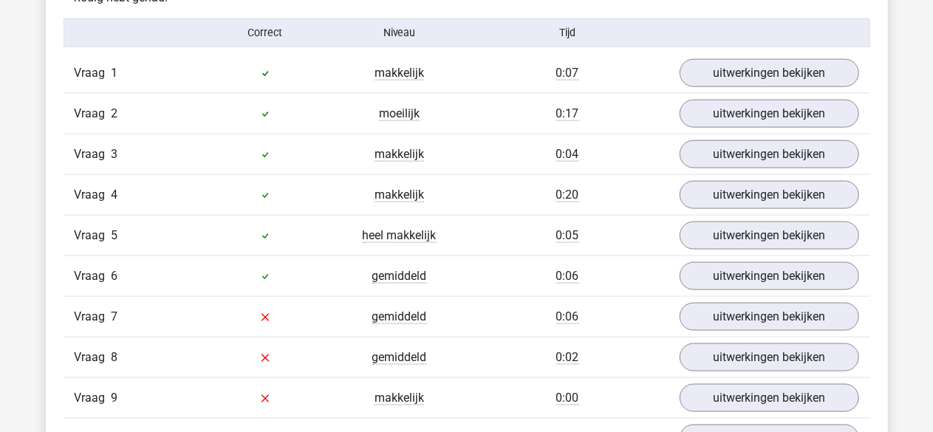
click at [536, 113] on div "0:17" at bounding box center [568, 114] width 202 height 18
drag, startPoint x: 581, startPoint y: 191, endPoint x: 523, endPoint y: 186, distance: 58.6
click at [523, 186] on div "0:20" at bounding box center [568, 195] width 202 height 18
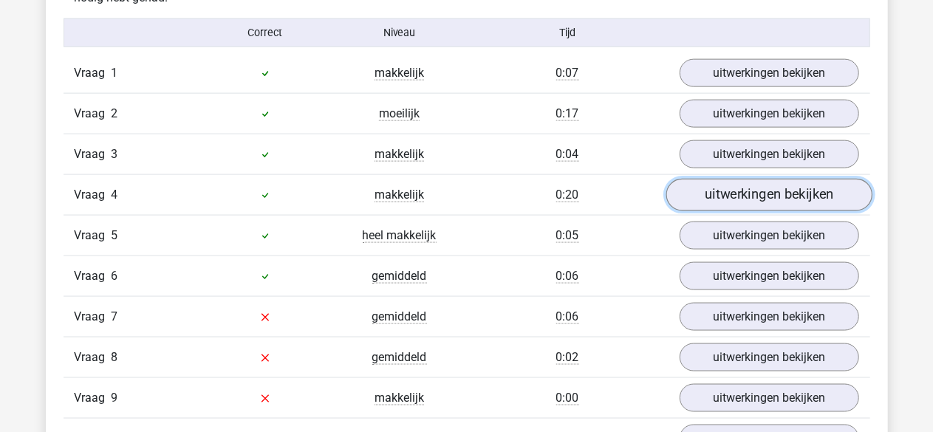
click at [709, 193] on link "uitwerkingen bekijken" at bounding box center [768, 195] width 206 height 32
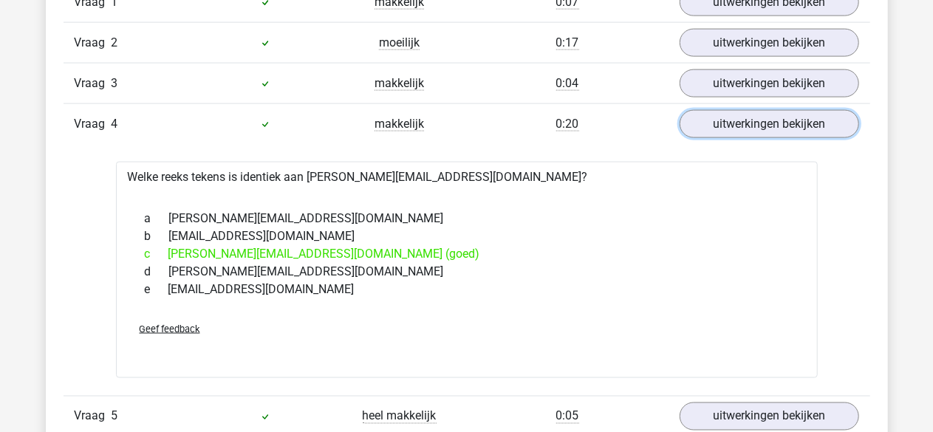
scroll to position [1035, 0]
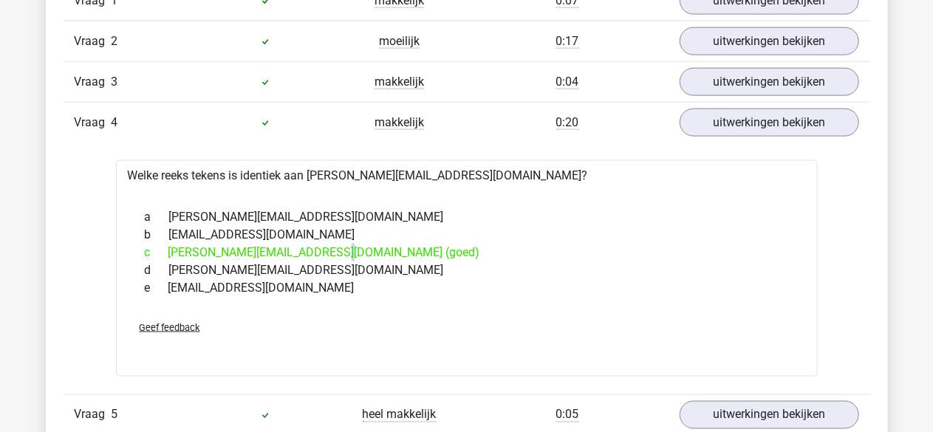
click at [248, 250] on div "c George-Churchill@jointmail.com.co (goed)" at bounding box center [467, 253] width 666 height 18
click at [253, 250] on div "c George-Churchill@jointmail.com.co (goed)" at bounding box center [467, 253] width 666 height 18
drag, startPoint x: 253, startPoint y: 250, endPoint x: 167, endPoint y: 250, distance: 85.7
click at [167, 250] on div "c George-Churchill@jointmail.com.co (goed)" at bounding box center [467, 253] width 666 height 18
click at [167, 250] on span "c" at bounding box center [157, 253] width 24 height 18
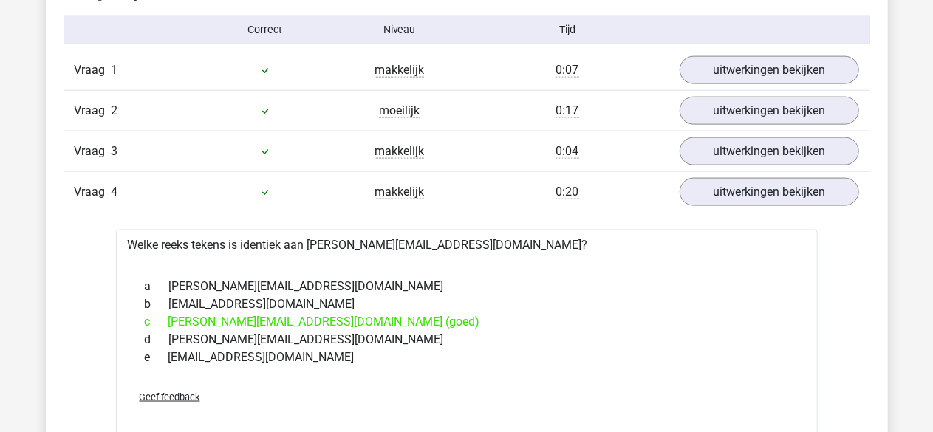
scroll to position [964, 0]
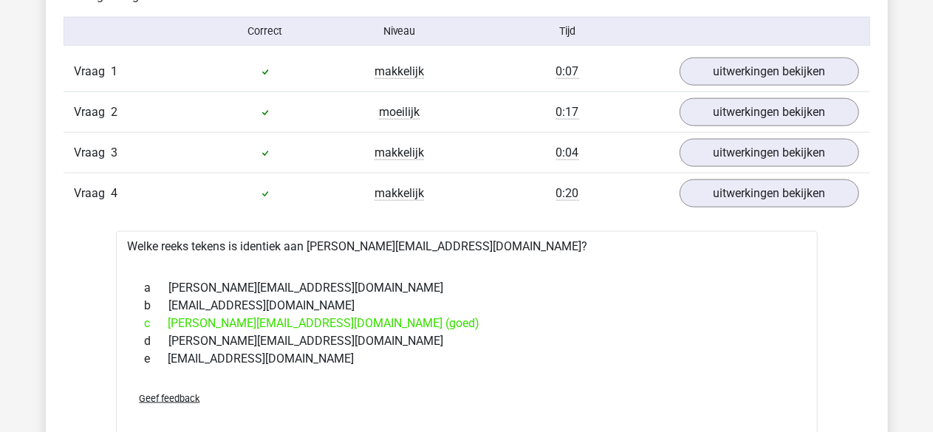
drag, startPoint x: 392, startPoint y: 319, endPoint x: 140, endPoint y: 280, distance: 255.6
click at [140, 280] on div "a George-Churchill@joinmail.com.co b Geory-Churchill@jointmail.com.co c George-…" at bounding box center [467, 323] width 666 height 100
click at [145, 284] on span "a" at bounding box center [157, 288] width 24 height 18
drag, startPoint x: 145, startPoint y: 284, endPoint x: 354, endPoint y: 357, distance: 220.7
click at [354, 357] on div "a George-Churchill@joinmail.com.co b Geory-Churchill@jointmail.com.co c George-…" at bounding box center [467, 323] width 666 height 100
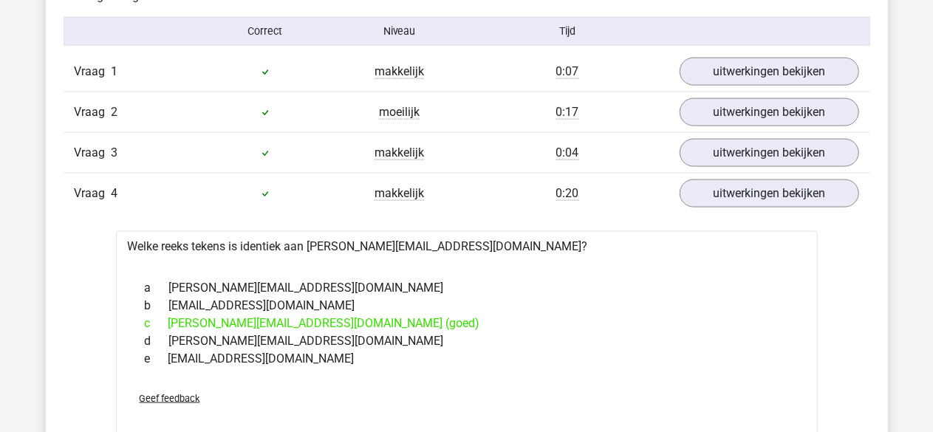
click at [354, 357] on div "e George-Churchil@jointmail.com.co" at bounding box center [467, 359] width 666 height 18
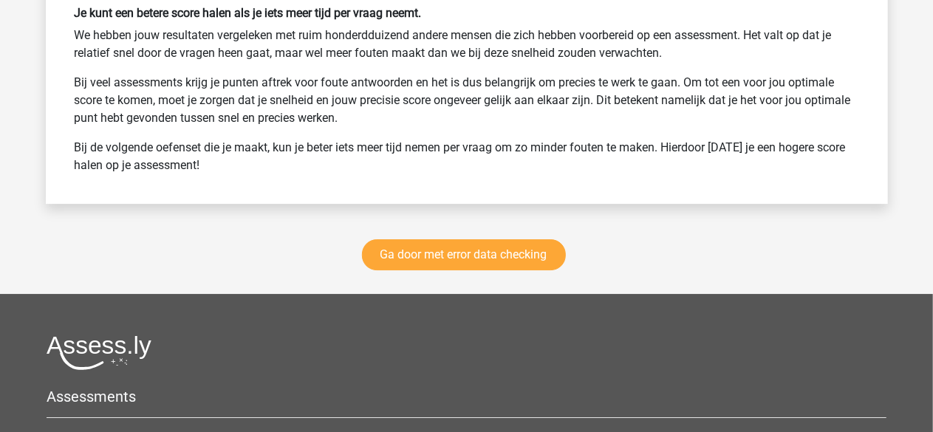
scroll to position [2298, 0]
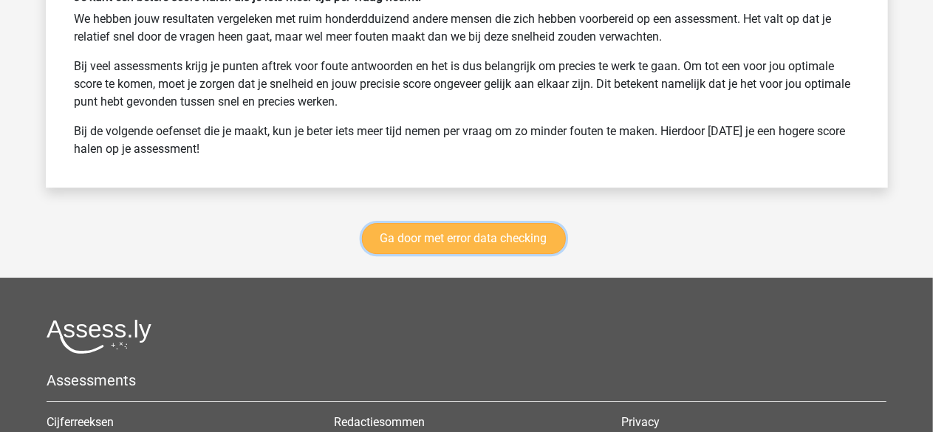
click at [464, 230] on link "Ga door met error data checking" at bounding box center [464, 238] width 204 height 31
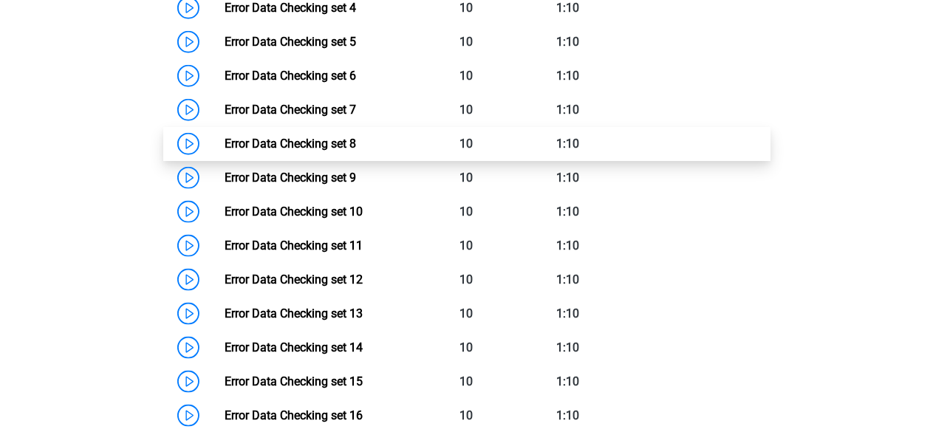
scroll to position [877, 0]
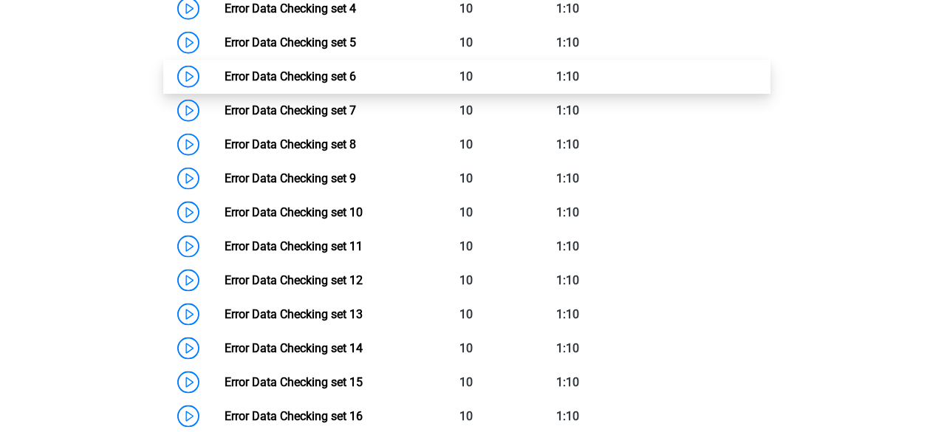
click at [224, 73] on link "Error Data Checking set 6" at bounding box center [289, 76] width 131 height 14
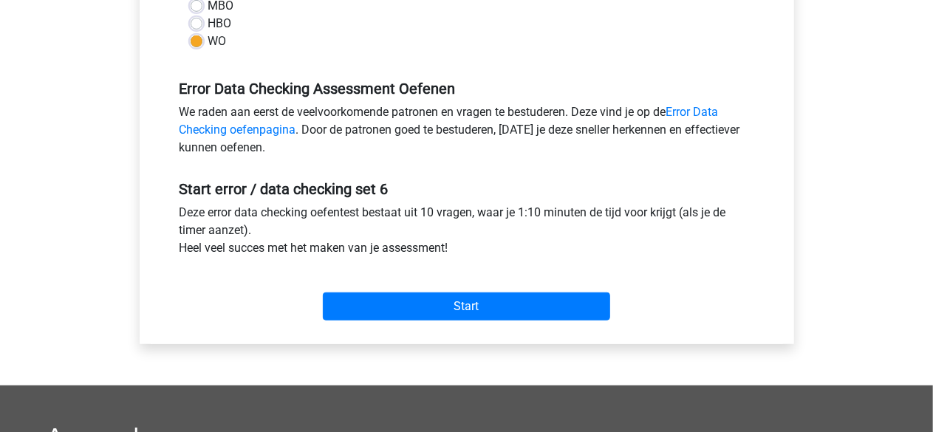
scroll to position [406, 0]
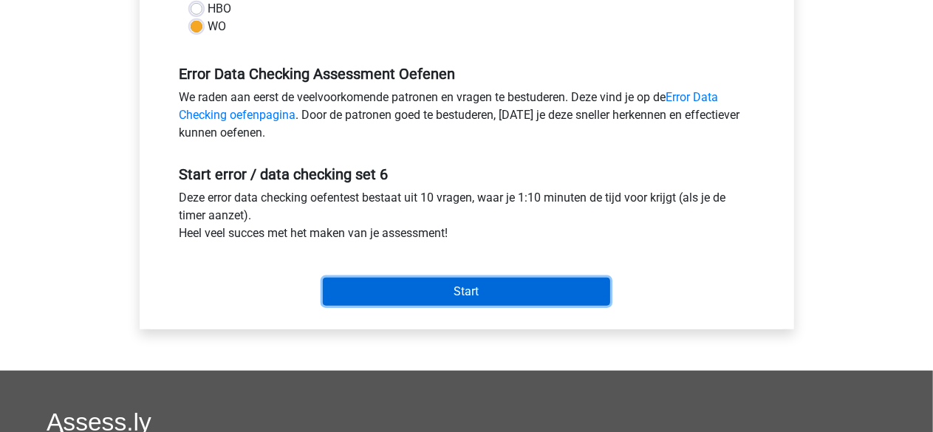
click at [471, 292] on input "Start" at bounding box center [466, 292] width 287 height 28
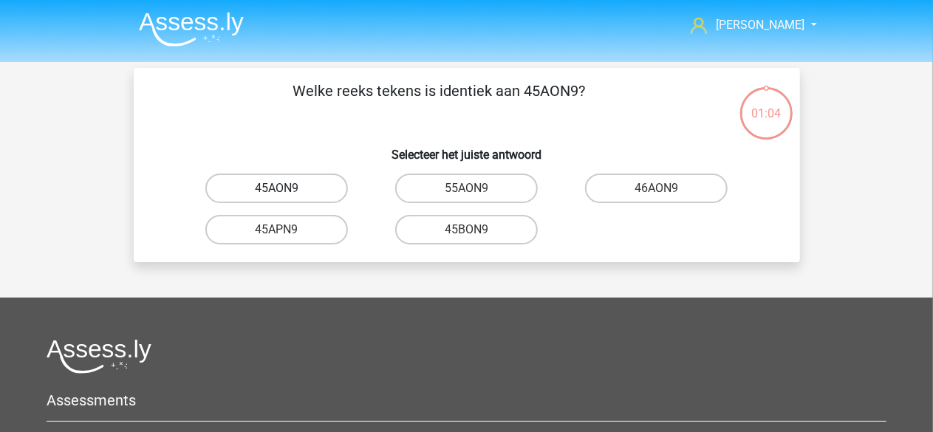
click at [316, 185] on label "45AON9" at bounding box center [276, 189] width 143 height 30
click at [286, 188] on input "45AON9" at bounding box center [281, 193] width 10 height 10
radio input "true"
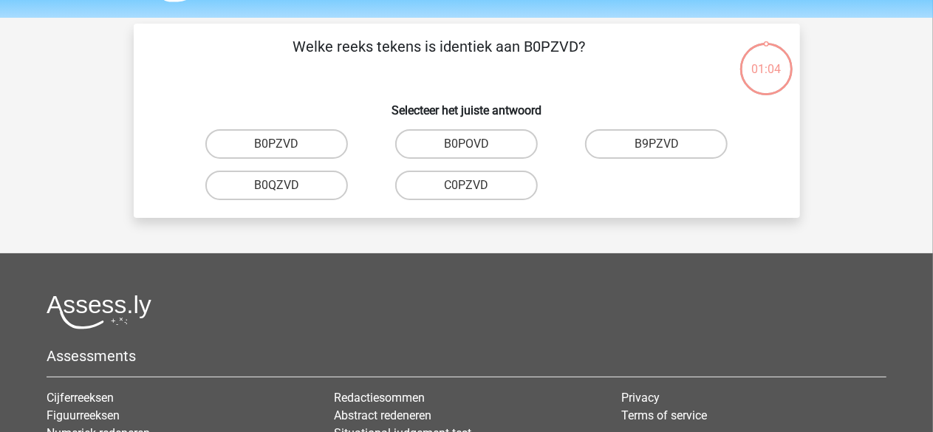
scroll to position [68, 0]
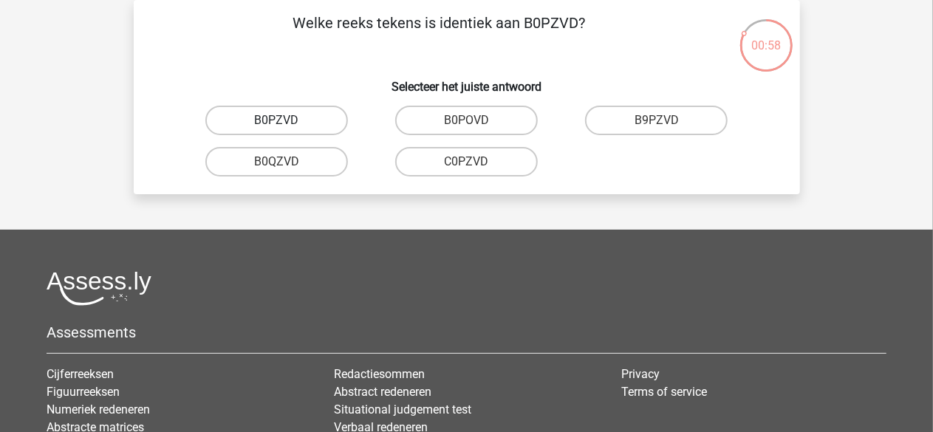
click at [299, 119] on label "B0PZVD" at bounding box center [276, 121] width 143 height 30
click at [286, 120] on input "B0PZVD" at bounding box center [281, 125] width 10 height 10
radio input "true"
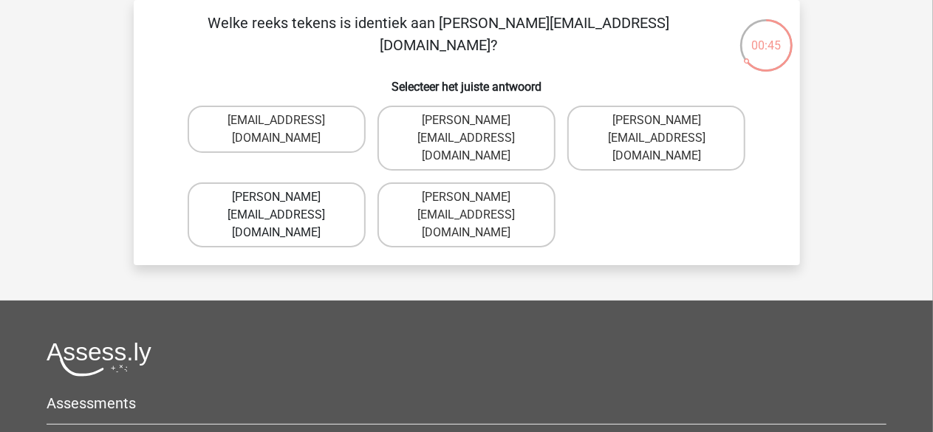
click at [299, 182] on label "[PERSON_NAME][EMAIL_ADDRESS][DOMAIN_NAME]" at bounding box center [277, 214] width 178 height 65
click at [286, 197] on input "[PERSON_NAME][EMAIL_ADDRESS][DOMAIN_NAME]" at bounding box center [281, 202] width 10 height 10
radio input "true"
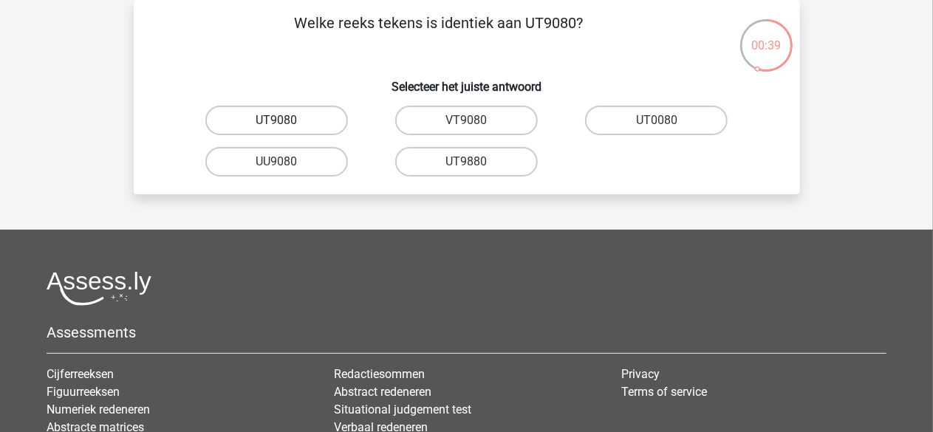
click at [307, 118] on label "UT9080" at bounding box center [276, 121] width 143 height 30
click at [286, 120] on input "UT9080" at bounding box center [281, 125] width 10 height 10
radio input "true"
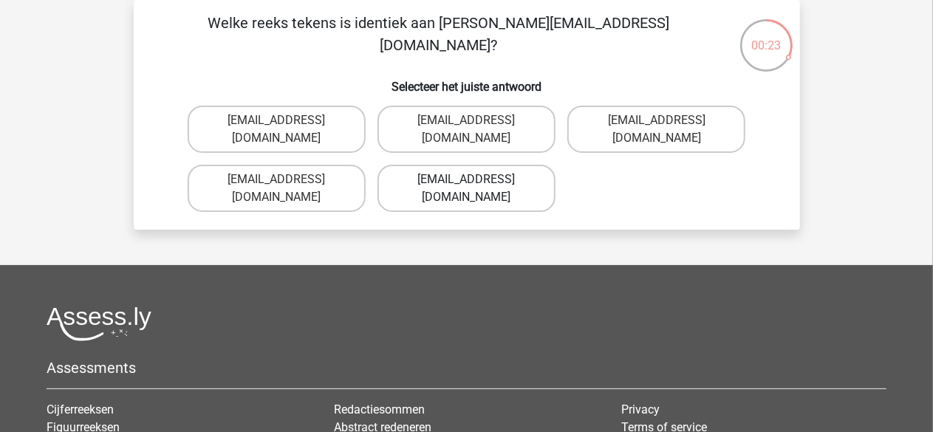
click at [521, 182] on label "[EMAIL_ADDRESS][DOMAIN_NAME]" at bounding box center [466, 188] width 178 height 47
click at [476, 182] on input "[EMAIL_ADDRESS][DOMAIN_NAME]" at bounding box center [471, 184] width 10 height 10
radio input "true"
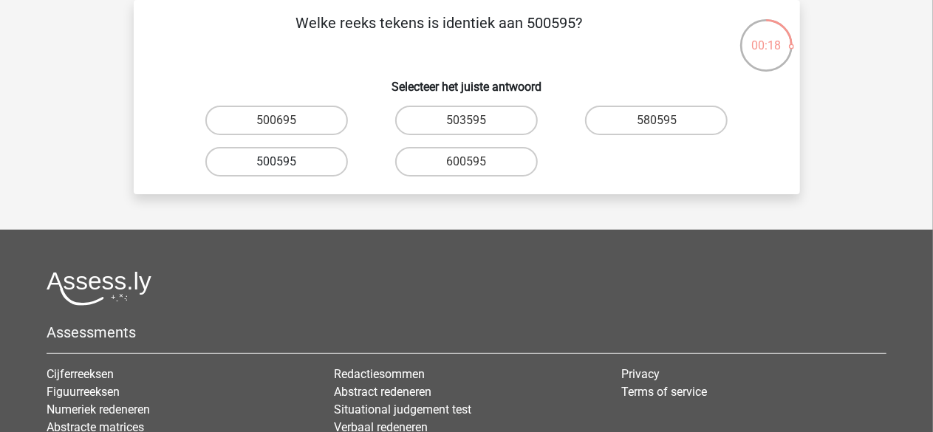
click at [316, 159] on label "500595" at bounding box center [276, 162] width 143 height 30
click at [286, 162] on input "500595" at bounding box center [281, 167] width 10 height 10
radio input "true"
click at [325, 163] on label "P10PB6" at bounding box center [276, 162] width 143 height 30
click at [286, 163] on input "P10PB6" at bounding box center [281, 167] width 10 height 10
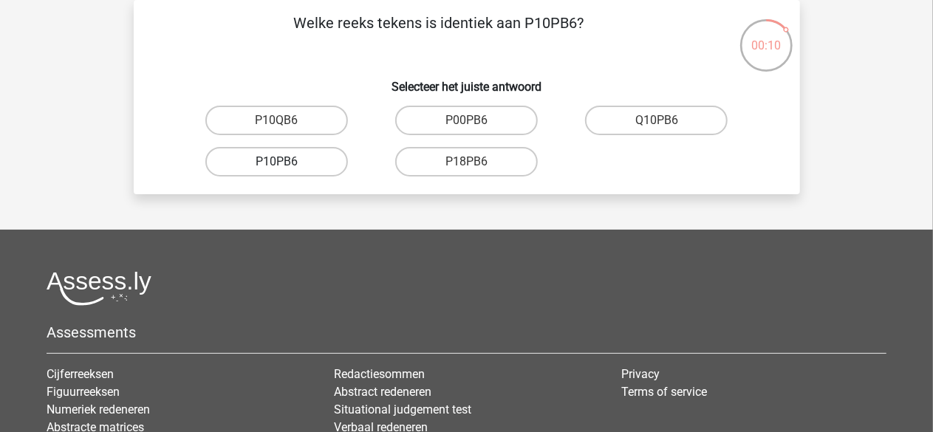
radio input "true"
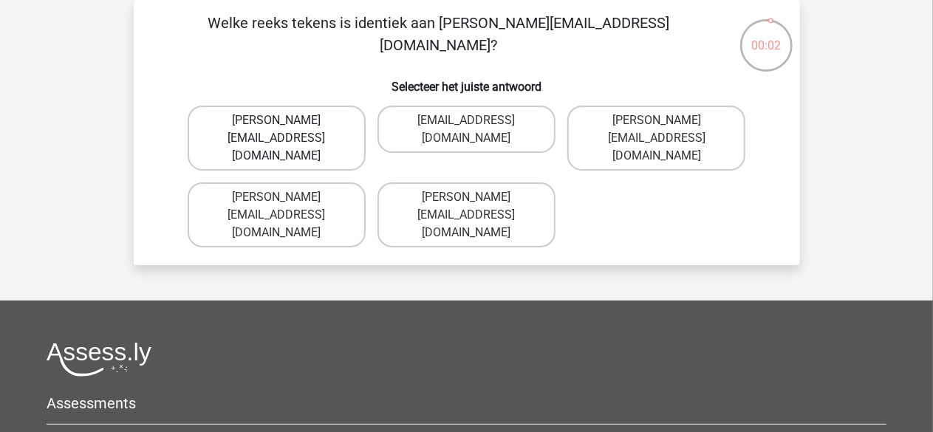
click at [337, 123] on label "[PERSON_NAME][EMAIL_ADDRESS][DOMAIN_NAME]" at bounding box center [277, 138] width 178 height 65
click at [286, 123] on input "[PERSON_NAME][EMAIL_ADDRESS][DOMAIN_NAME]" at bounding box center [281, 125] width 10 height 10
radio input "true"
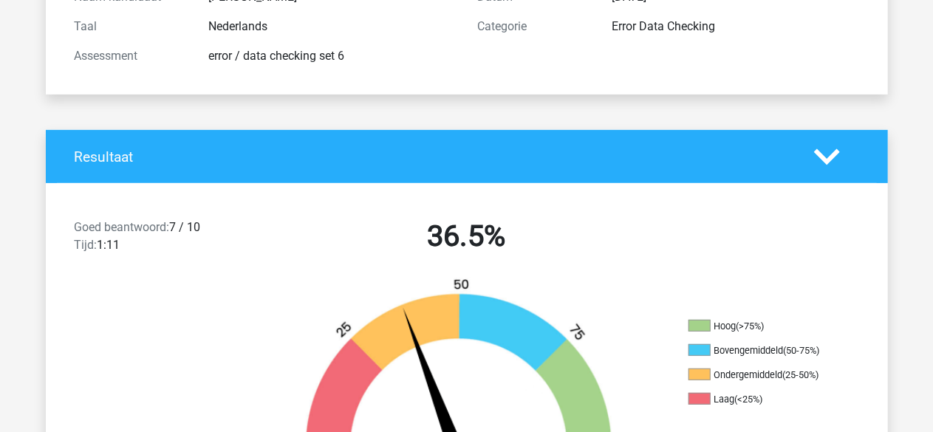
scroll to position [306, 0]
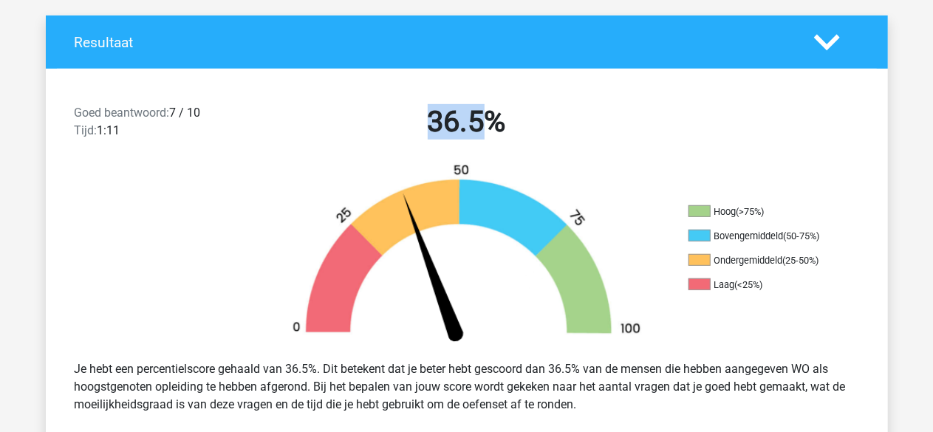
drag, startPoint x: 494, startPoint y: 122, endPoint x: 419, endPoint y: 113, distance: 75.1
click at [419, 113] on h2 "36.5%" at bounding box center [466, 121] width 381 height 35
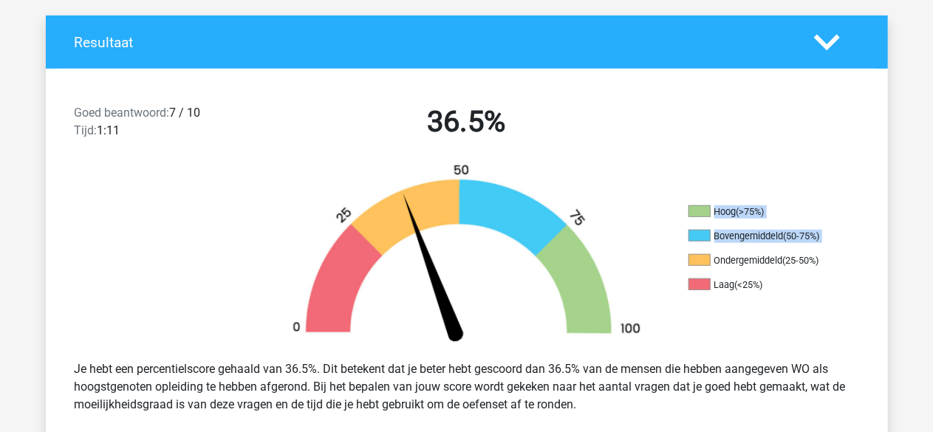
drag, startPoint x: 713, startPoint y: 260, endPoint x: 853, endPoint y: 255, distance: 140.4
click at [853, 255] on div "Hoog (>75%) Bovengemiddeld (50-75%) Ondergemiddeld (25-50%) Laag (<25%)" at bounding box center [782, 255] width 210 height 101
click at [822, 268] on ul "Hoog (>75%) Bovengemiddeld (50-75%) Ondergemiddeld (25-50%) Laag (<25%)" at bounding box center [762, 253] width 148 height 97
drag, startPoint x: 768, startPoint y: 287, endPoint x: 711, endPoint y: 207, distance: 97.3
click at [711, 207] on ul "Hoog (>75%) Bovengemiddeld (50-75%) Ondergemiddeld (25-50%) Laag (<25%)" at bounding box center [762, 253] width 148 height 97
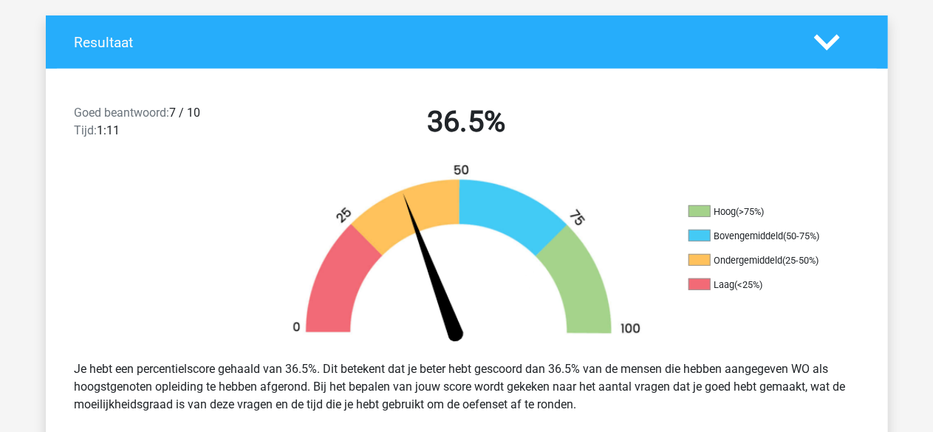
click at [711, 207] on li "Hoog (>75%)" at bounding box center [762, 211] width 148 height 13
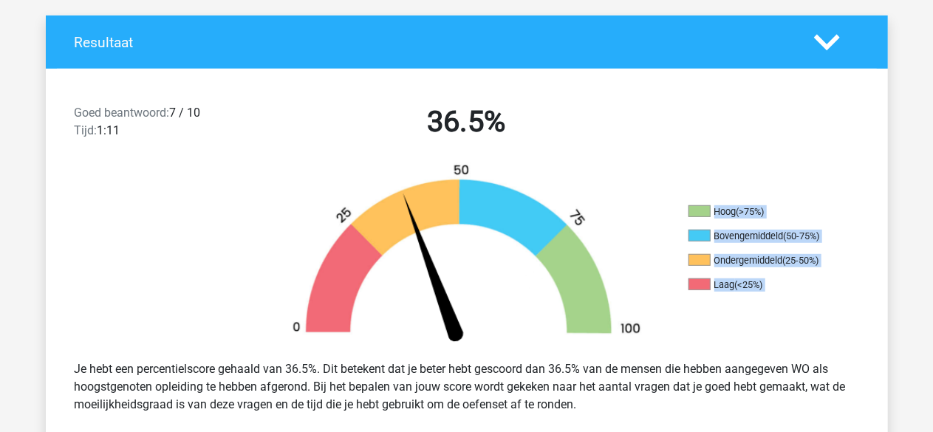
drag, startPoint x: 711, startPoint y: 207, endPoint x: 769, endPoint y: 285, distance: 97.0
click at [769, 285] on ul "Hoog (>75%) Bovengemiddeld (50-75%) Ondergemiddeld (25-50%) Laag (<25%)" at bounding box center [762, 253] width 148 height 97
click at [769, 285] on li "Laag (<25%)" at bounding box center [762, 284] width 148 height 13
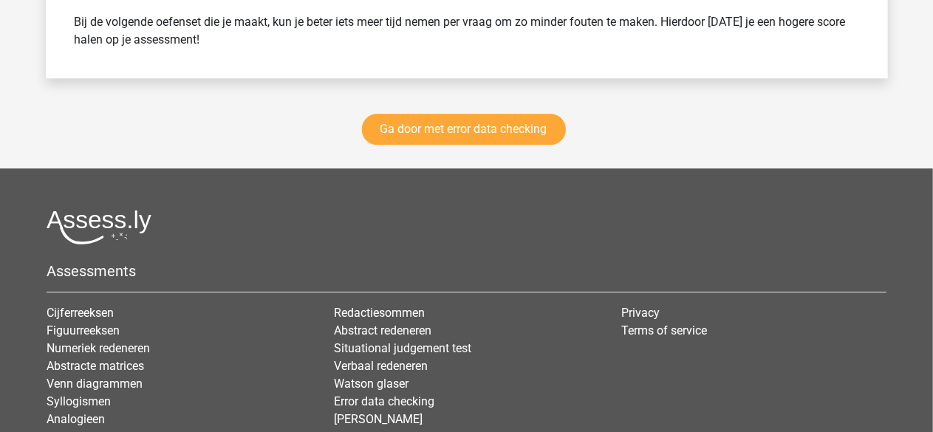
scroll to position [2173, 0]
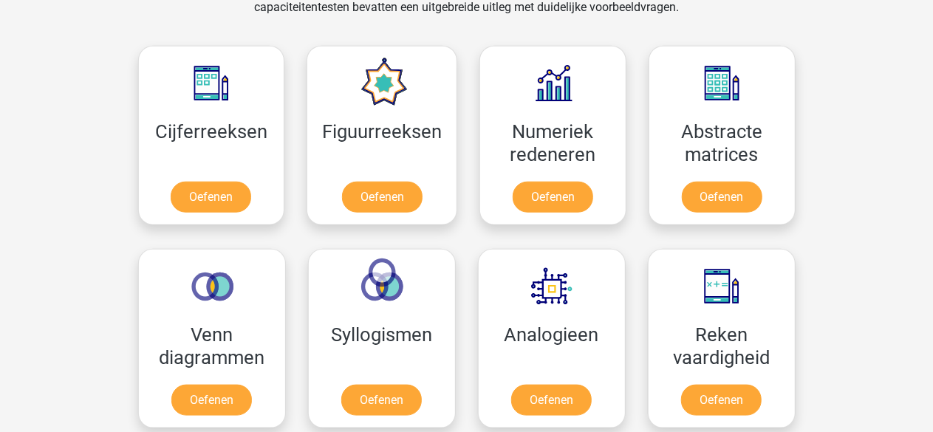
scroll to position [750, 0]
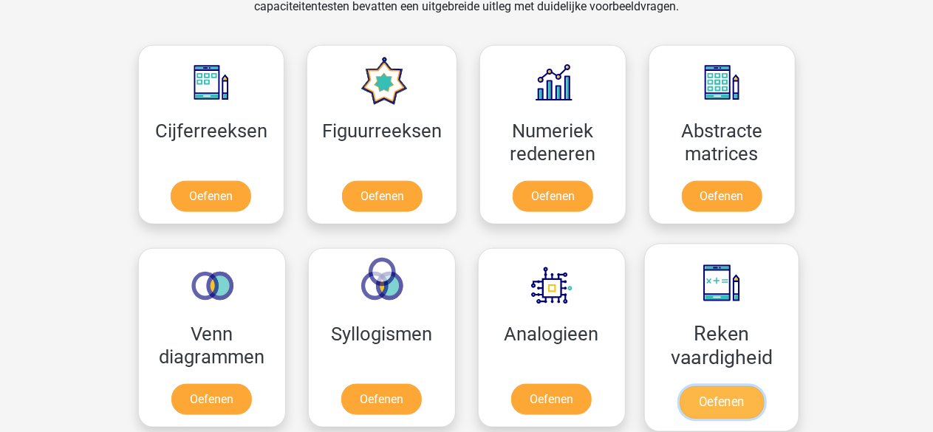
click at [712, 400] on link "Oefenen" at bounding box center [721, 402] width 84 height 32
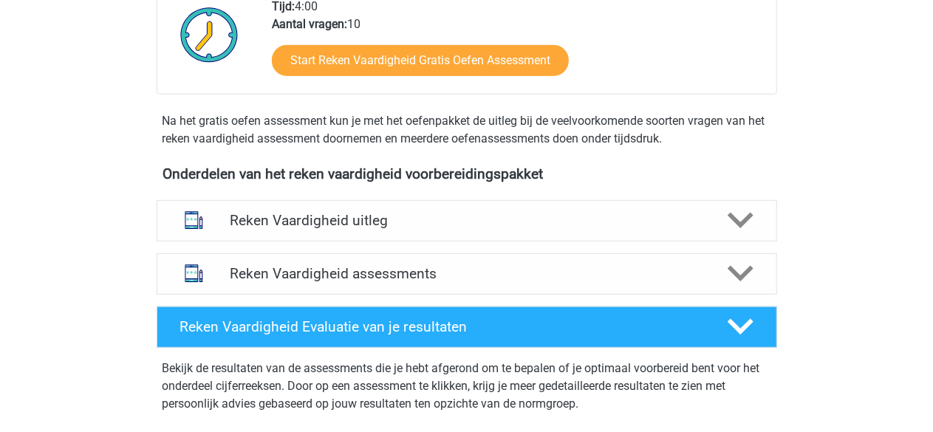
scroll to position [377, 0]
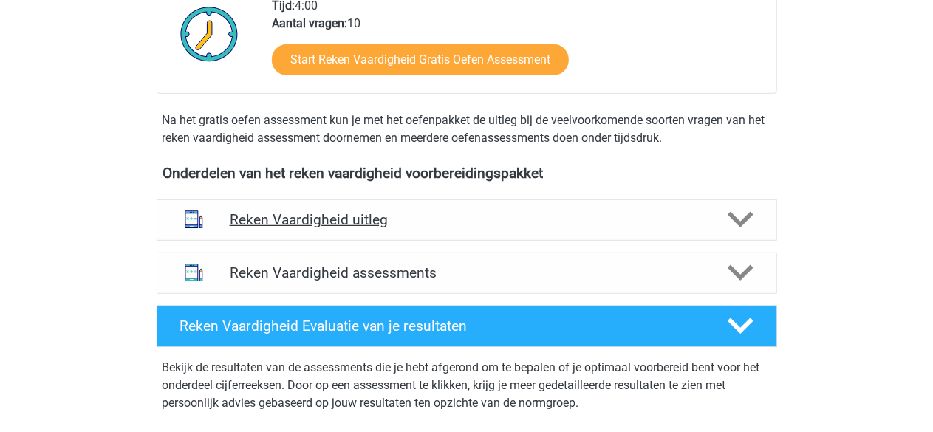
click at [648, 209] on div "Reken Vaardigheid uitleg" at bounding box center [467, 219] width 620 height 41
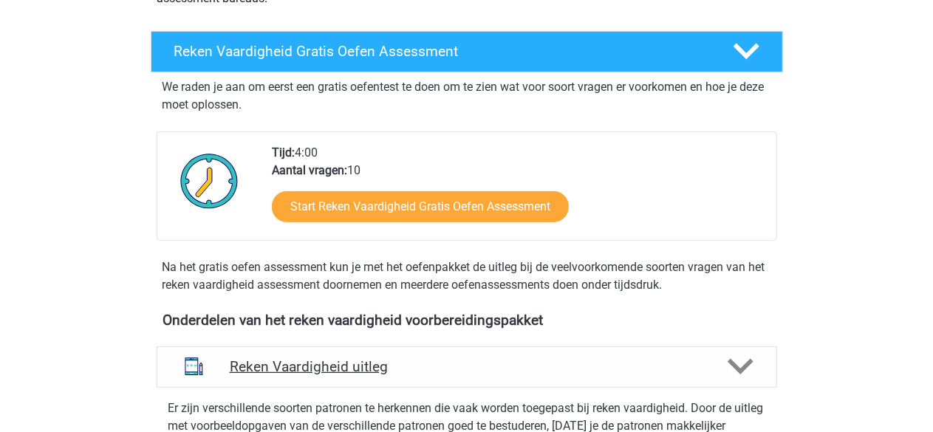
scroll to position [230, 0]
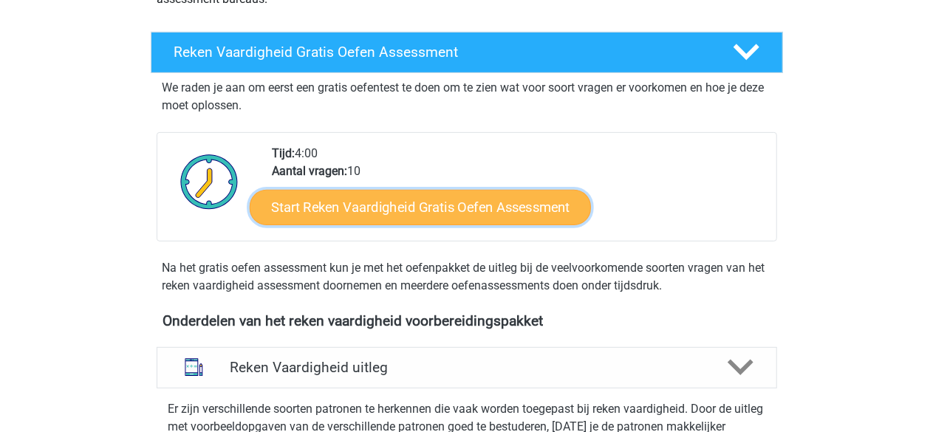
click at [495, 210] on link "Start Reken Vaardigheid Gratis Oefen Assessment" at bounding box center [420, 206] width 341 height 35
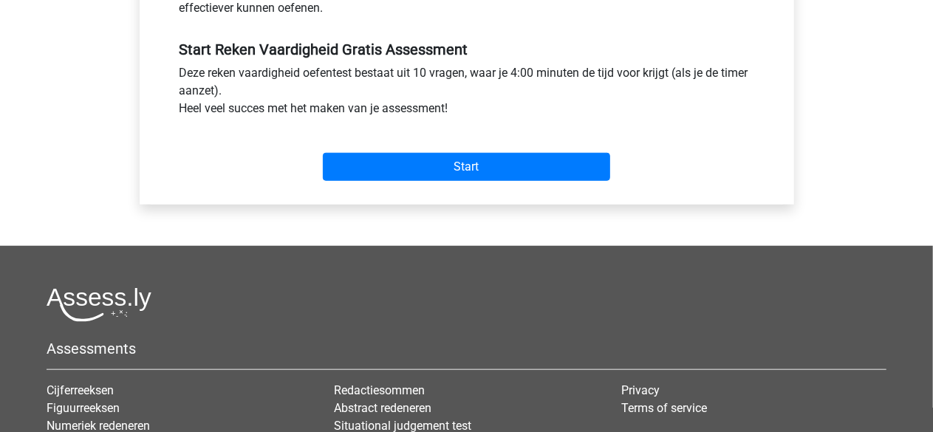
scroll to position [578, 0]
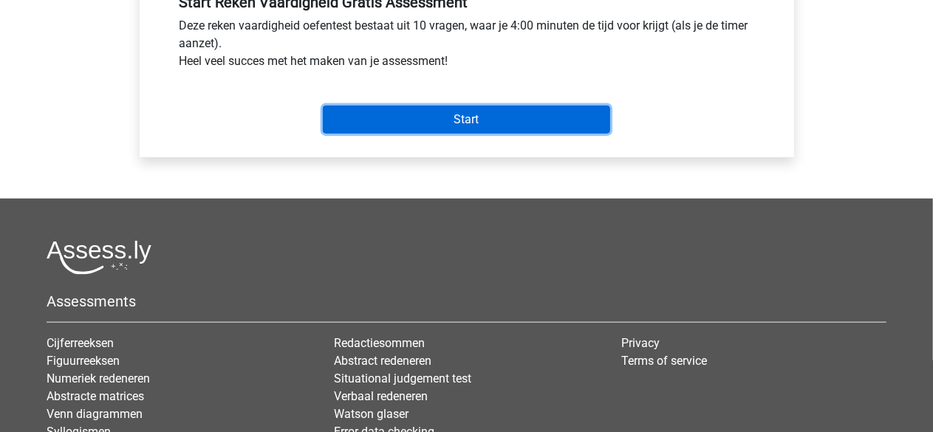
click at [461, 114] on input "Start" at bounding box center [466, 120] width 287 height 28
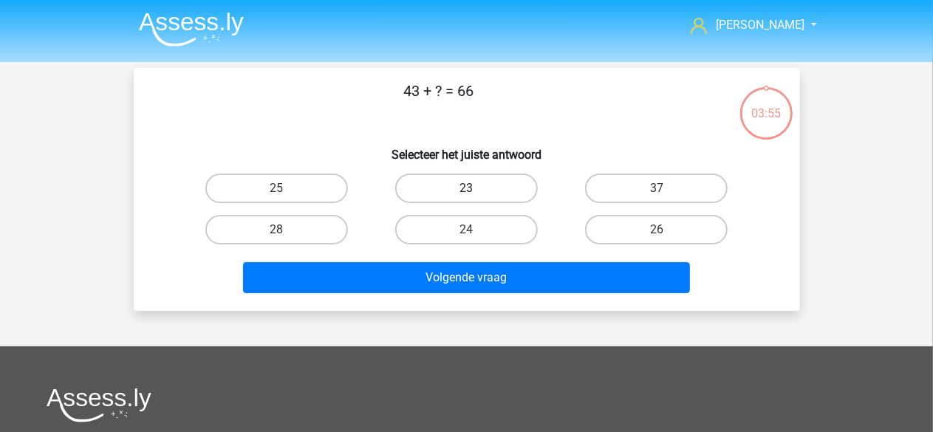
click at [470, 185] on label "23" at bounding box center [466, 189] width 143 height 30
click at [470, 188] on input "23" at bounding box center [471, 193] width 10 height 10
radio input "true"
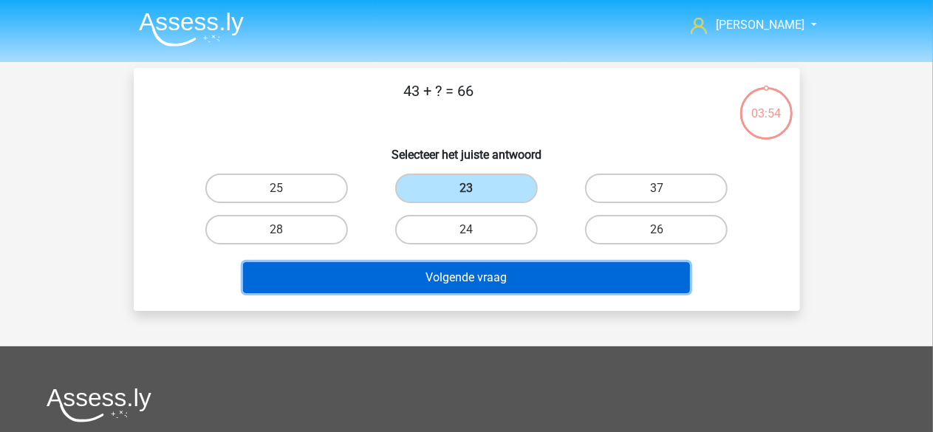
click at [490, 281] on button "Volgende vraag" at bounding box center [466, 277] width 447 height 31
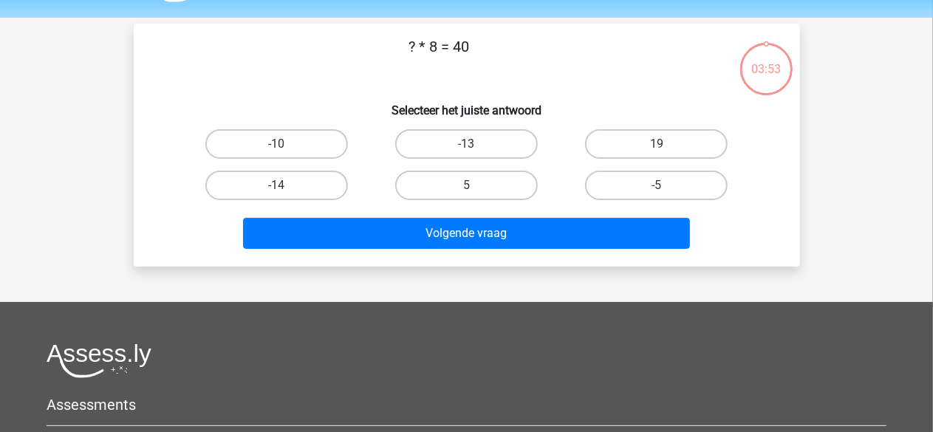
scroll to position [68, 0]
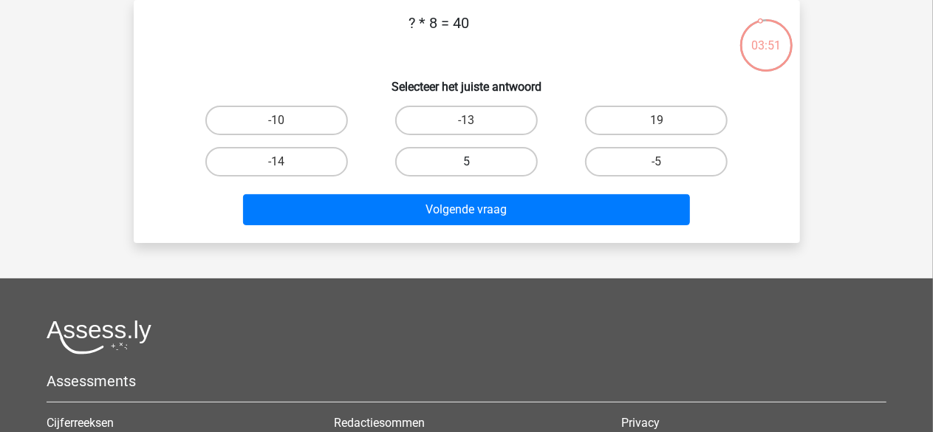
click at [493, 165] on label "5" at bounding box center [466, 162] width 143 height 30
click at [476, 165] on input "5" at bounding box center [471, 167] width 10 height 10
radio input "true"
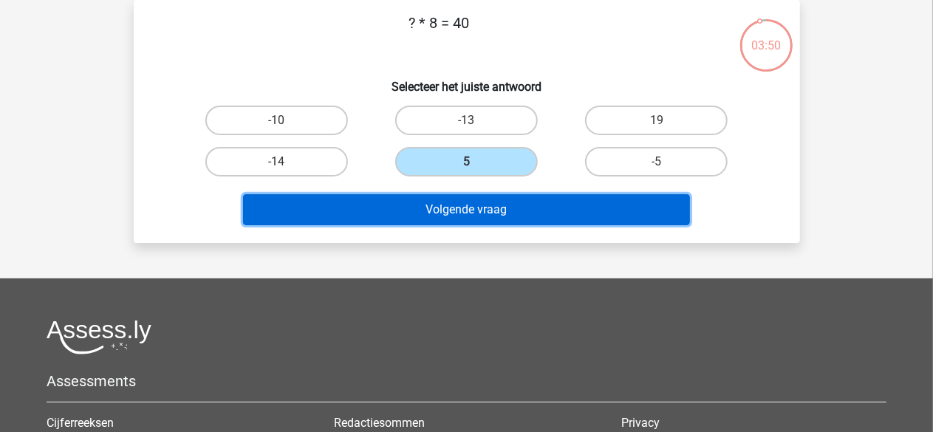
click at [495, 213] on button "Volgende vraag" at bounding box center [466, 209] width 447 height 31
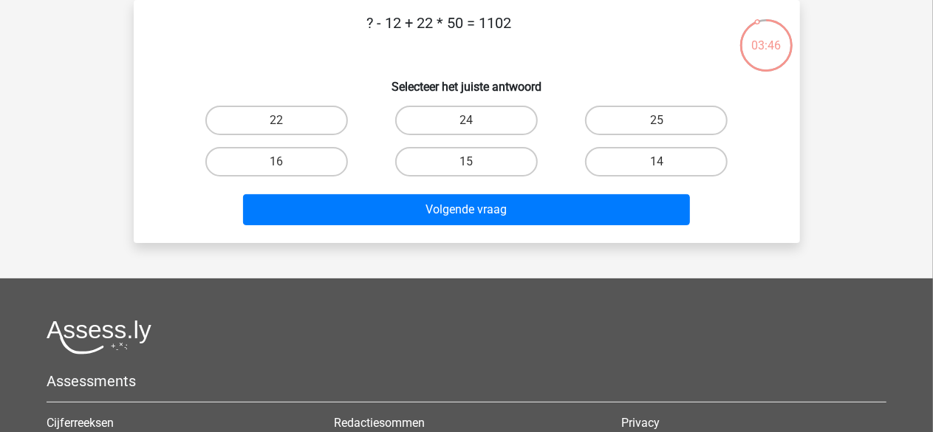
scroll to position [0, 0]
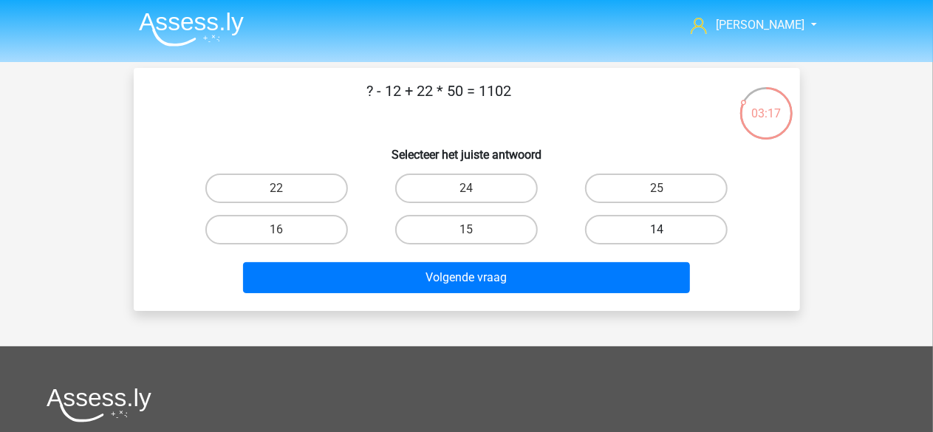
click at [649, 230] on label "14" at bounding box center [656, 230] width 143 height 30
click at [656, 230] on input "14" at bounding box center [661, 235] width 10 height 10
radio input "true"
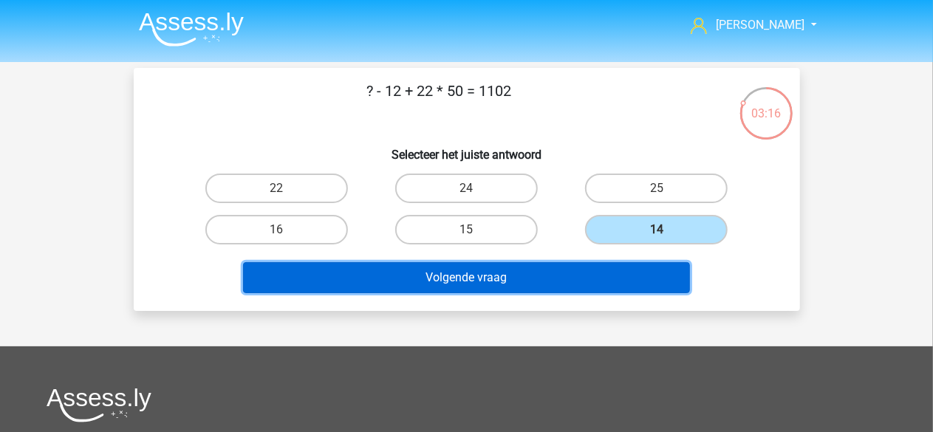
click at [572, 284] on button "Volgende vraag" at bounding box center [466, 277] width 447 height 31
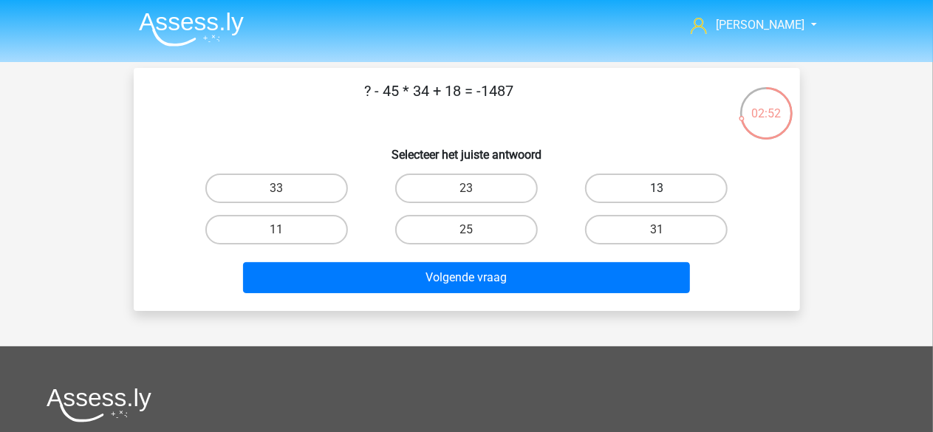
click at [620, 184] on label "13" at bounding box center [656, 189] width 143 height 30
click at [656, 188] on input "13" at bounding box center [661, 193] width 10 height 10
radio input "true"
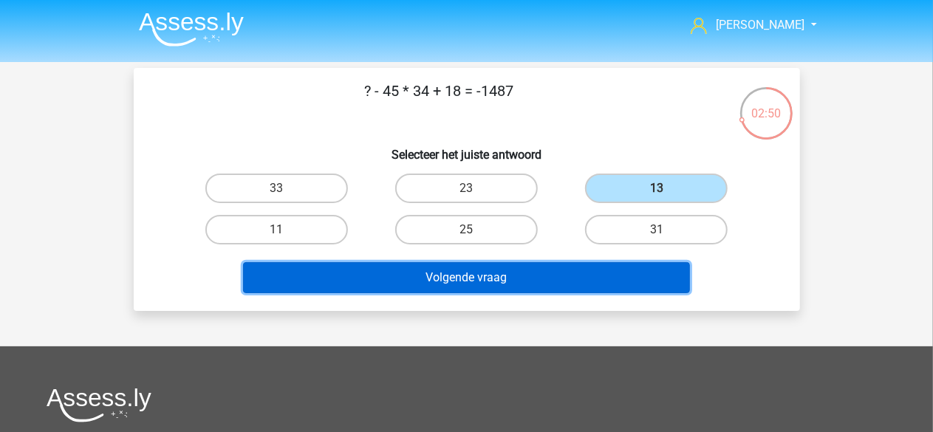
click at [519, 272] on button "Volgende vraag" at bounding box center [466, 277] width 447 height 31
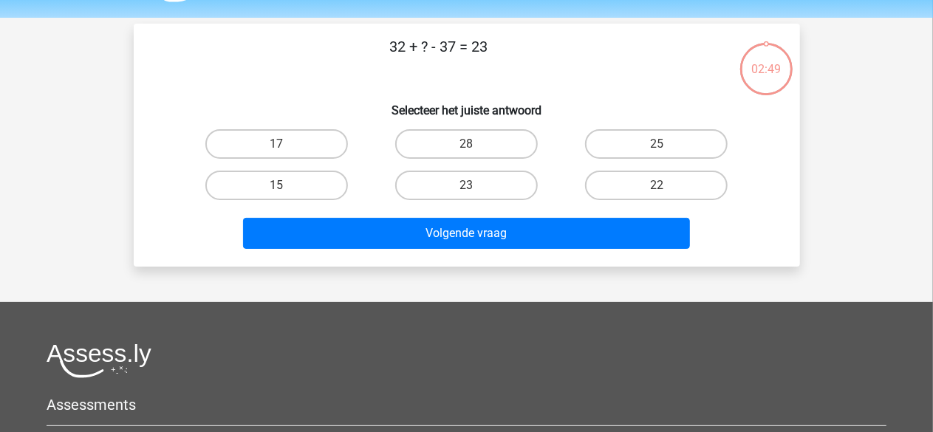
scroll to position [68, 0]
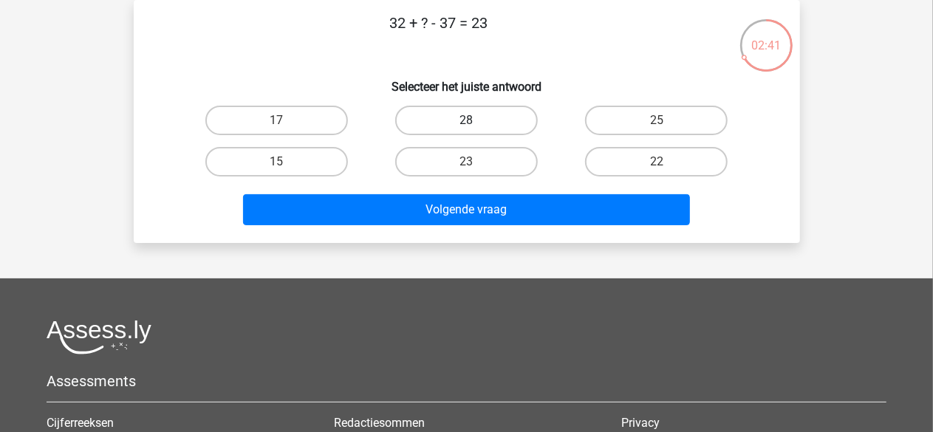
click at [498, 115] on label "28" at bounding box center [466, 121] width 143 height 30
click at [476, 120] on input "28" at bounding box center [471, 125] width 10 height 10
radio input "true"
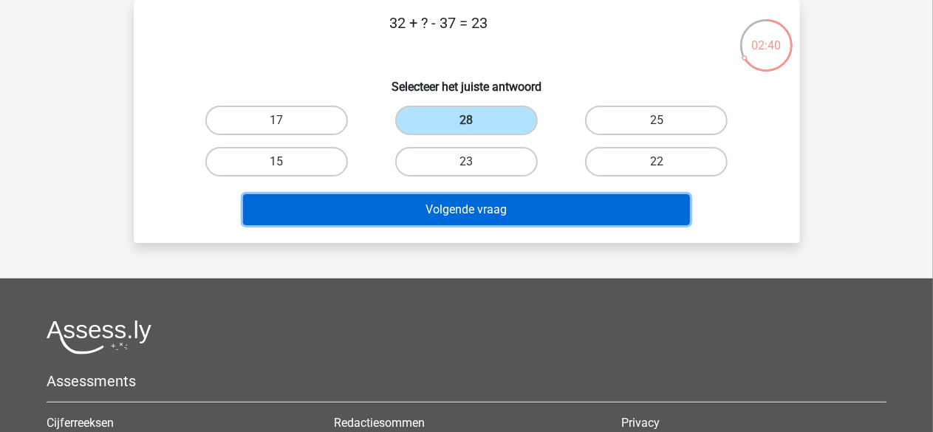
click at [477, 207] on button "Volgende vraag" at bounding box center [466, 209] width 447 height 31
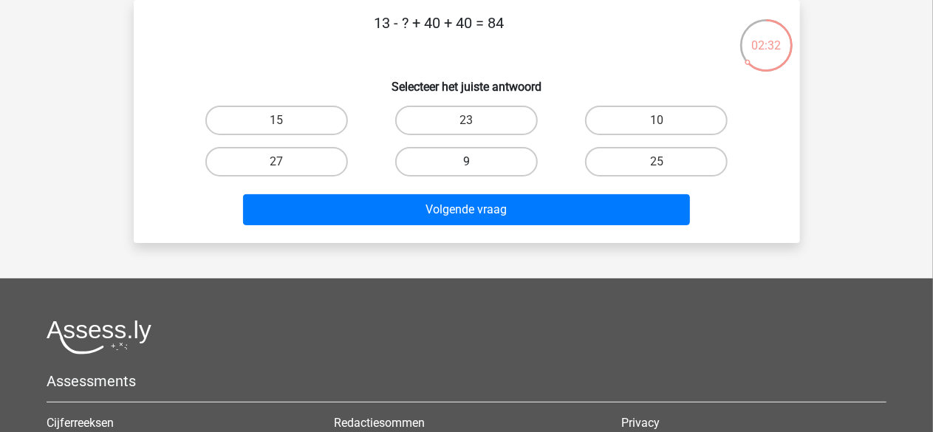
click at [452, 165] on label "9" at bounding box center [466, 162] width 143 height 30
click at [466, 165] on input "9" at bounding box center [471, 167] width 10 height 10
radio input "true"
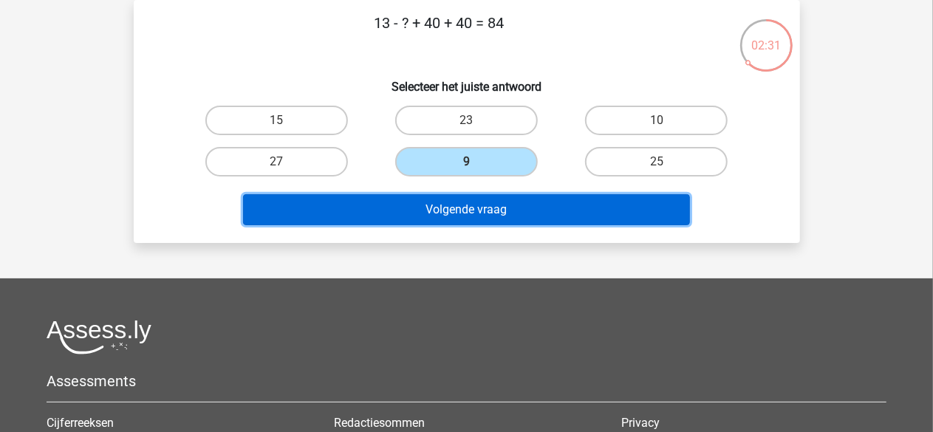
click at [462, 209] on button "Volgende vraag" at bounding box center [466, 209] width 447 height 31
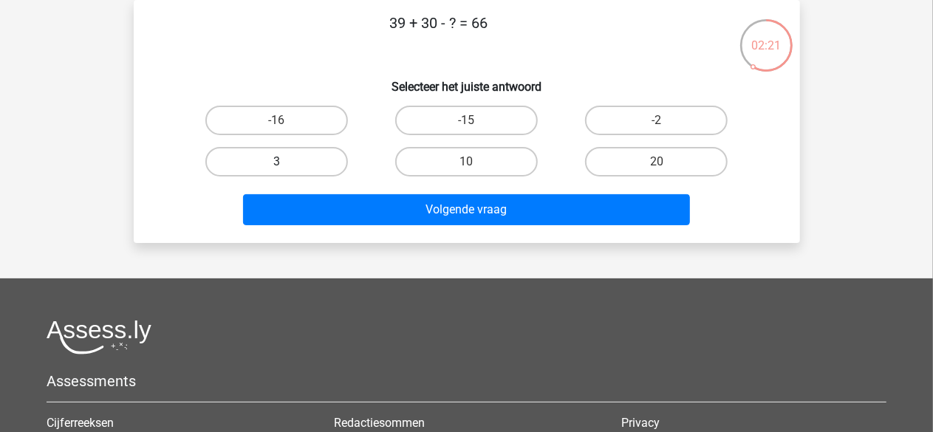
click at [307, 157] on label "3" at bounding box center [276, 162] width 143 height 30
click at [286, 162] on input "3" at bounding box center [281, 167] width 10 height 10
radio input "true"
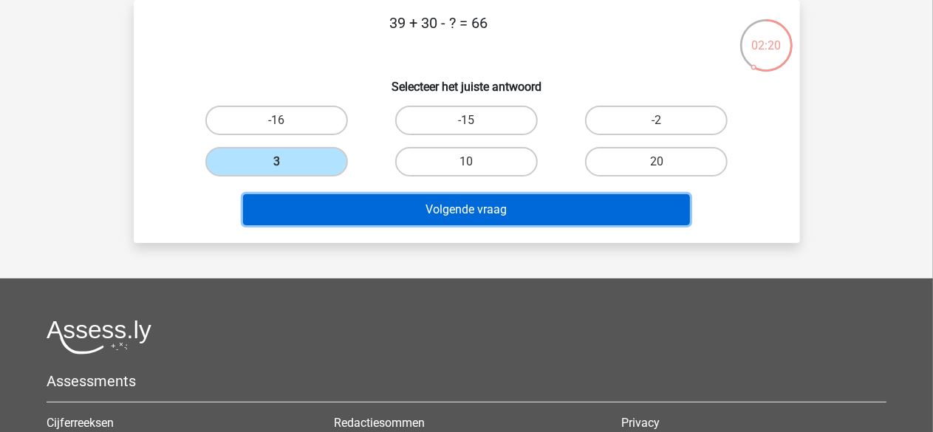
click at [374, 205] on button "Volgende vraag" at bounding box center [466, 209] width 447 height 31
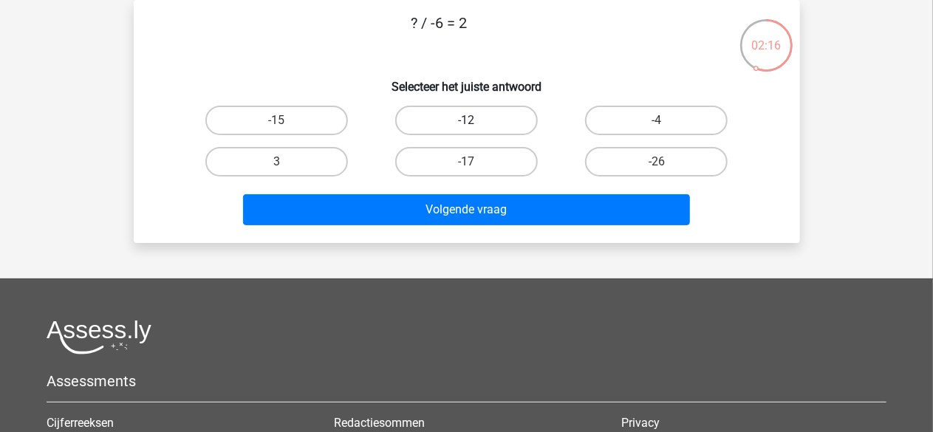
click at [461, 126] on label "-12" at bounding box center [466, 121] width 143 height 30
click at [466, 126] on input "-12" at bounding box center [471, 125] width 10 height 10
radio input "true"
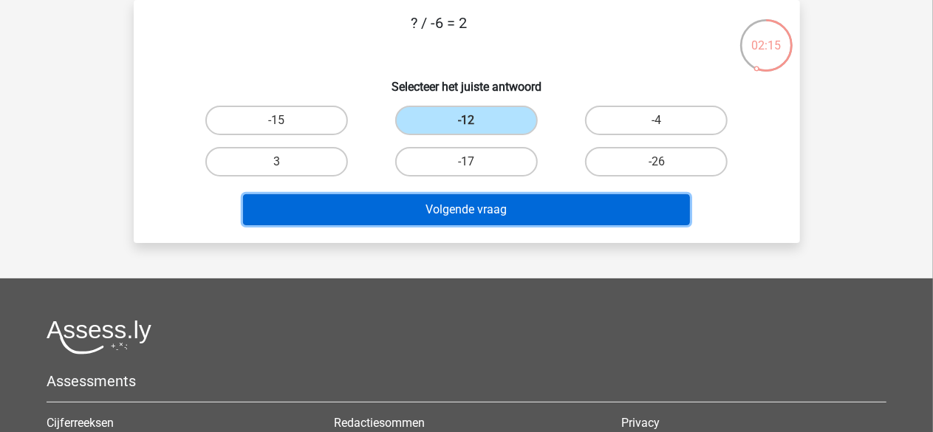
click at [452, 205] on button "Volgende vraag" at bounding box center [466, 209] width 447 height 31
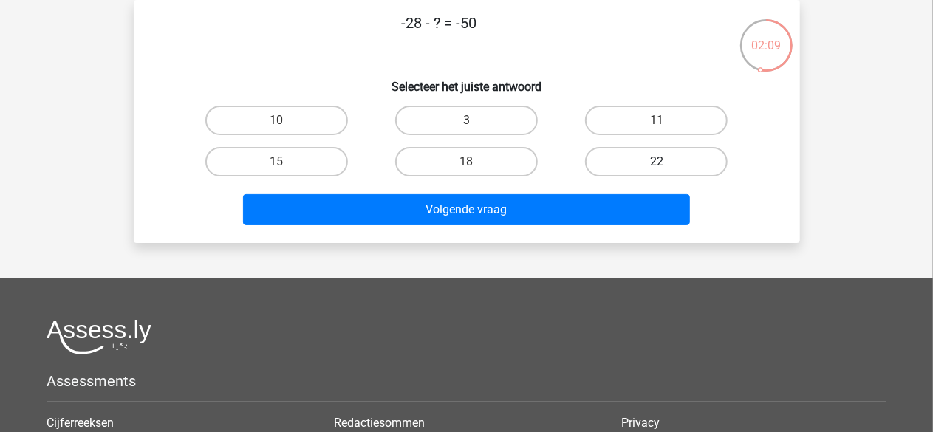
click at [637, 151] on label "22" at bounding box center [656, 162] width 143 height 30
click at [656, 162] on input "22" at bounding box center [661, 167] width 10 height 10
radio input "true"
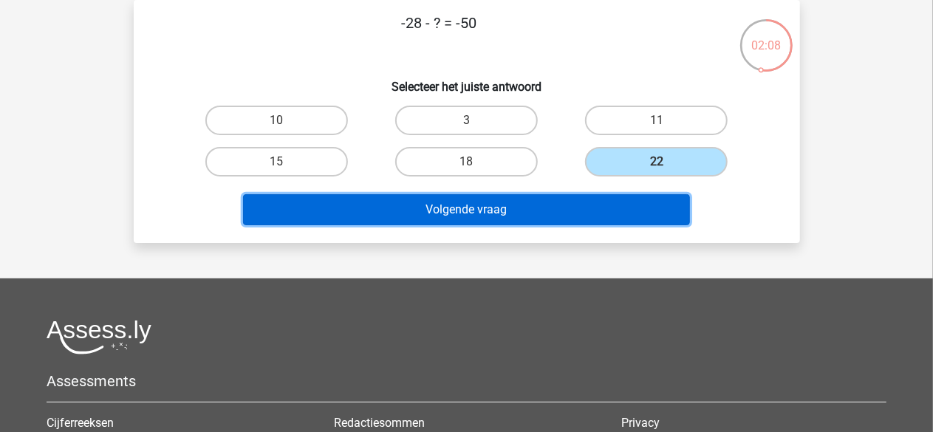
click at [560, 210] on button "Volgende vraag" at bounding box center [466, 209] width 447 height 31
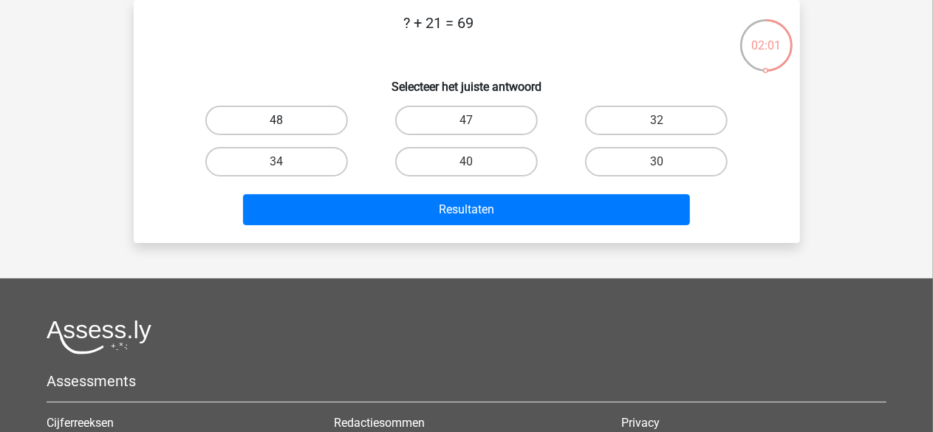
click at [325, 119] on label "48" at bounding box center [276, 121] width 143 height 30
click at [286, 120] on input "48" at bounding box center [281, 125] width 10 height 10
radio input "true"
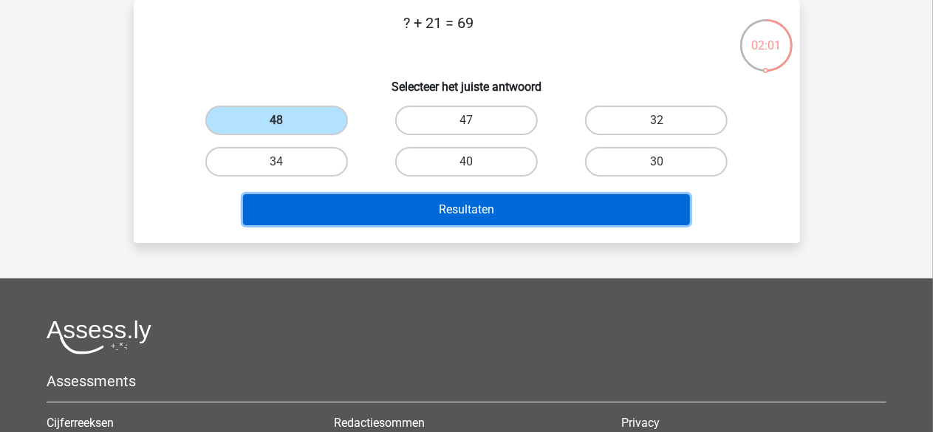
click at [377, 210] on button "Resultaten" at bounding box center [466, 209] width 447 height 31
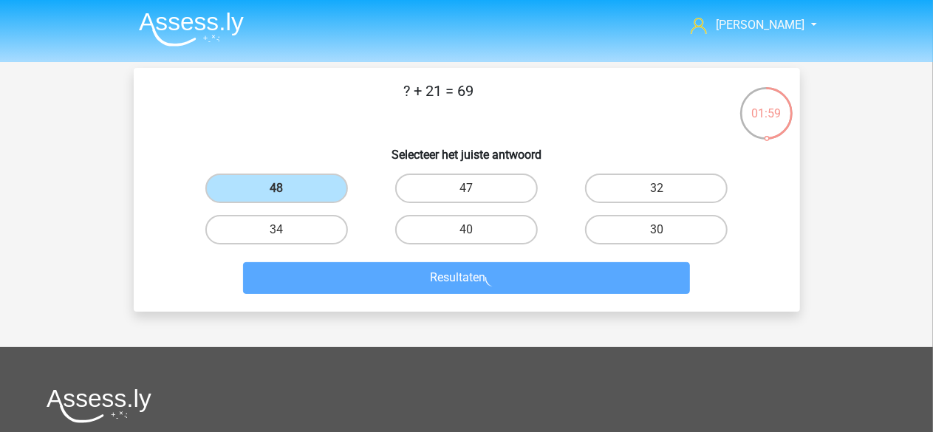
scroll to position [1, 0]
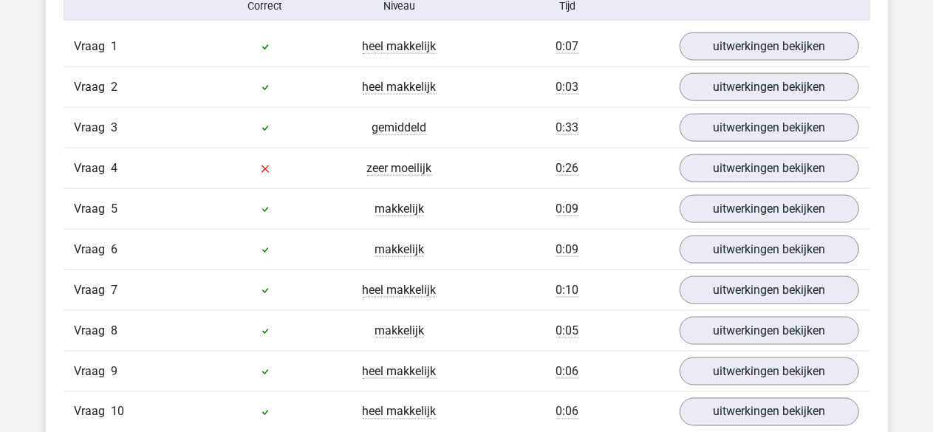
scroll to position [990, 0]
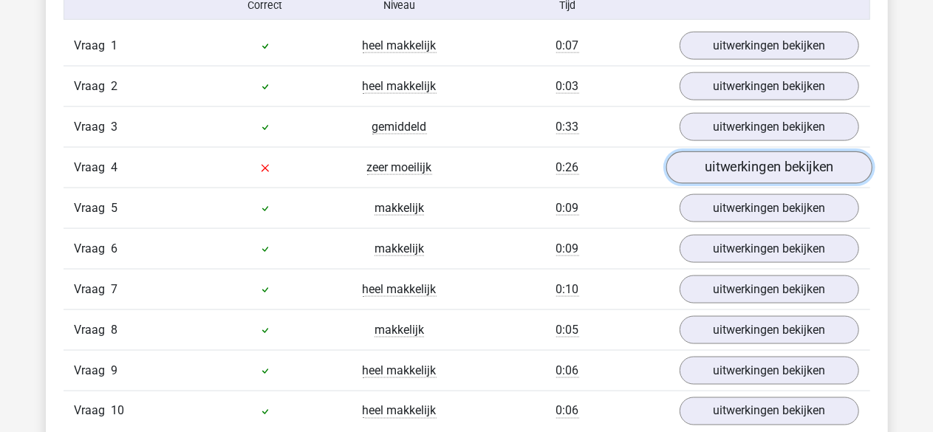
click at [710, 165] on link "uitwerkingen bekijken" at bounding box center [768, 167] width 206 height 32
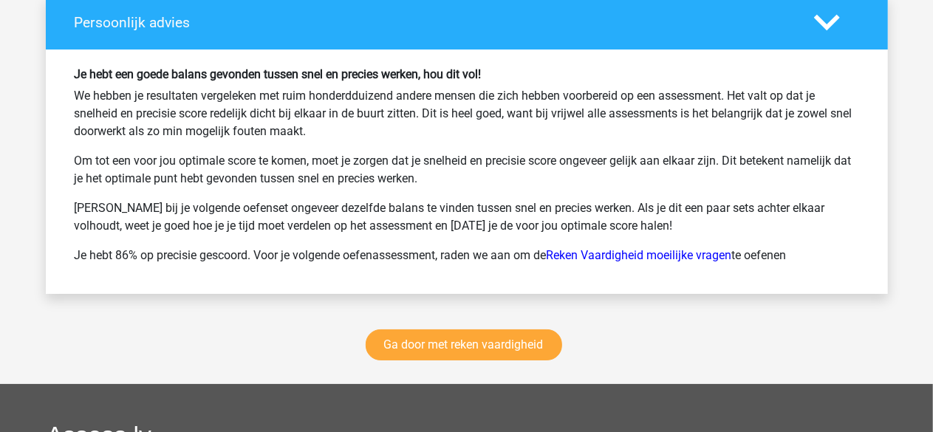
scroll to position [2649, 0]
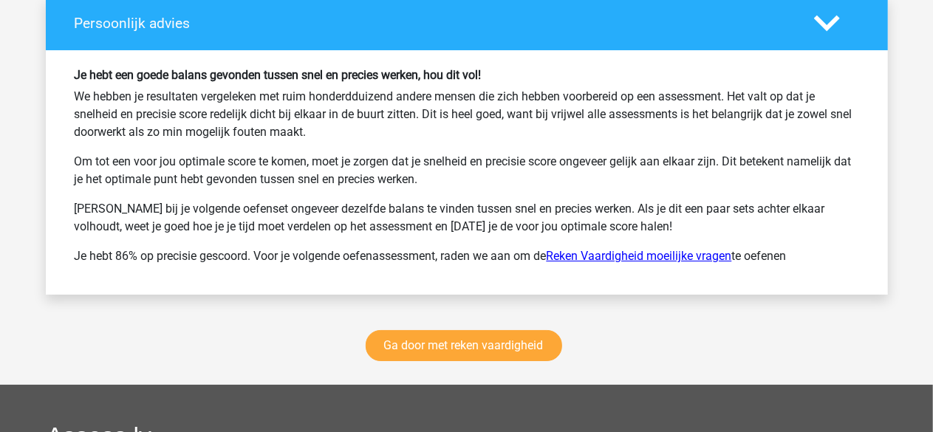
click at [588, 249] on link "Reken Vaardigheid moeilijke vragen" at bounding box center [638, 256] width 185 height 14
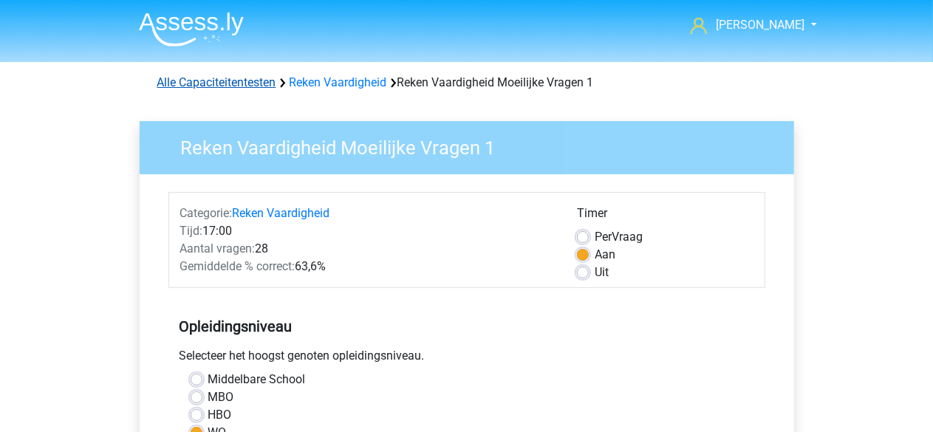
click at [226, 83] on link "Alle Capaciteitentesten" at bounding box center [216, 82] width 119 height 14
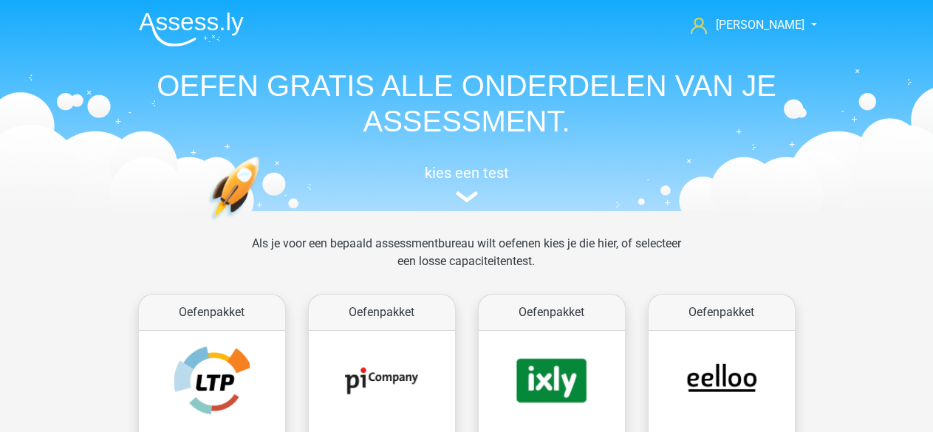
scroll to position [626, 0]
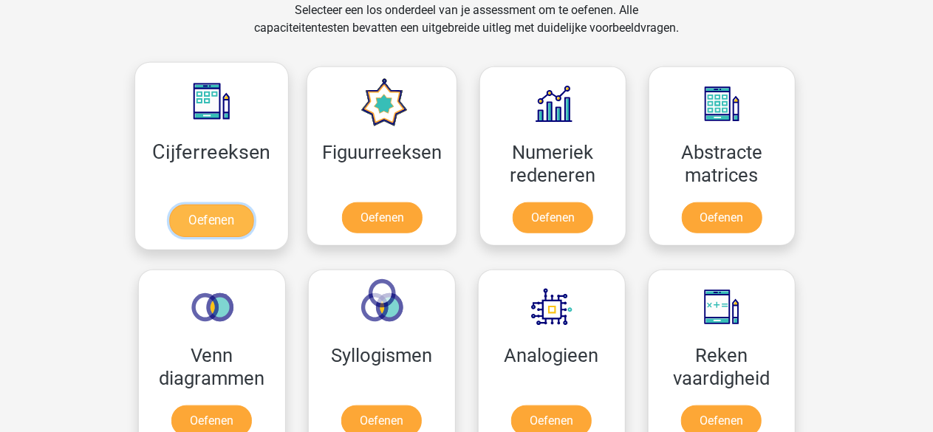
click at [214, 219] on link "Oefenen" at bounding box center [211, 221] width 84 height 32
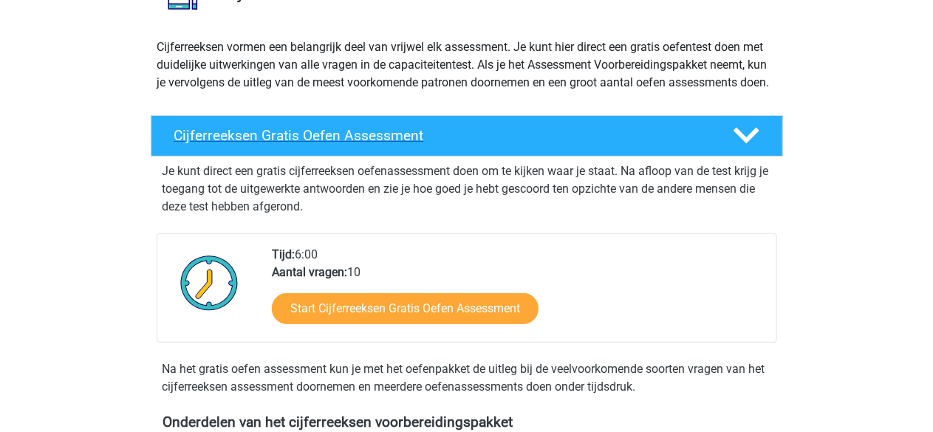
scroll to position [152, 0]
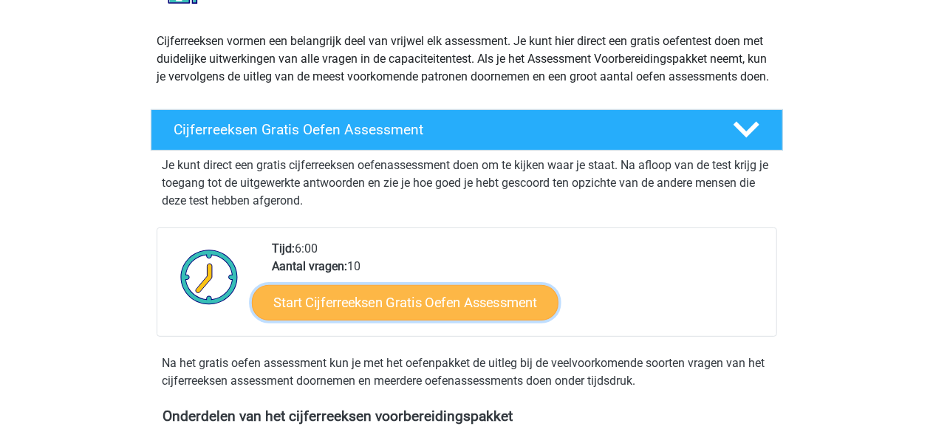
click at [399, 316] on link "Start Cijferreeksen Gratis Oefen Assessment" at bounding box center [405, 301] width 306 height 35
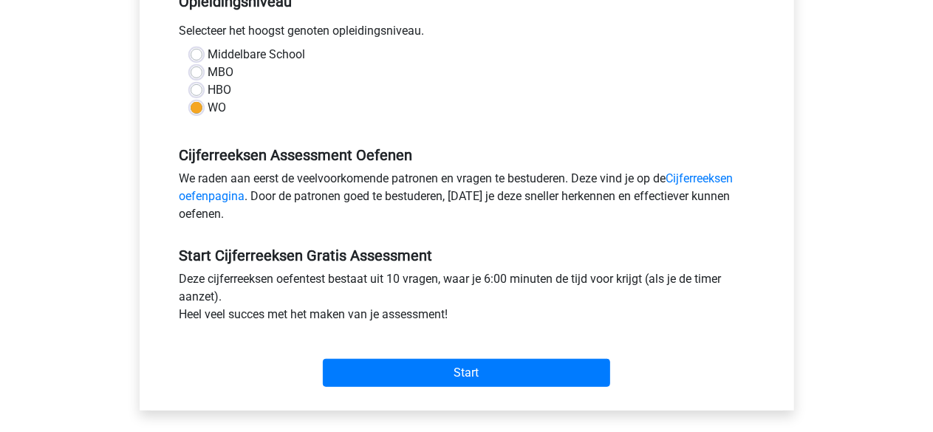
scroll to position [331, 0]
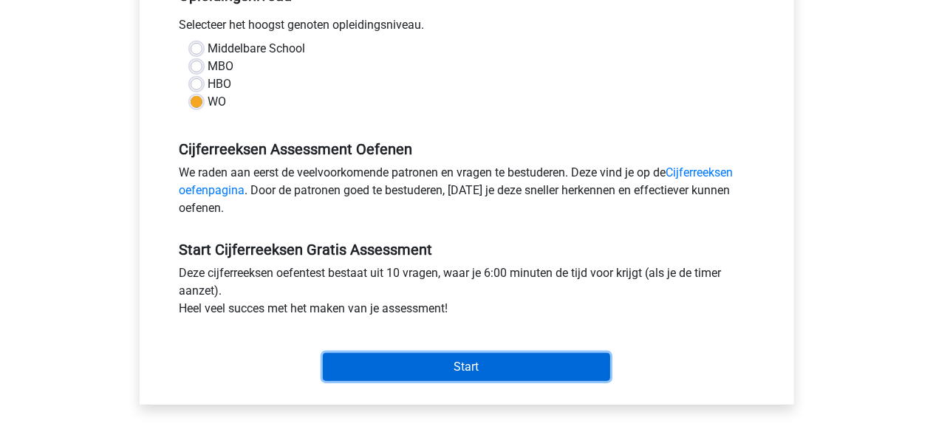
click at [409, 371] on input "Start" at bounding box center [466, 367] width 287 height 28
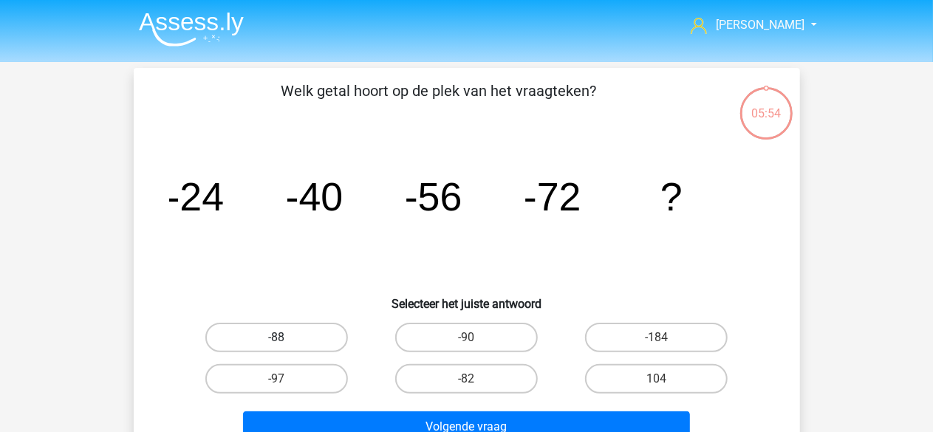
click at [298, 337] on label "-88" at bounding box center [276, 338] width 143 height 30
click at [286, 337] on input "-88" at bounding box center [281, 342] width 10 height 10
radio input "true"
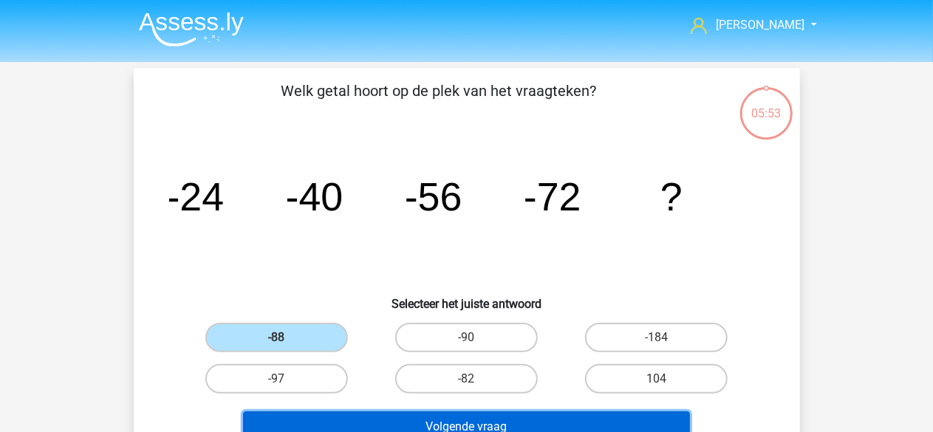
click at [421, 431] on button "Volgende vraag" at bounding box center [466, 426] width 447 height 31
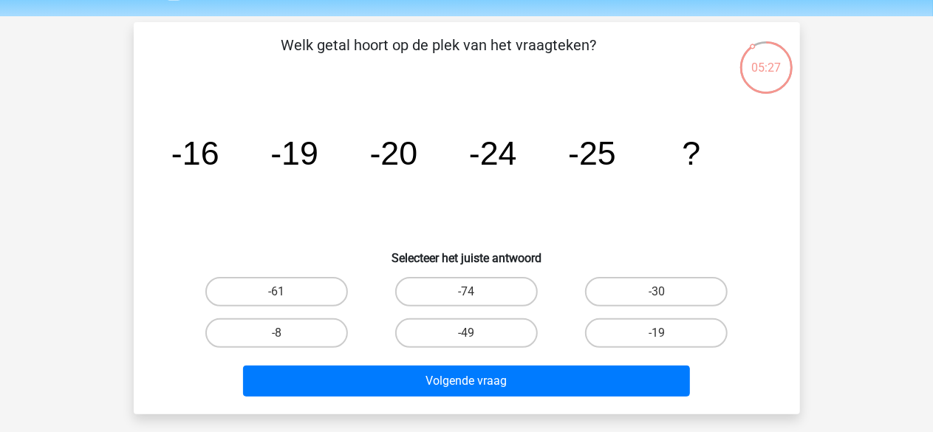
scroll to position [47, 0]
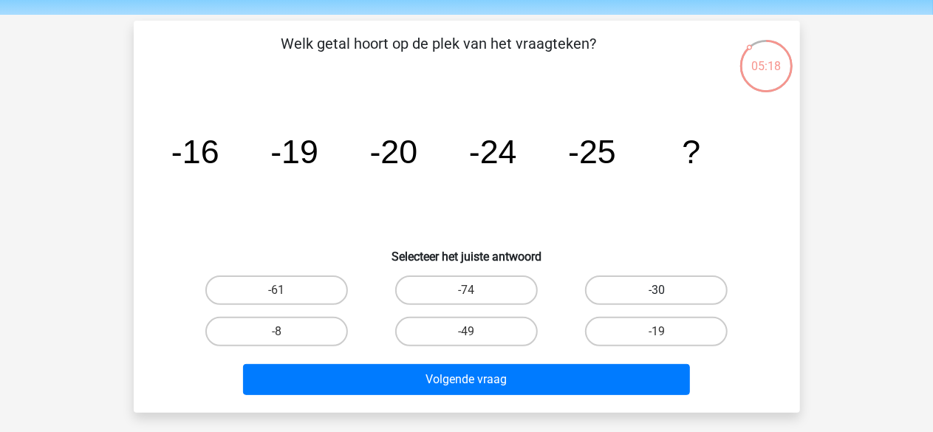
click at [641, 295] on label "-30" at bounding box center [656, 290] width 143 height 30
click at [656, 295] on input "-30" at bounding box center [661, 295] width 10 height 10
radio input "true"
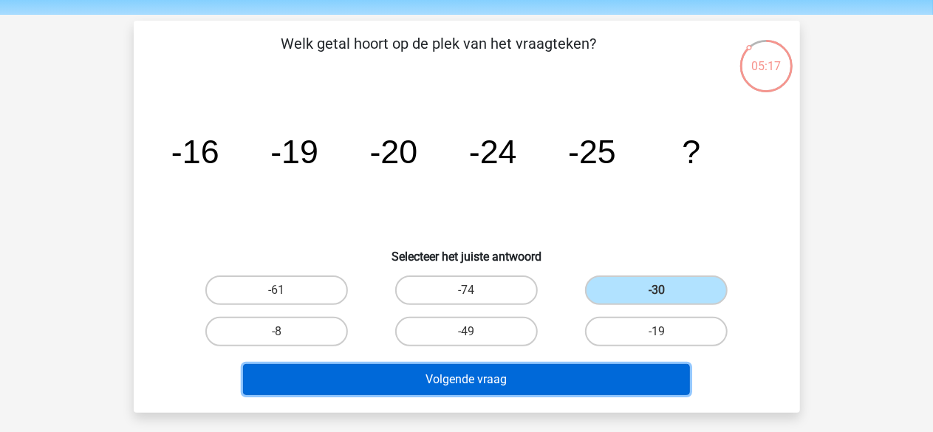
click at [524, 376] on button "Volgende vraag" at bounding box center [466, 379] width 447 height 31
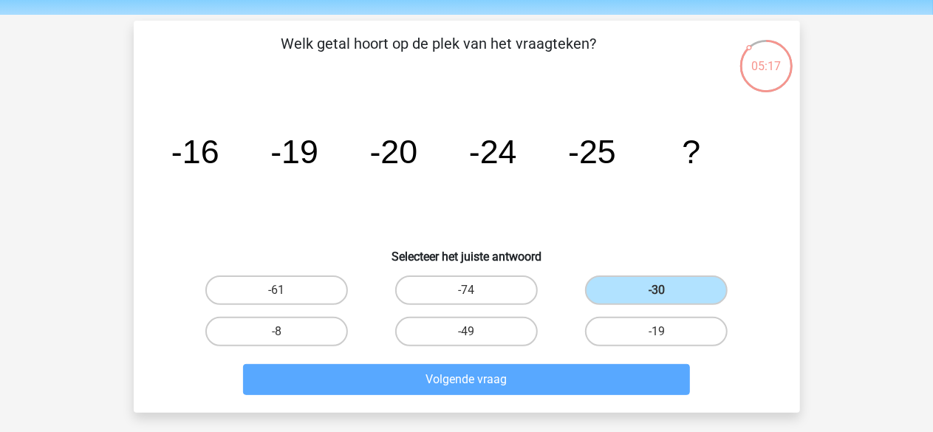
scroll to position [68, 0]
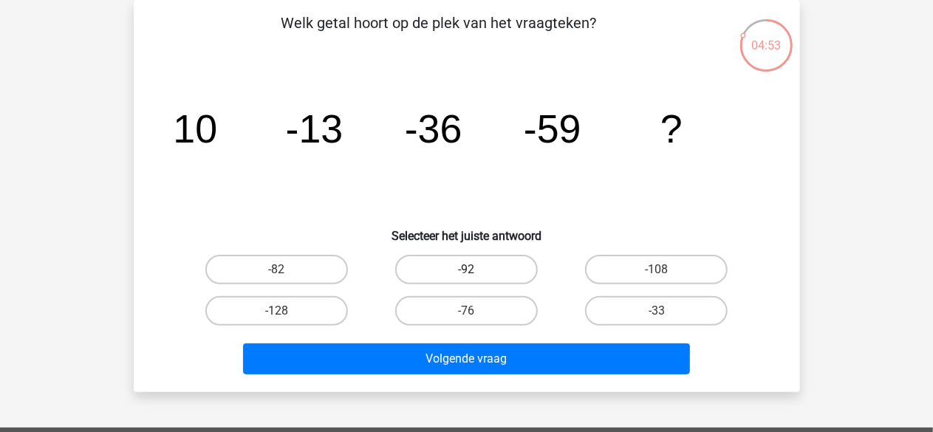
click at [492, 272] on label "-92" at bounding box center [466, 270] width 143 height 30
click at [476, 272] on input "-92" at bounding box center [471, 275] width 10 height 10
radio input "true"
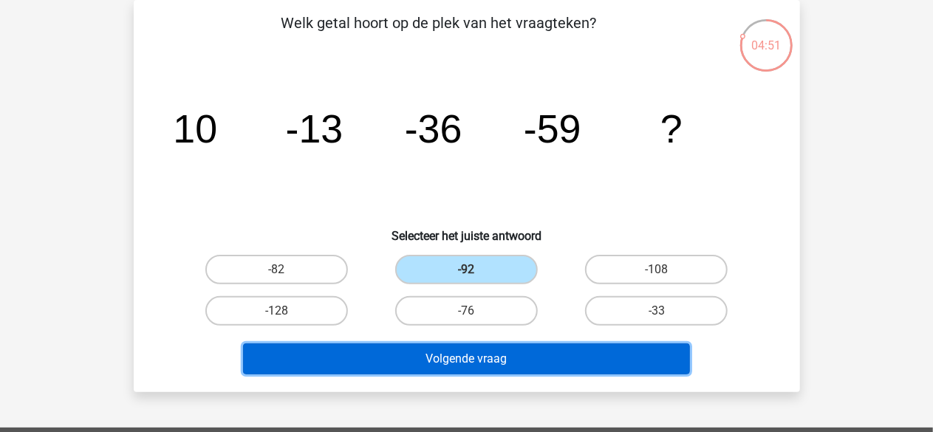
click at [455, 357] on button "Volgende vraag" at bounding box center [466, 358] width 447 height 31
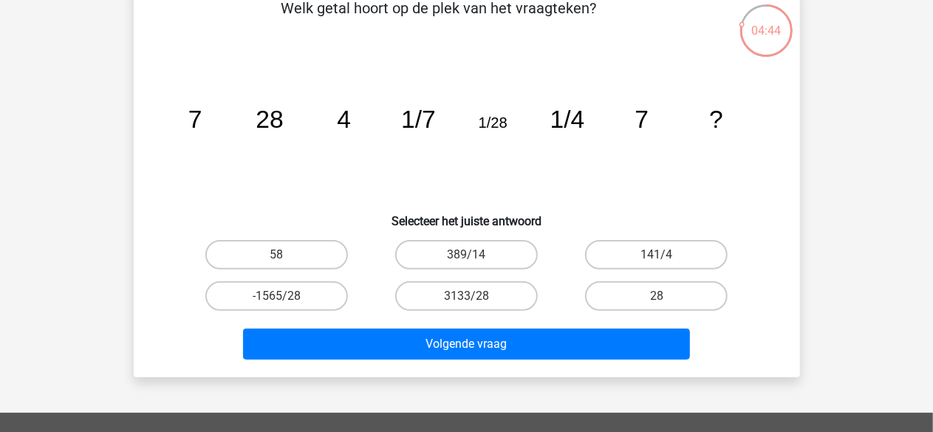
scroll to position [83, 0]
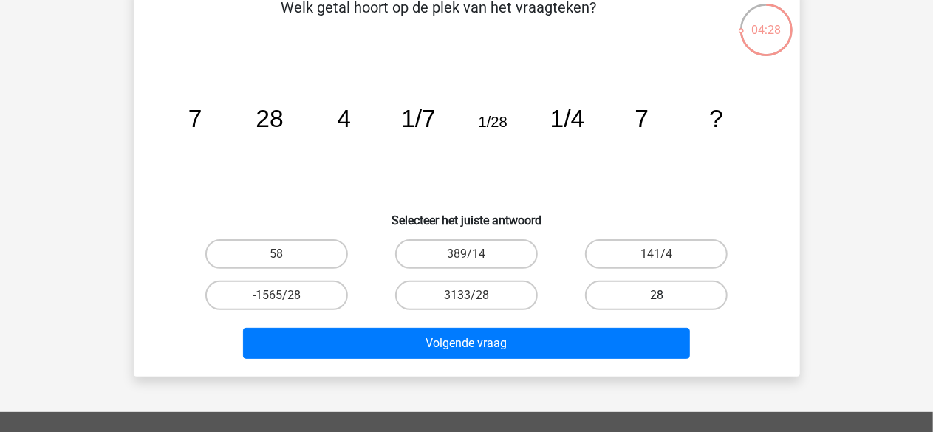
click at [626, 296] on label "28" at bounding box center [656, 296] width 143 height 30
click at [656, 296] on input "28" at bounding box center [661, 300] width 10 height 10
radio input "true"
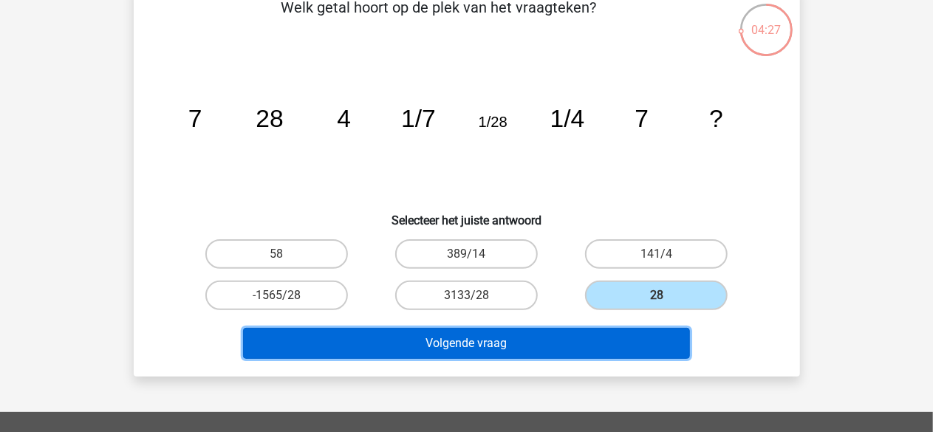
click at [496, 341] on button "Volgende vraag" at bounding box center [466, 343] width 447 height 31
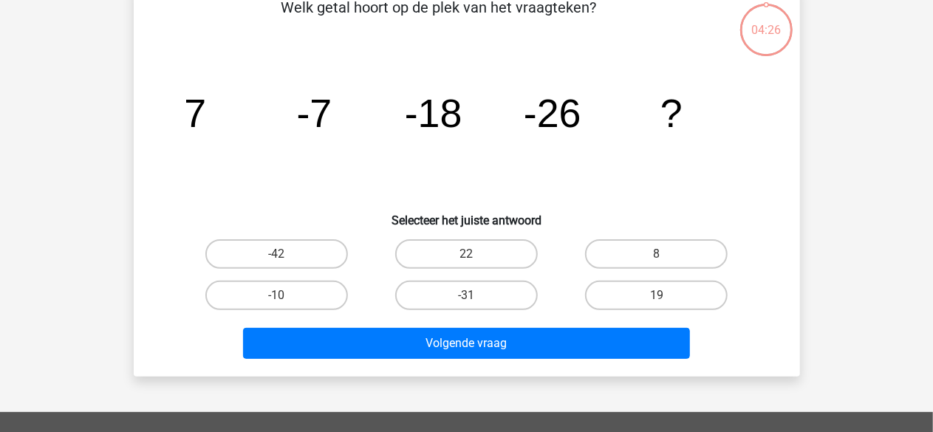
scroll to position [68, 0]
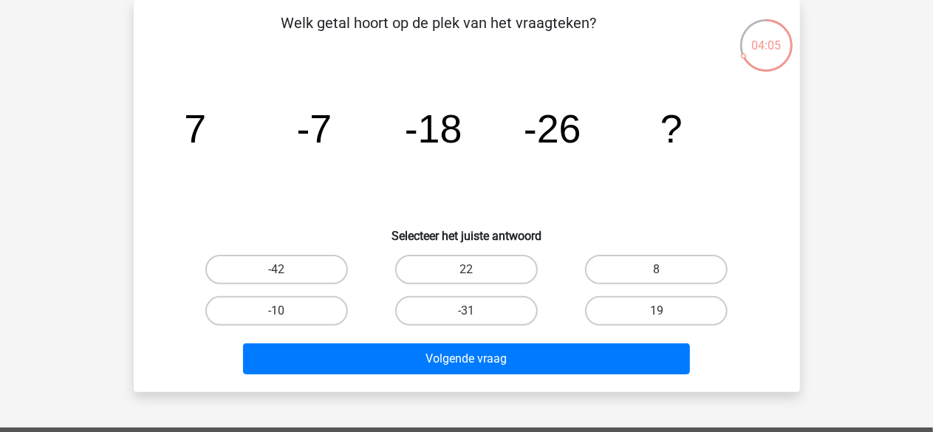
click at [473, 312] on input "-31" at bounding box center [471, 316] width 10 height 10
radio input "true"
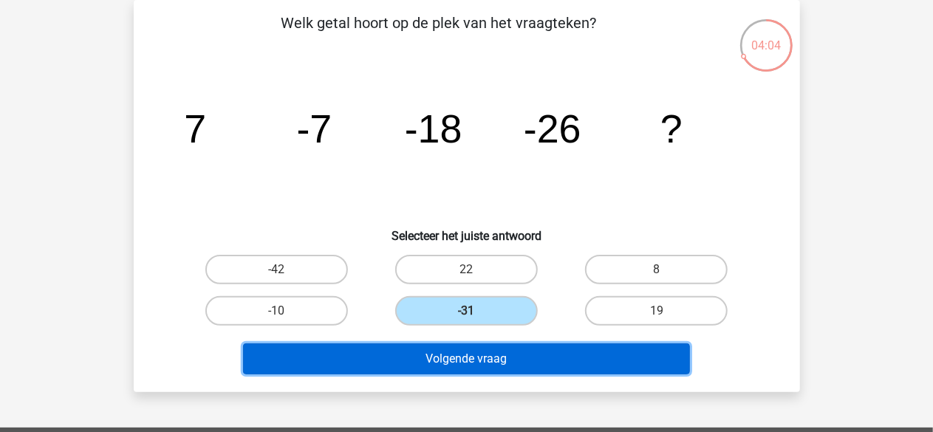
click at [466, 357] on button "Volgende vraag" at bounding box center [466, 358] width 447 height 31
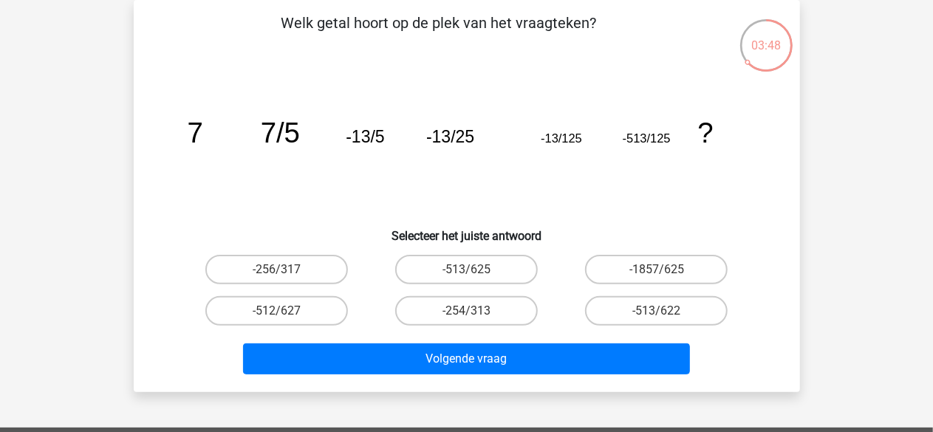
click at [657, 272] on input "-1857/625" at bounding box center [661, 275] width 10 height 10
radio input "true"
click at [284, 315] on input "-512/627" at bounding box center [281, 316] width 10 height 10
radio input "true"
click at [459, 264] on label "-513/625" at bounding box center [466, 270] width 143 height 30
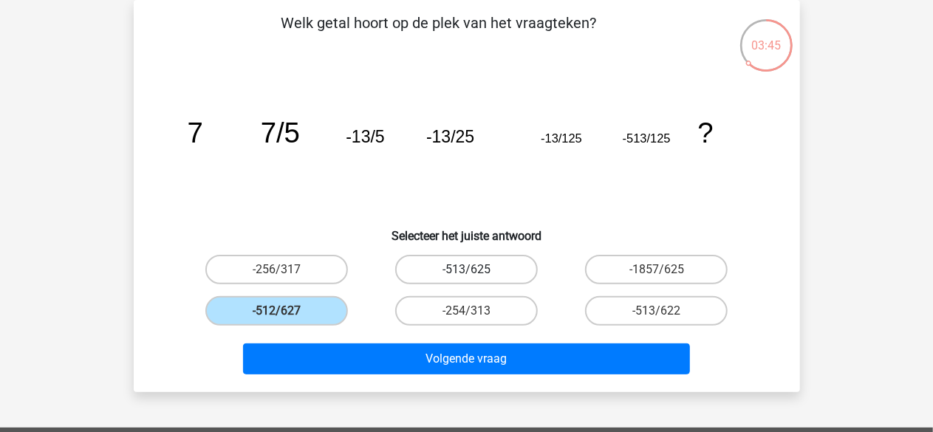
click at [466, 270] on input "-513/625" at bounding box center [471, 275] width 10 height 10
radio input "true"
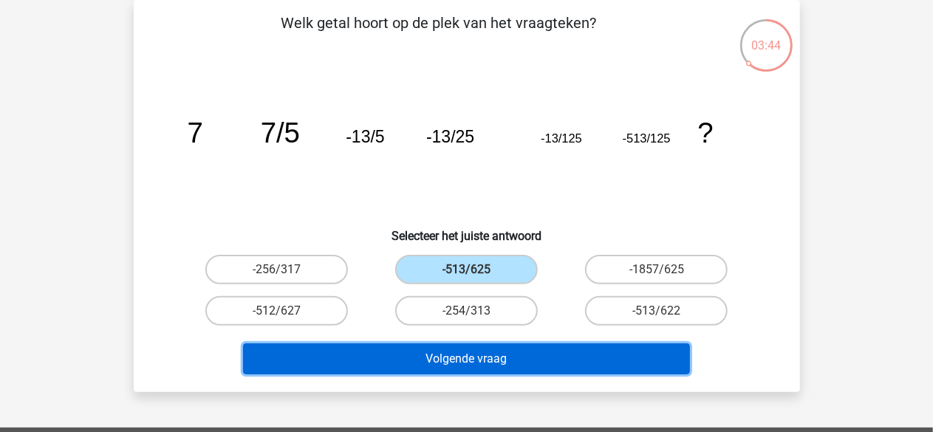
click at [447, 360] on button "Volgende vraag" at bounding box center [466, 358] width 447 height 31
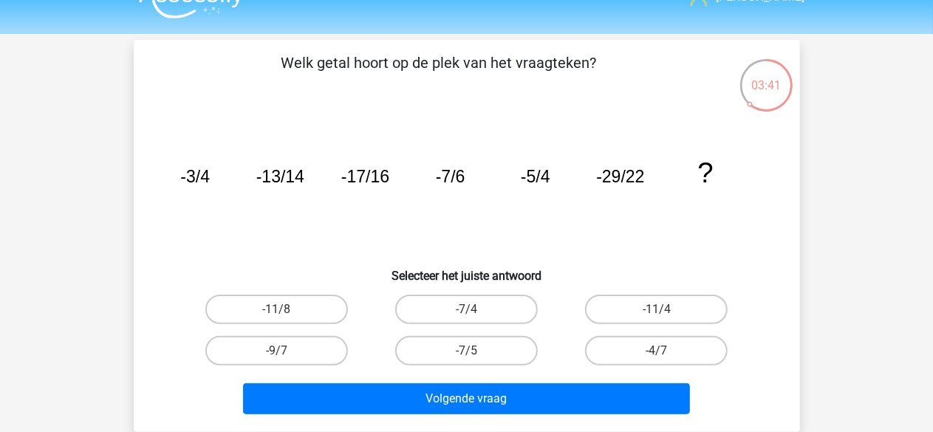
scroll to position [27, 0]
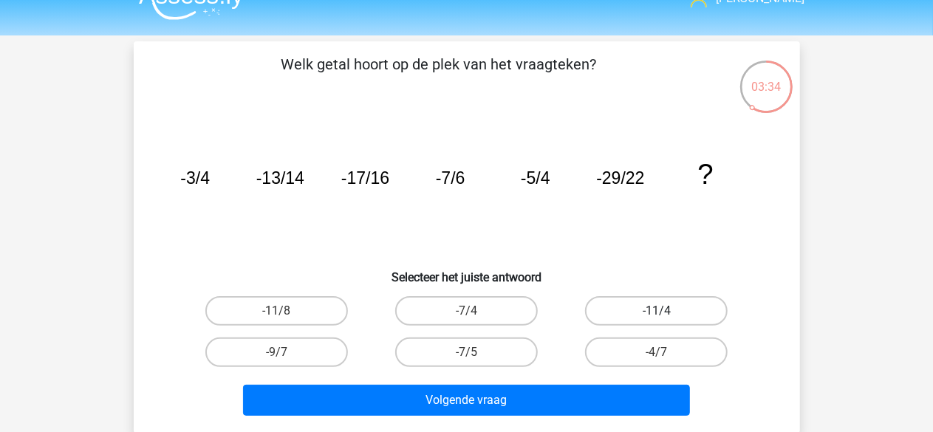
click at [660, 298] on label "-11/4" at bounding box center [656, 311] width 143 height 30
click at [660, 311] on input "-11/4" at bounding box center [661, 316] width 10 height 10
radio input "true"
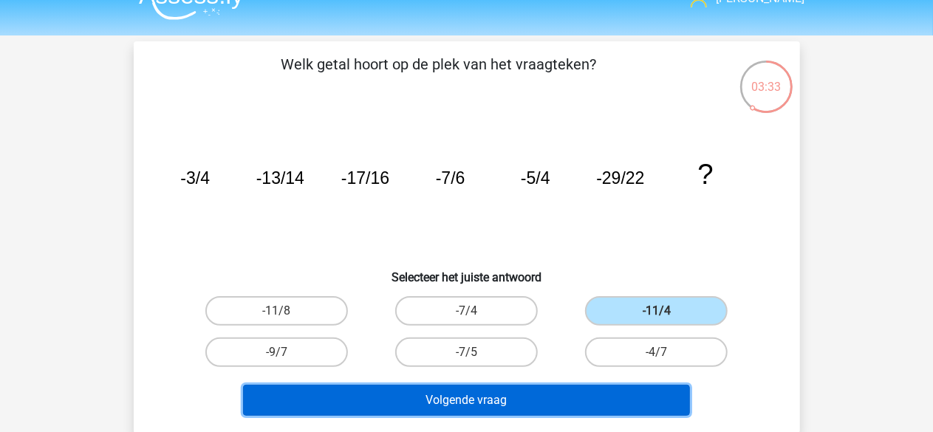
click at [507, 392] on button "Volgende vraag" at bounding box center [466, 400] width 447 height 31
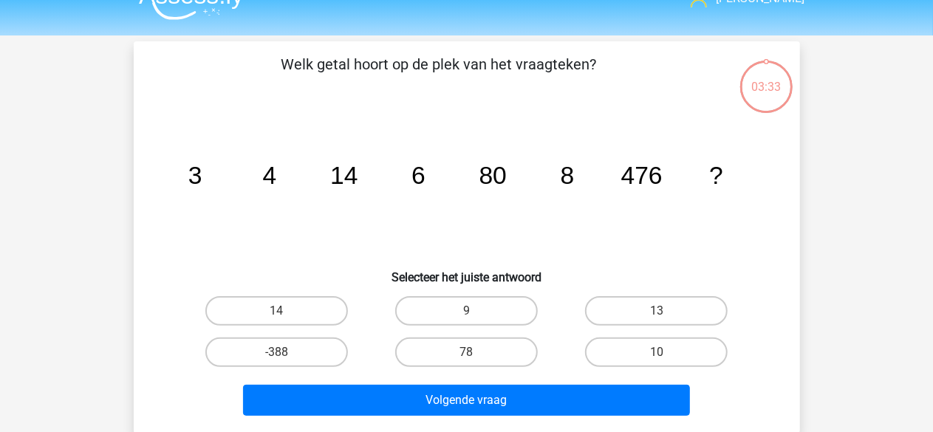
scroll to position [68, 0]
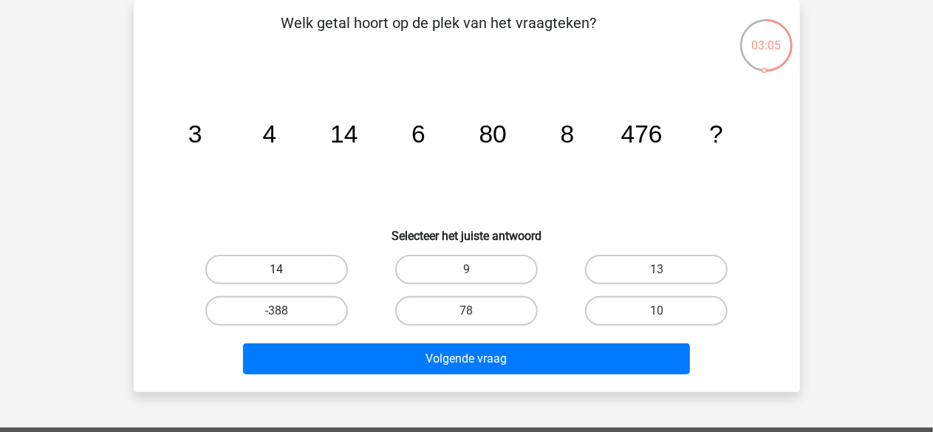
click at [295, 264] on label "14" at bounding box center [276, 270] width 143 height 30
click at [286, 270] on input "14" at bounding box center [281, 275] width 10 height 10
radio input "true"
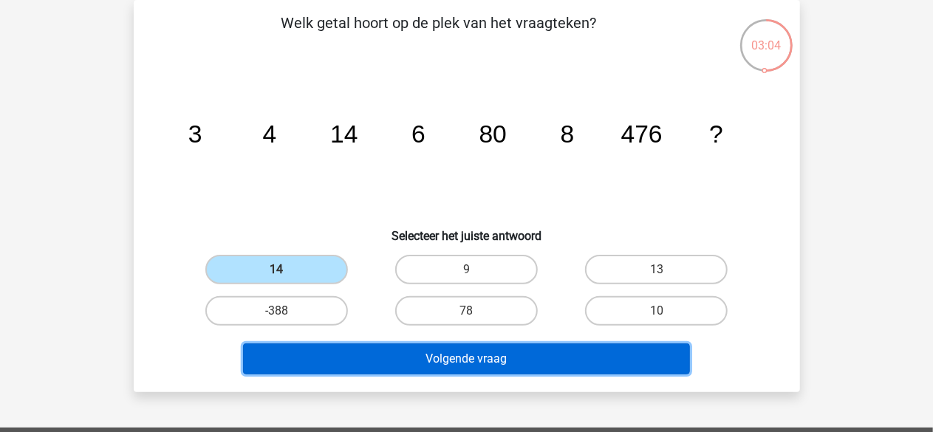
click at [533, 360] on button "Volgende vraag" at bounding box center [466, 358] width 447 height 31
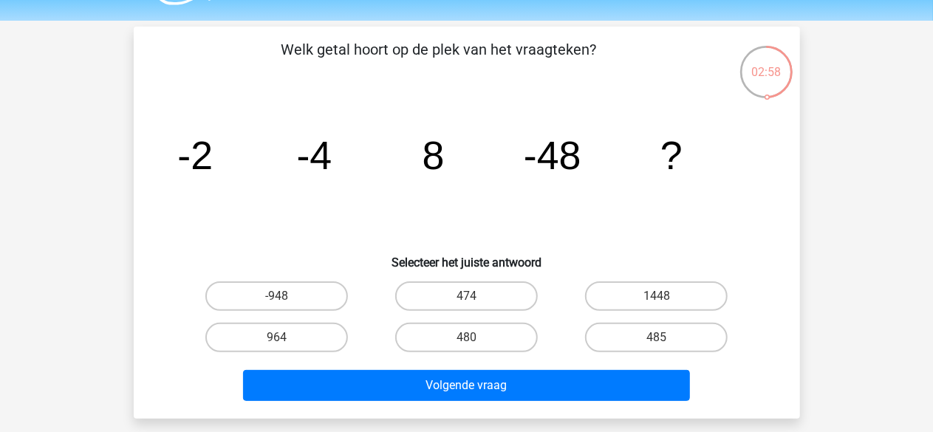
scroll to position [41, 0]
click at [492, 343] on label "480" at bounding box center [466, 338] width 143 height 30
click at [476, 343] on input "480" at bounding box center [471, 342] width 10 height 10
radio input "true"
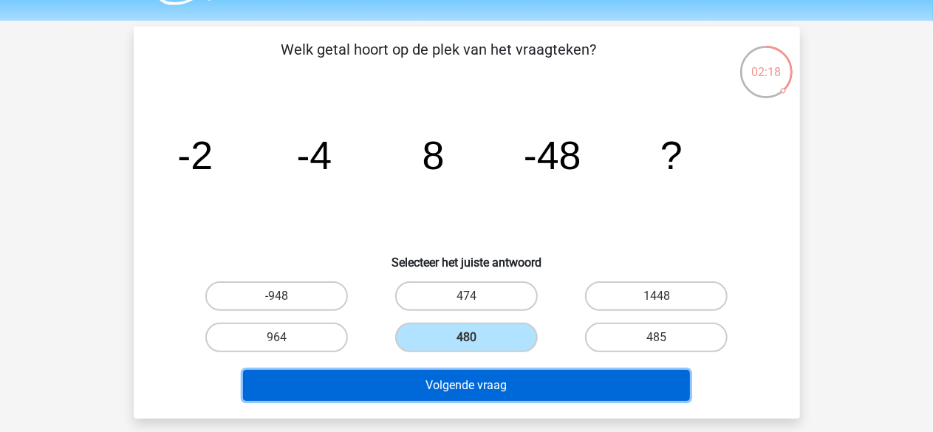
click at [501, 383] on button "Volgende vraag" at bounding box center [466, 385] width 447 height 31
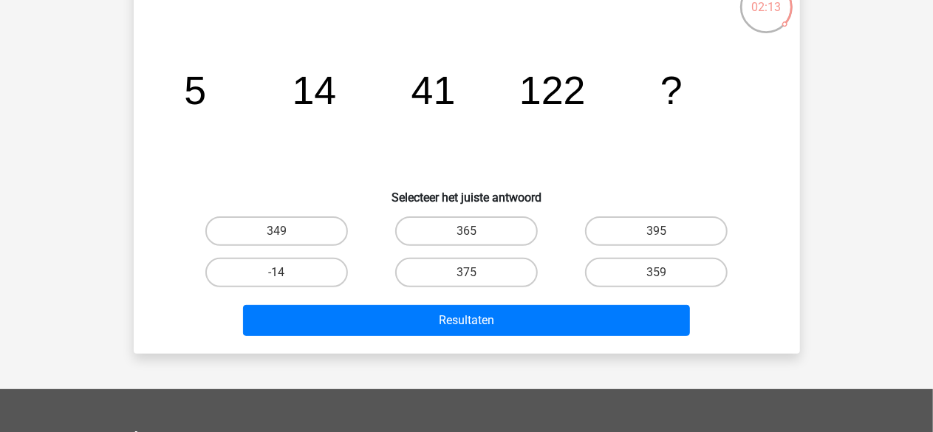
scroll to position [121, 0]
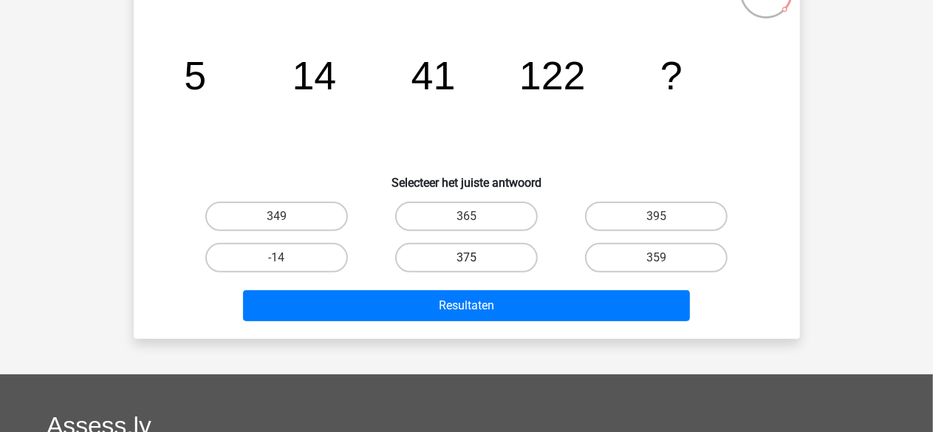
click at [480, 253] on label "375" at bounding box center [466, 258] width 143 height 30
click at [476, 258] on input "375" at bounding box center [471, 263] width 10 height 10
radio input "true"
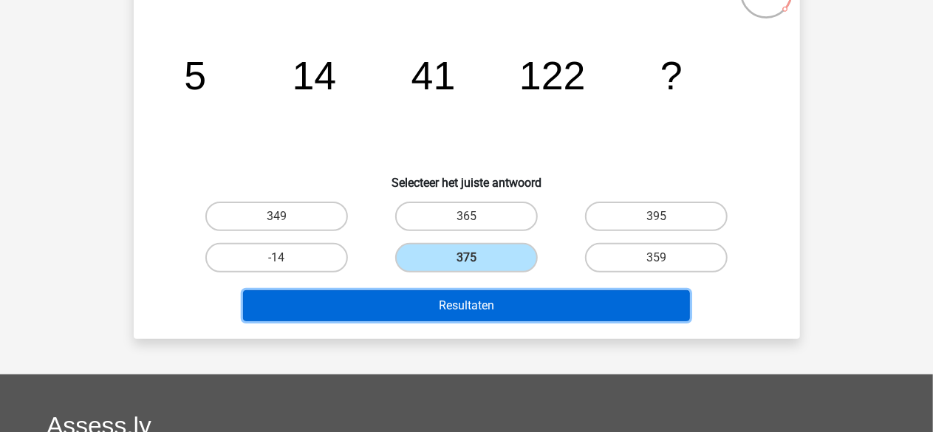
click at [475, 305] on button "Resultaten" at bounding box center [466, 305] width 447 height 31
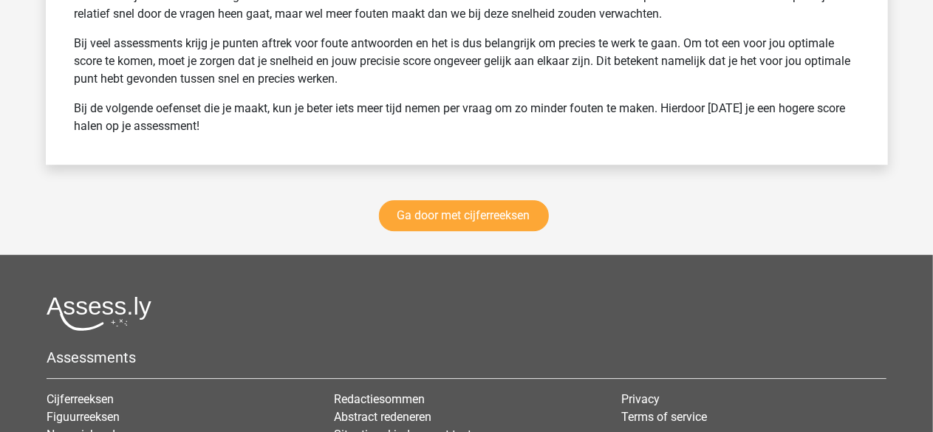
scroll to position [2074, 0]
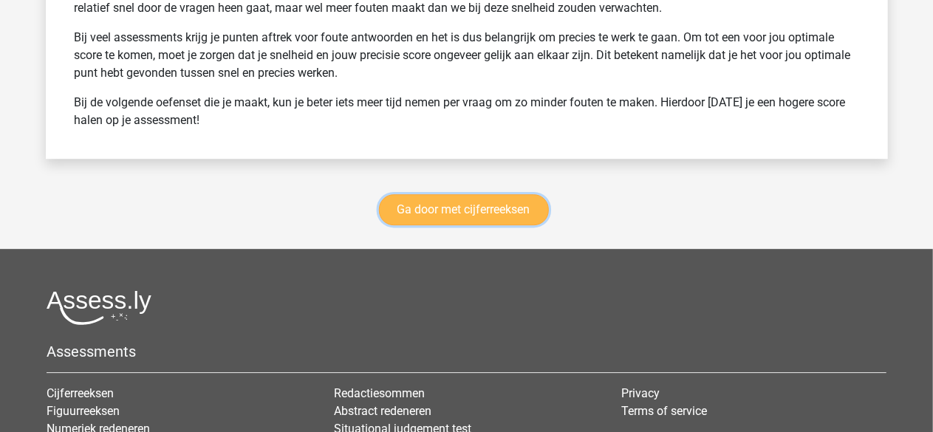
click at [432, 199] on link "Ga door met cijferreeksen" at bounding box center [464, 209] width 170 height 31
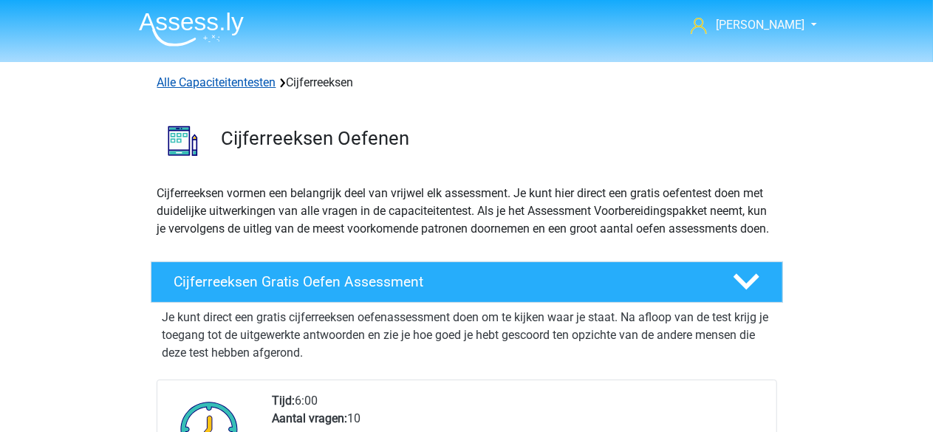
click at [227, 80] on link "Alle Capaciteitentesten" at bounding box center [216, 82] width 119 height 14
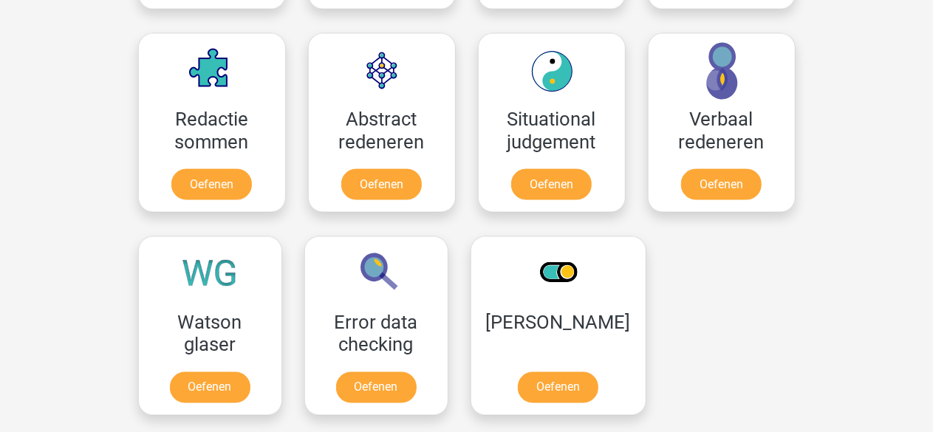
scroll to position [1065, 0]
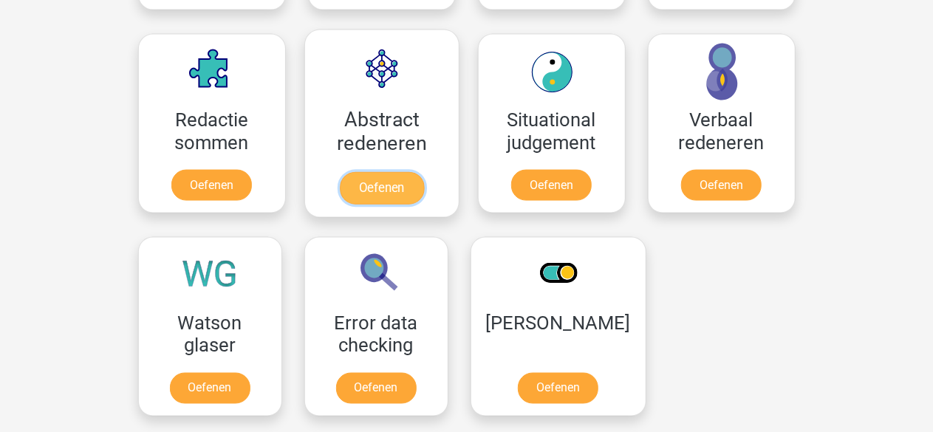
click at [390, 188] on link "Oefenen" at bounding box center [381, 188] width 84 height 32
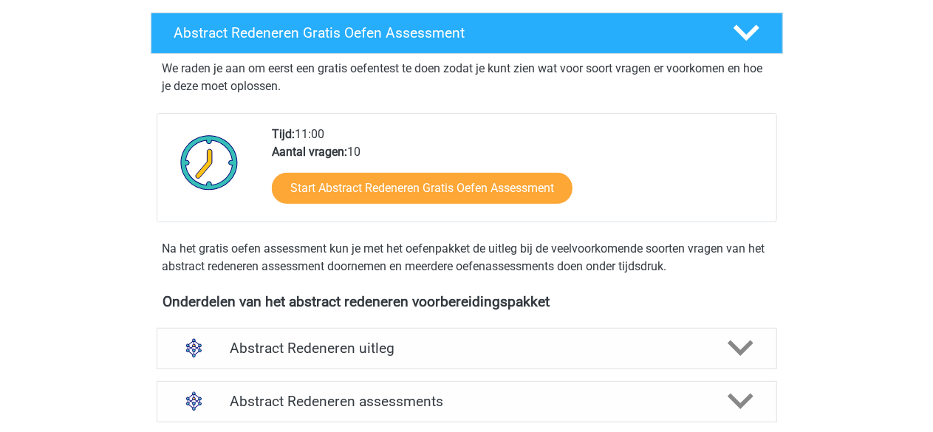
scroll to position [251, 0]
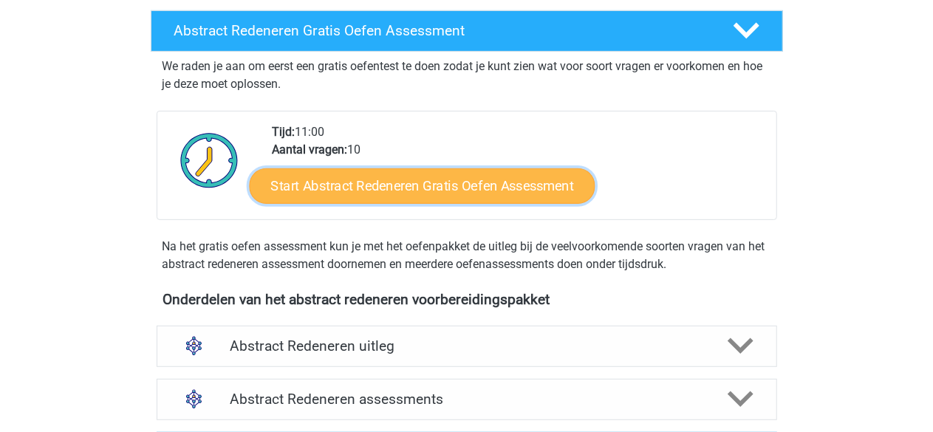
click at [439, 188] on link "Start Abstract Redeneren Gratis Oefen Assessment" at bounding box center [422, 185] width 346 height 35
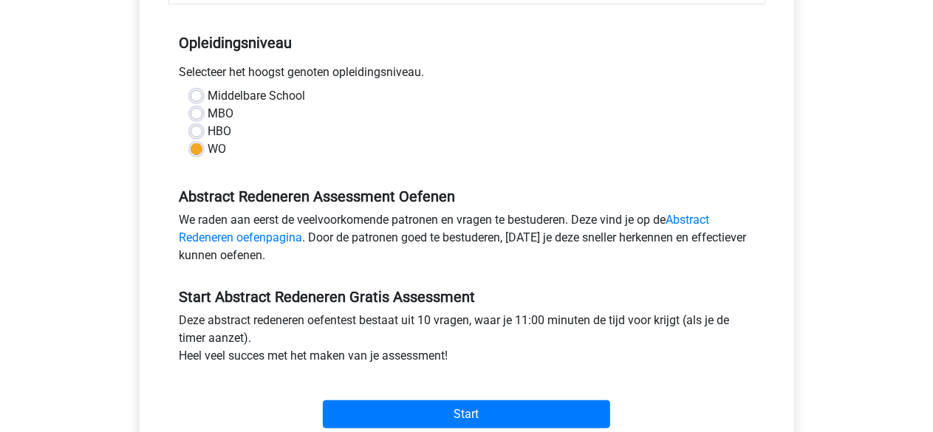
scroll to position [285, 0]
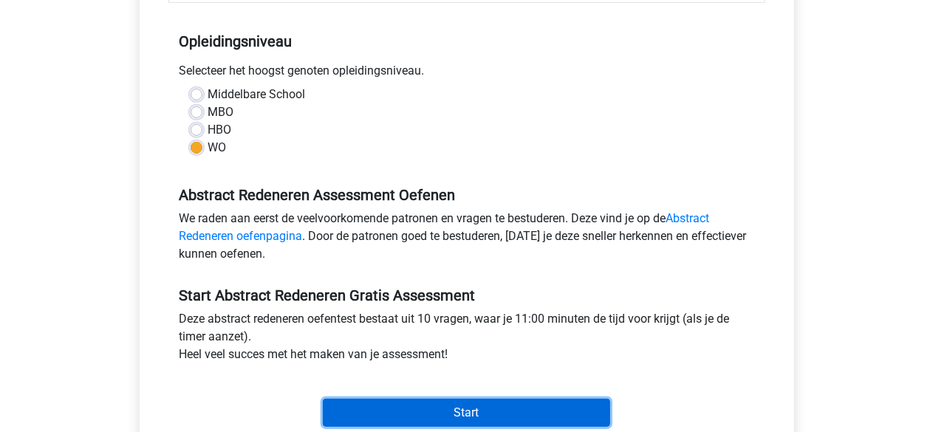
click at [451, 416] on input "Start" at bounding box center [466, 413] width 287 height 28
